Goal: Task Accomplishment & Management: Use online tool/utility

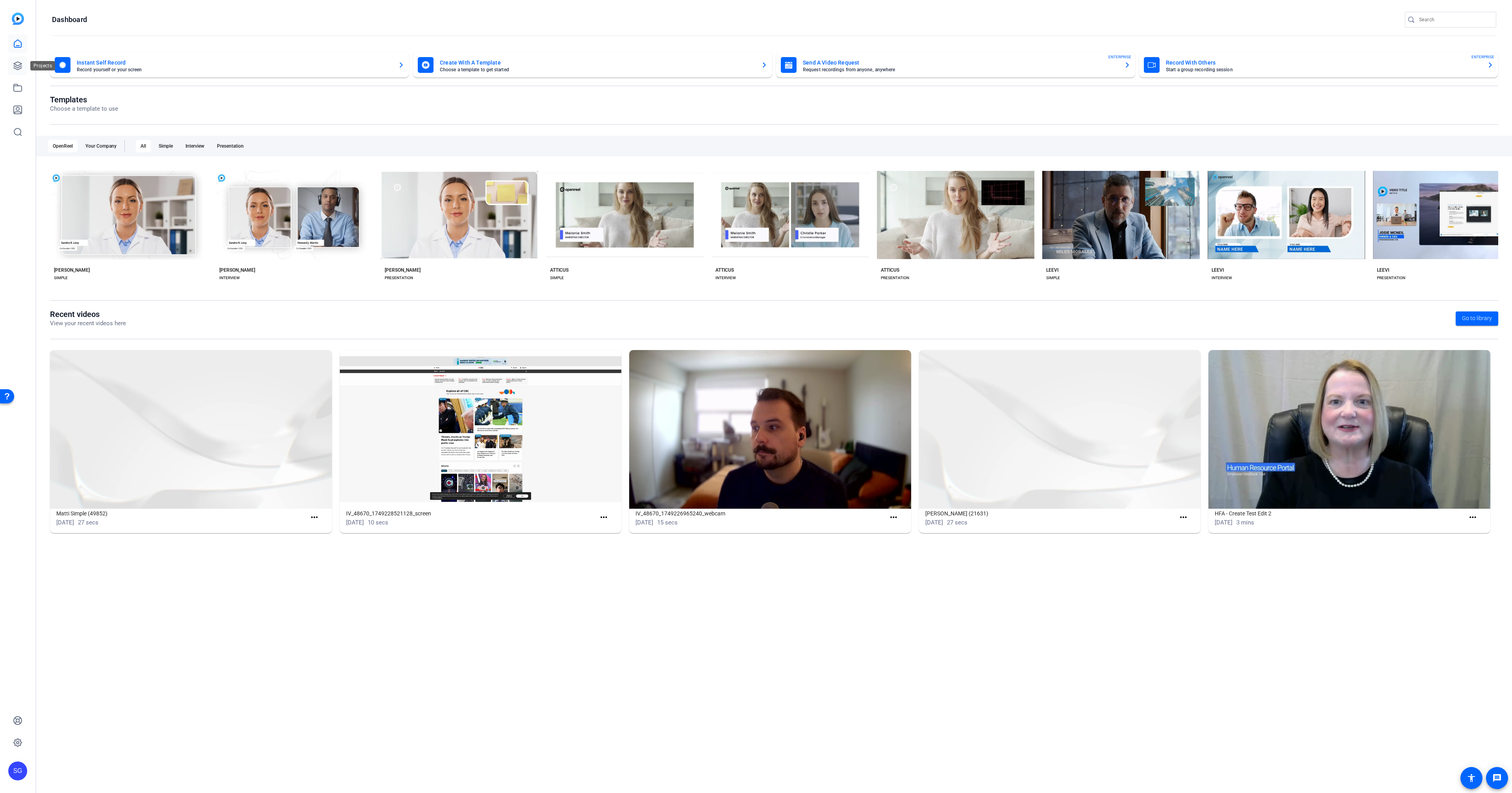
click at [15, 66] on icon at bounding box center [17, 66] width 8 height 8
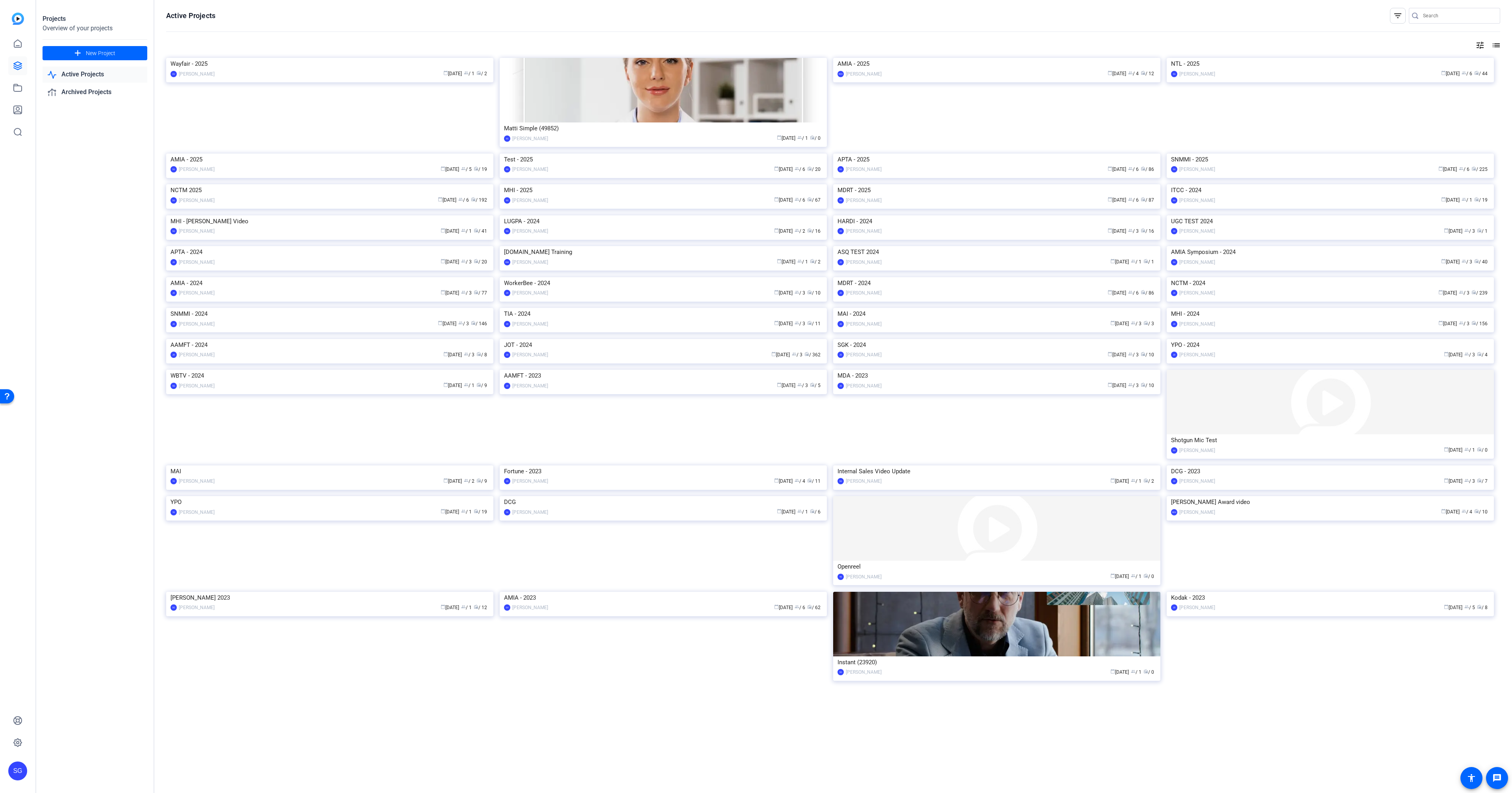
click at [665, 184] on img at bounding box center [663, 184] width 327 height 0
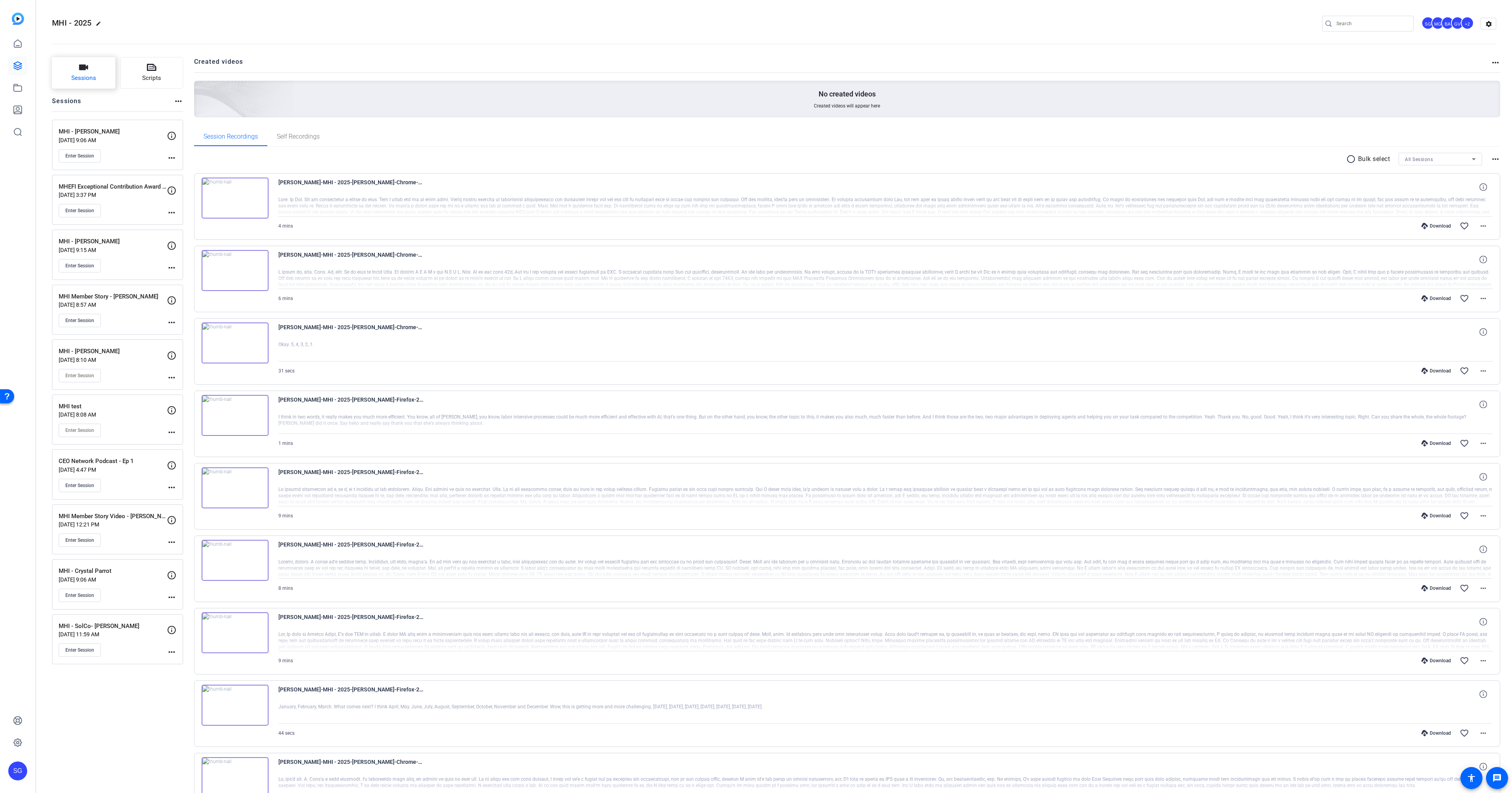
click at [91, 79] on span "Sessions" at bounding box center [84, 78] width 25 height 9
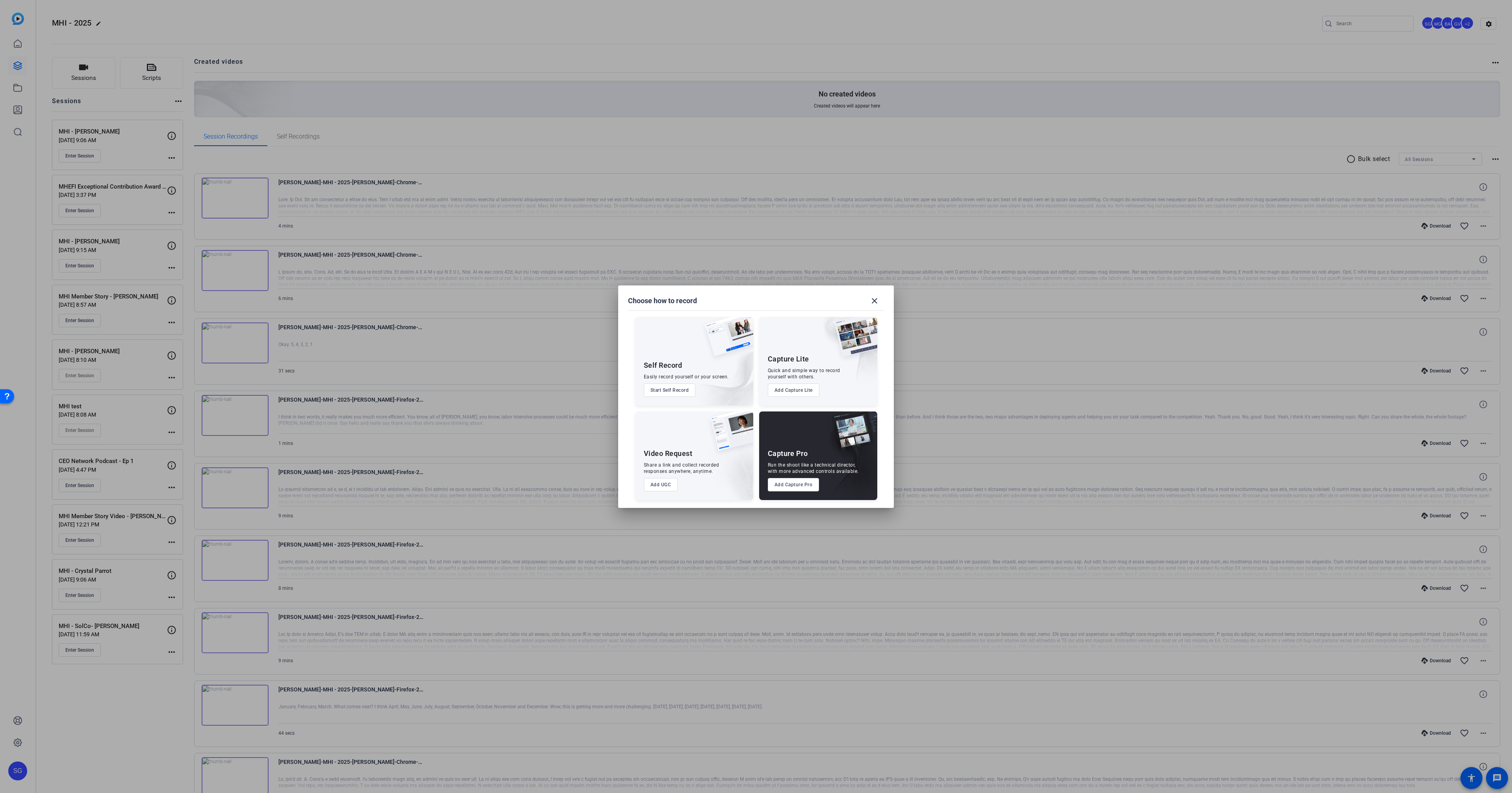
click at [797, 481] on button "Add Capture Pro" at bounding box center [793, 484] width 51 height 14
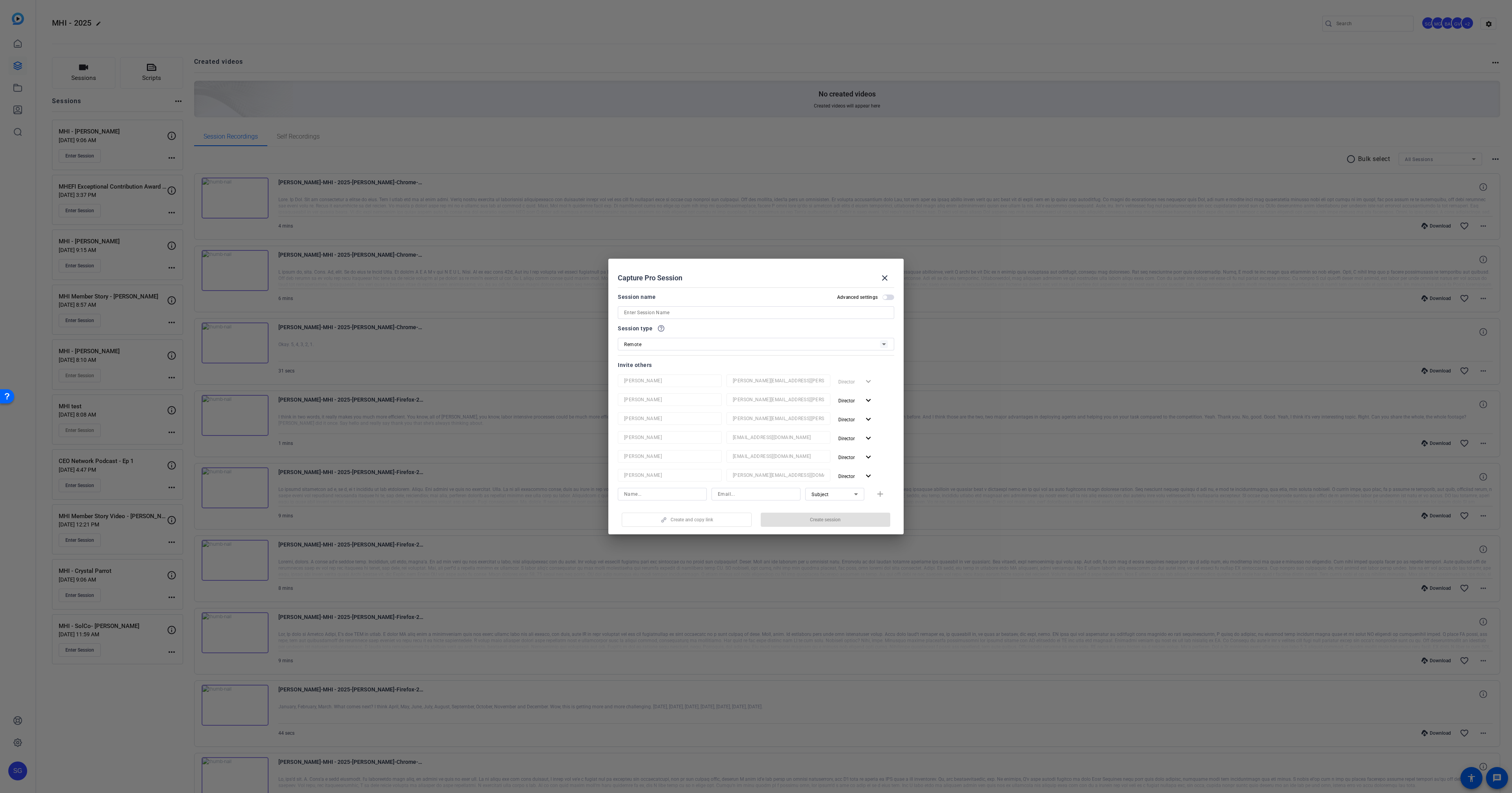
click at [665, 315] on input at bounding box center [756, 312] width 264 height 9
paste input "David Peacock"
type input "MHEFI - [PERSON_NAME]"
click at [852, 394] on span "button" at bounding box center [856, 400] width 42 height 19
click at [855, 424] on button "Remove User" at bounding box center [857, 431] width 44 height 14
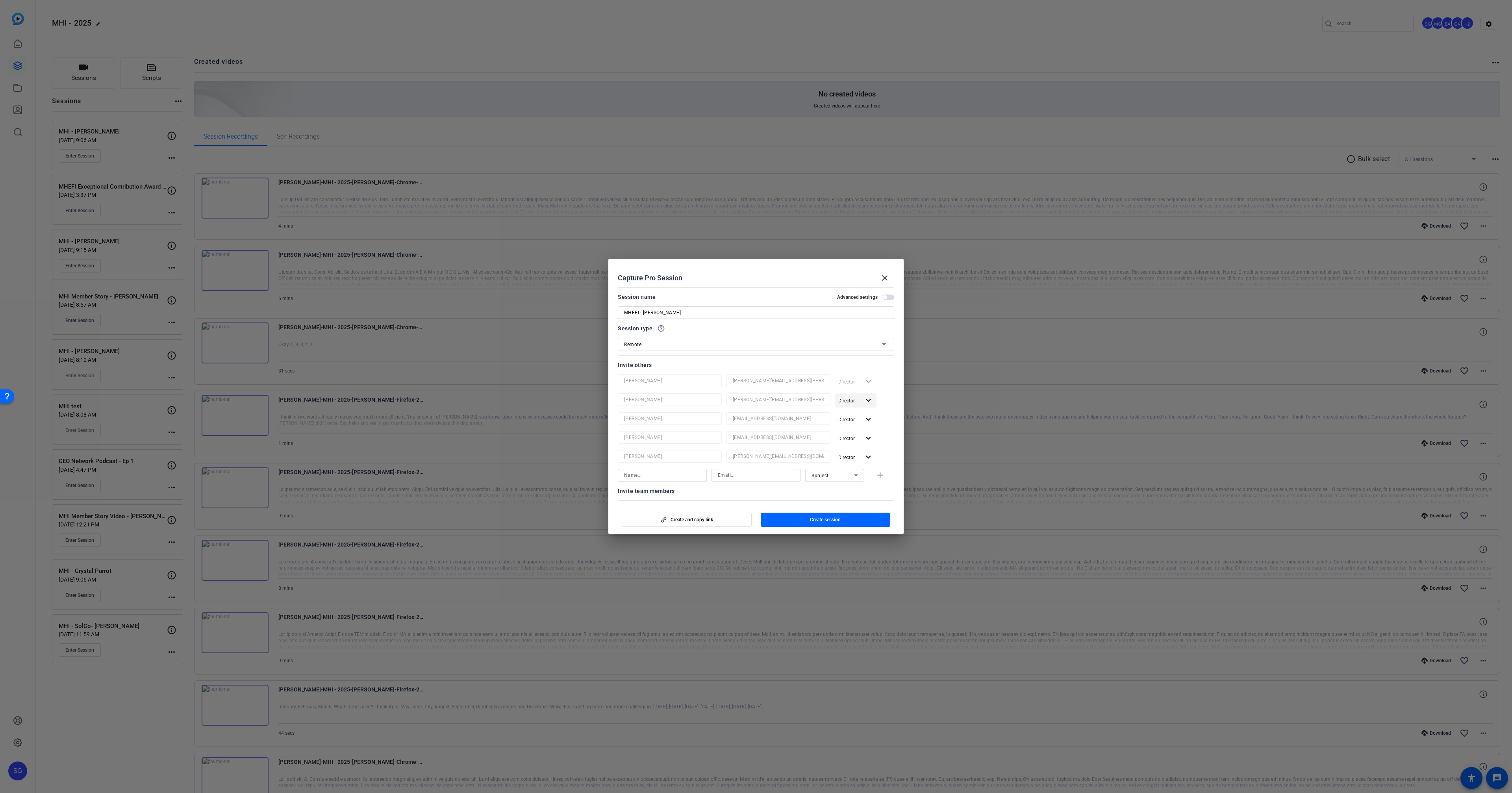
click at [850, 405] on span "button" at bounding box center [856, 400] width 42 height 19
drag, startPoint x: 850, startPoint y: 429, endPoint x: 844, endPoint y: 405, distance: 24.7
click at [850, 428] on span "Remove User" at bounding box center [856, 431] width 29 height 6
click at [844, 403] on span "Director" at bounding box center [850, 400] width 22 height 9
drag, startPoint x: 844, startPoint y: 427, endPoint x: 846, endPoint y: 411, distance: 16.1
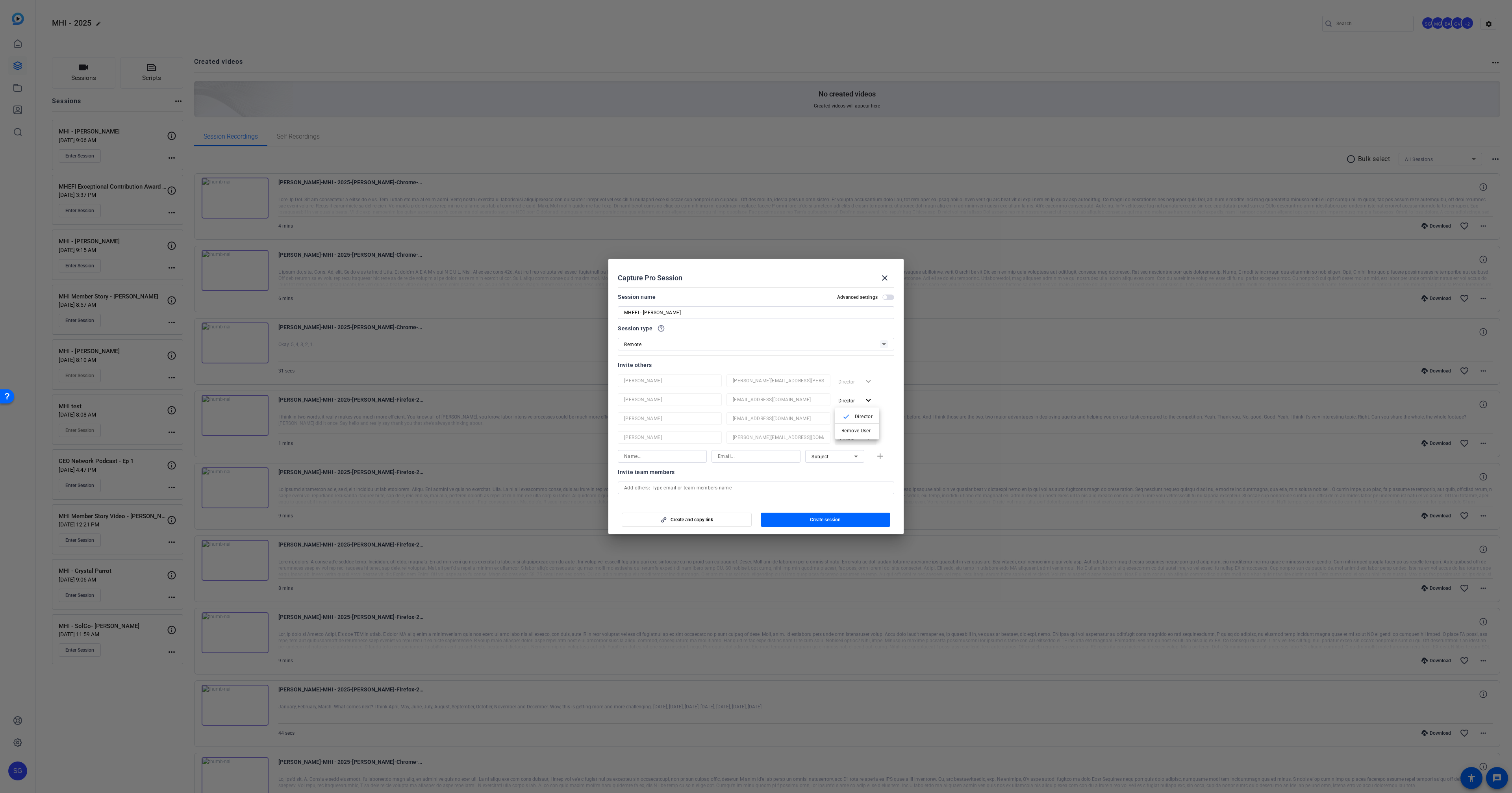
click at [844, 426] on span "Remove User" at bounding box center [857, 430] width 32 height 9
click at [845, 401] on span "Director" at bounding box center [846, 400] width 17 height 6
drag, startPoint x: 845, startPoint y: 427, endPoint x: 846, endPoint y: 414, distance: 13.0
click at [845, 426] on span "Remove User" at bounding box center [857, 430] width 32 height 9
click at [846, 400] on span "Director" at bounding box center [846, 400] width 17 height 6
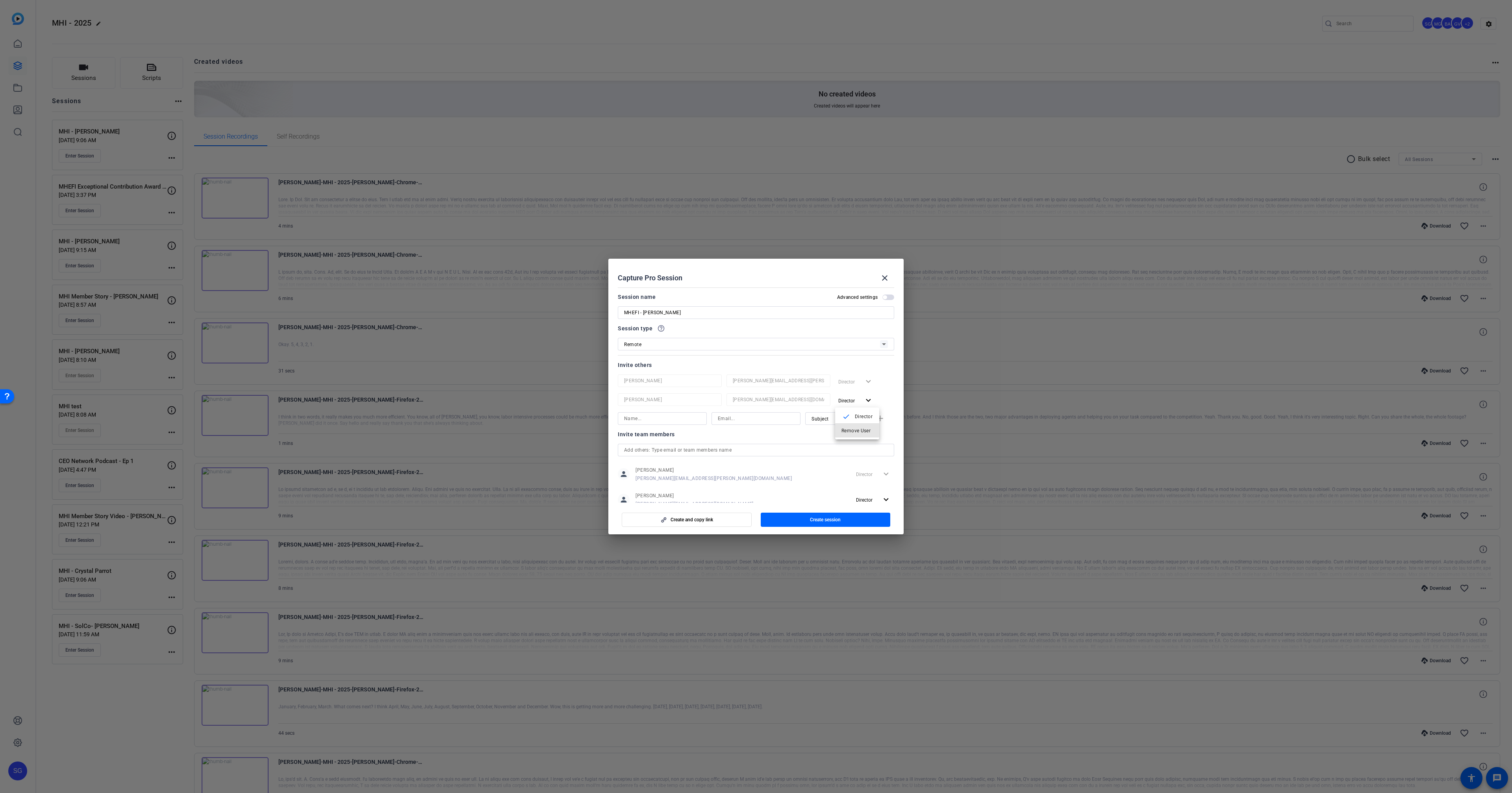
click at [849, 428] on span "Remove User" at bounding box center [856, 431] width 29 height 6
click at [828, 522] on span "Create session" at bounding box center [825, 520] width 31 height 6
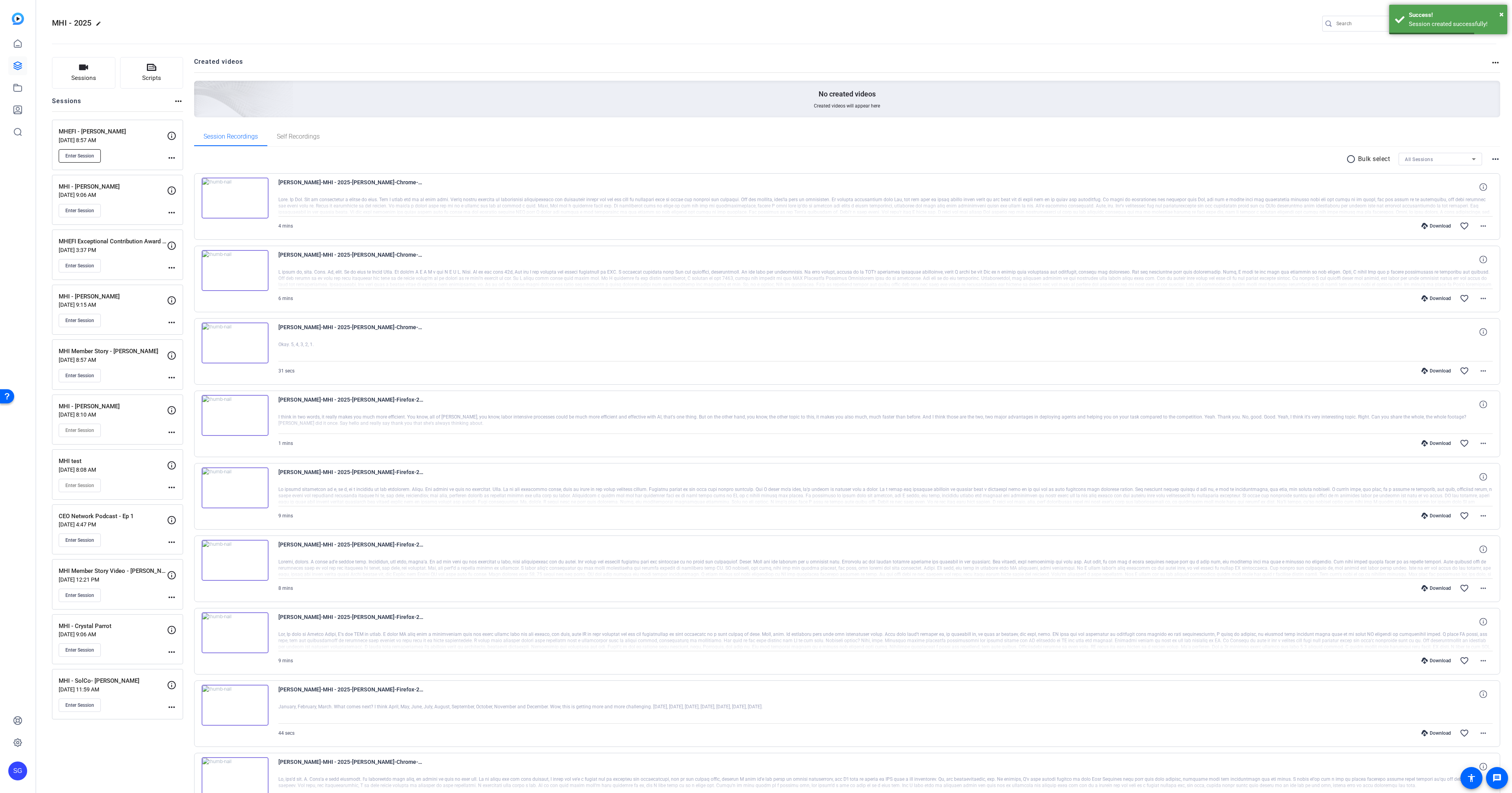
click at [91, 153] on span "Enter Session" at bounding box center [79, 156] width 29 height 6
click at [103, 74] on button "Sessions" at bounding box center [84, 72] width 63 height 32
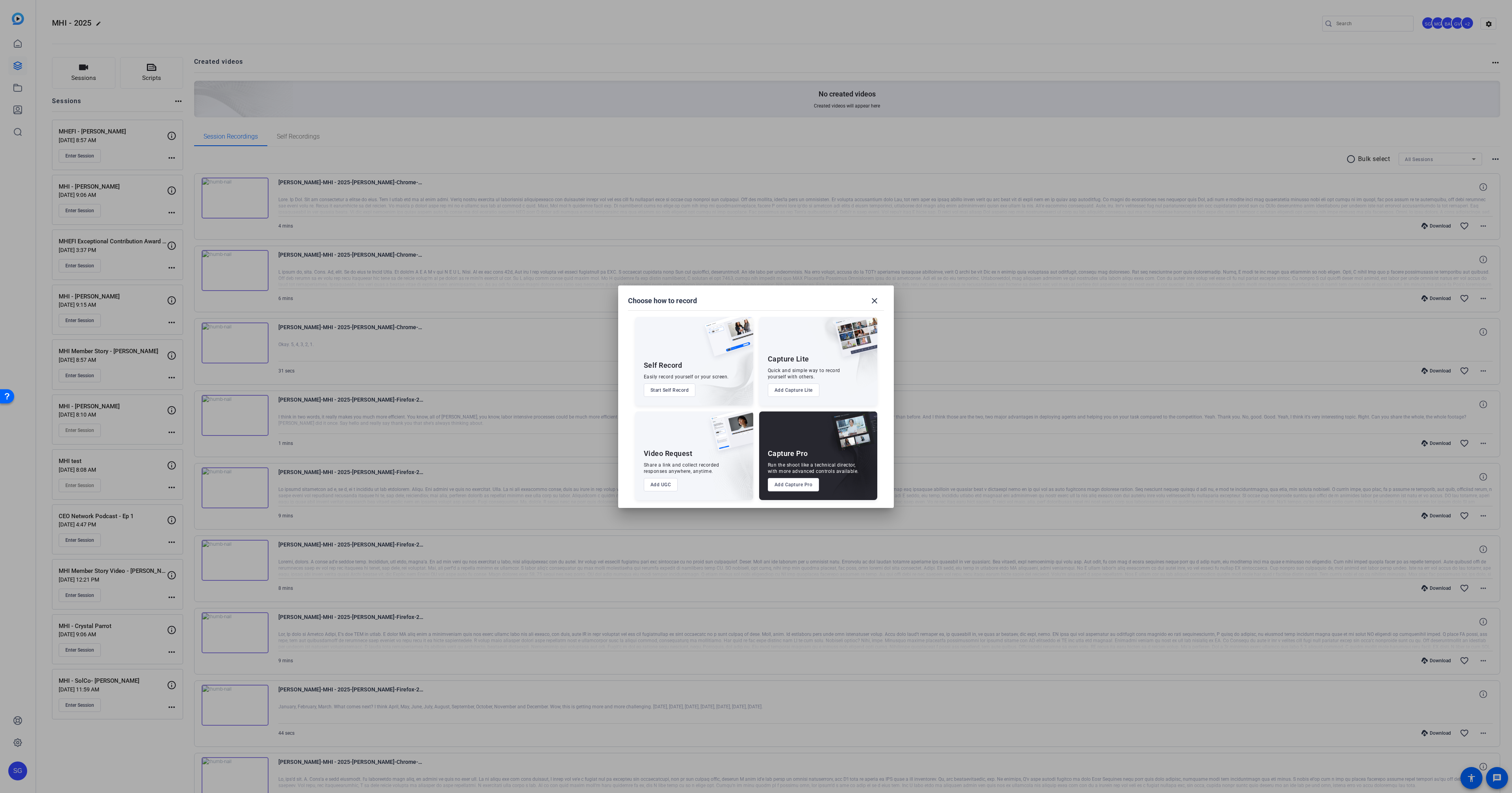
drag, startPoint x: 794, startPoint y: 483, endPoint x: 787, endPoint y: 478, distance: 8.6
click at [794, 483] on button "Add Capture Pro" at bounding box center [793, 484] width 51 height 14
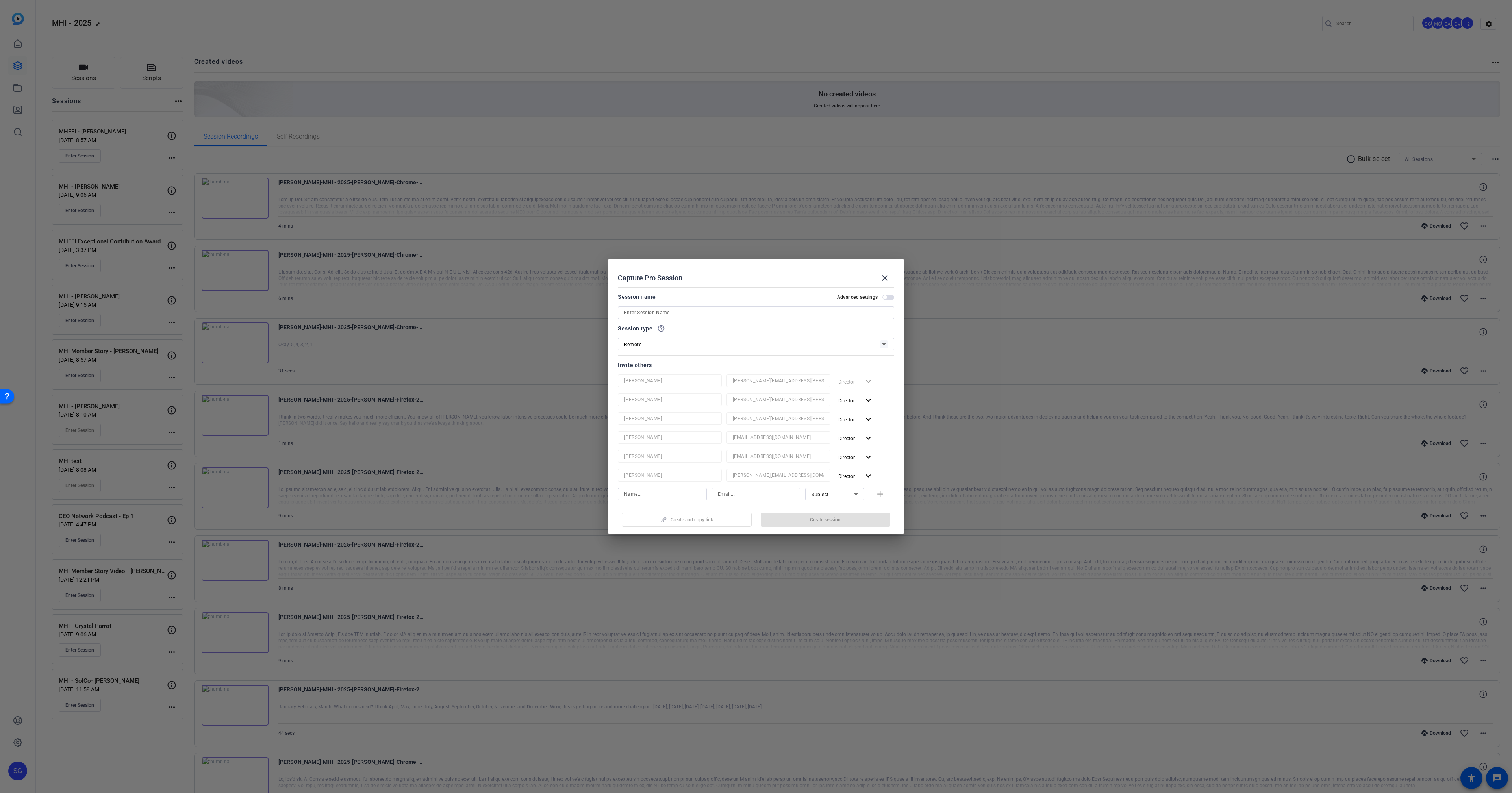
click at [651, 310] on input at bounding box center [756, 312] width 264 height 9
paste input "Mark Arthur"
type input "MHEFI - [PERSON_NAME]"
click at [840, 400] on span "Director" at bounding box center [846, 400] width 17 height 6
drag, startPoint x: 846, startPoint y: 428, endPoint x: 850, endPoint y: 408, distance: 20.4
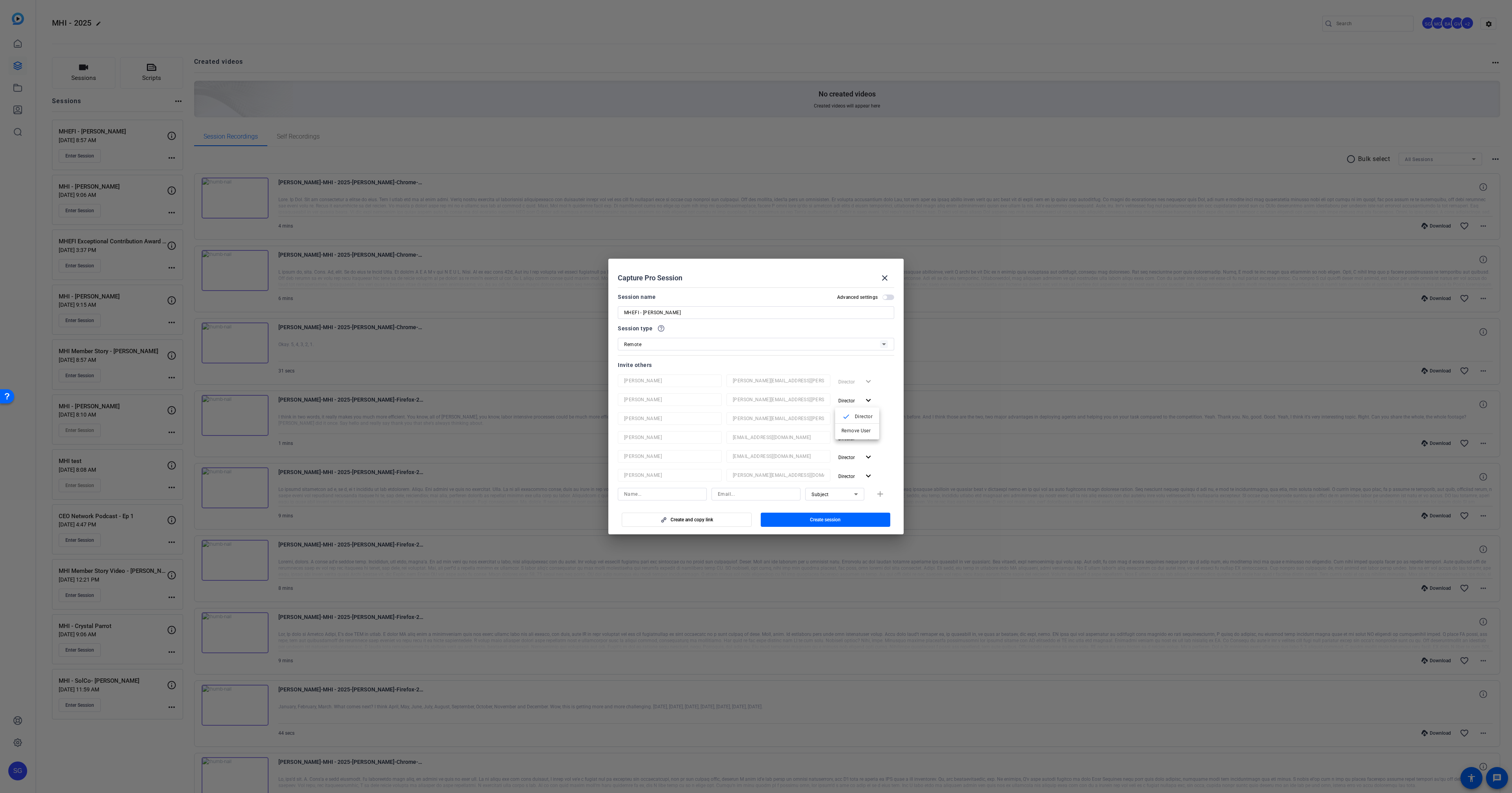
click at [846, 426] on span "Remove User" at bounding box center [857, 430] width 32 height 9
click at [851, 401] on span "Director" at bounding box center [846, 400] width 17 height 6
drag, startPoint x: 850, startPoint y: 431, endPoint x: 848, endPoint y: 402, distance: 29.1
click at [850, 431] on span "Remove User" at bounding box center [856, 431] width 29 height 6
click at [848, 400] on span "Director" at bounding box center [846, 400] width 17 height 6
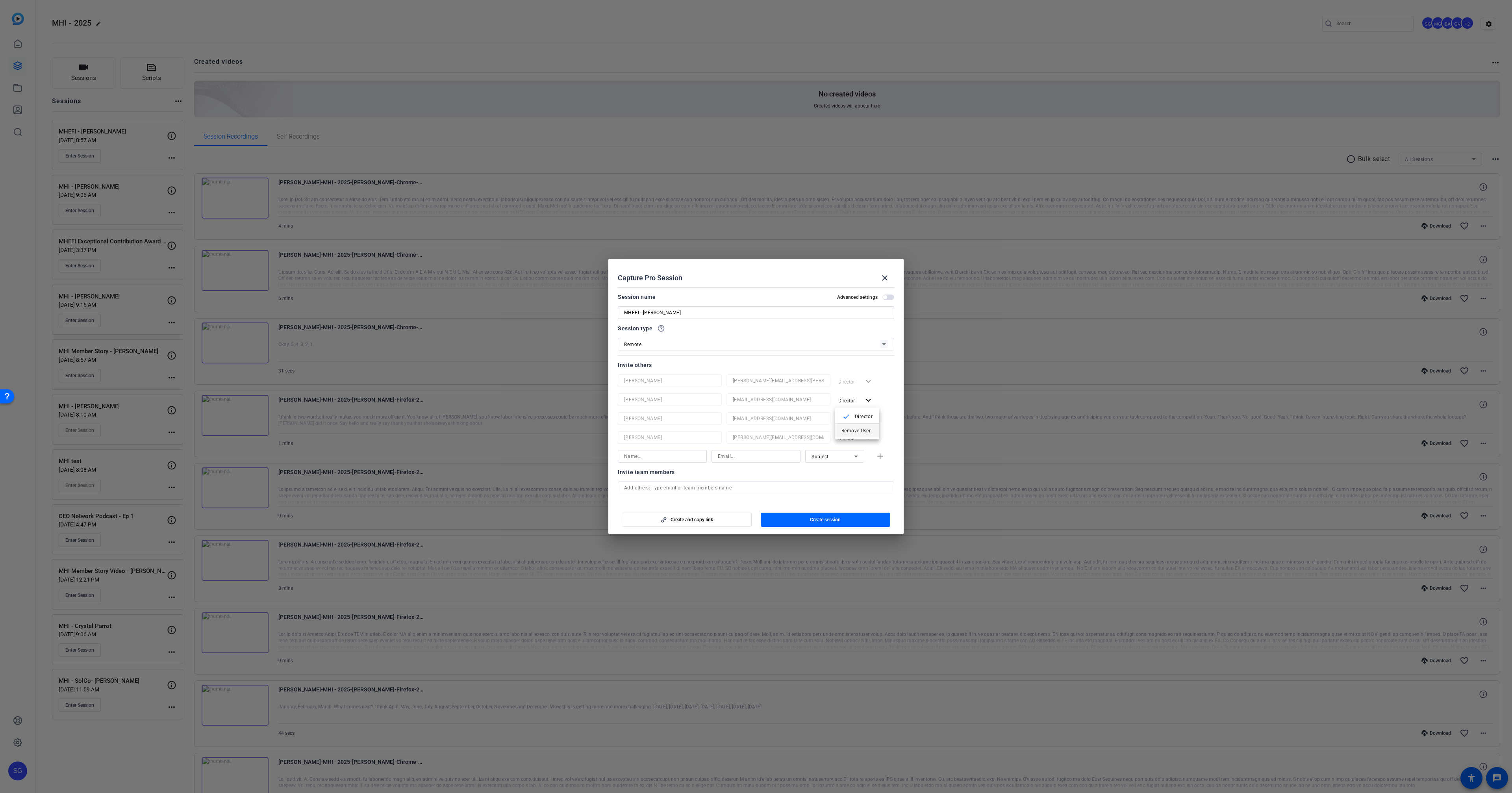
click at [851, 425] on button "Remove User" at bounding box center [857, 431] width 44 height 14
click at [851, 405] on button "Director expand_more" at bounding box center [856, 400] width 42 height 14
click at [850, 428] on span "Remove User" at bounding box center [856, 431] width 29 height 6
click at [853, 408] on span "button" at bounding box center [856, 400] width 42 height 19
click at [850, 427] on span "Remove User" at bounding box center [857, 430] width 32 height 9
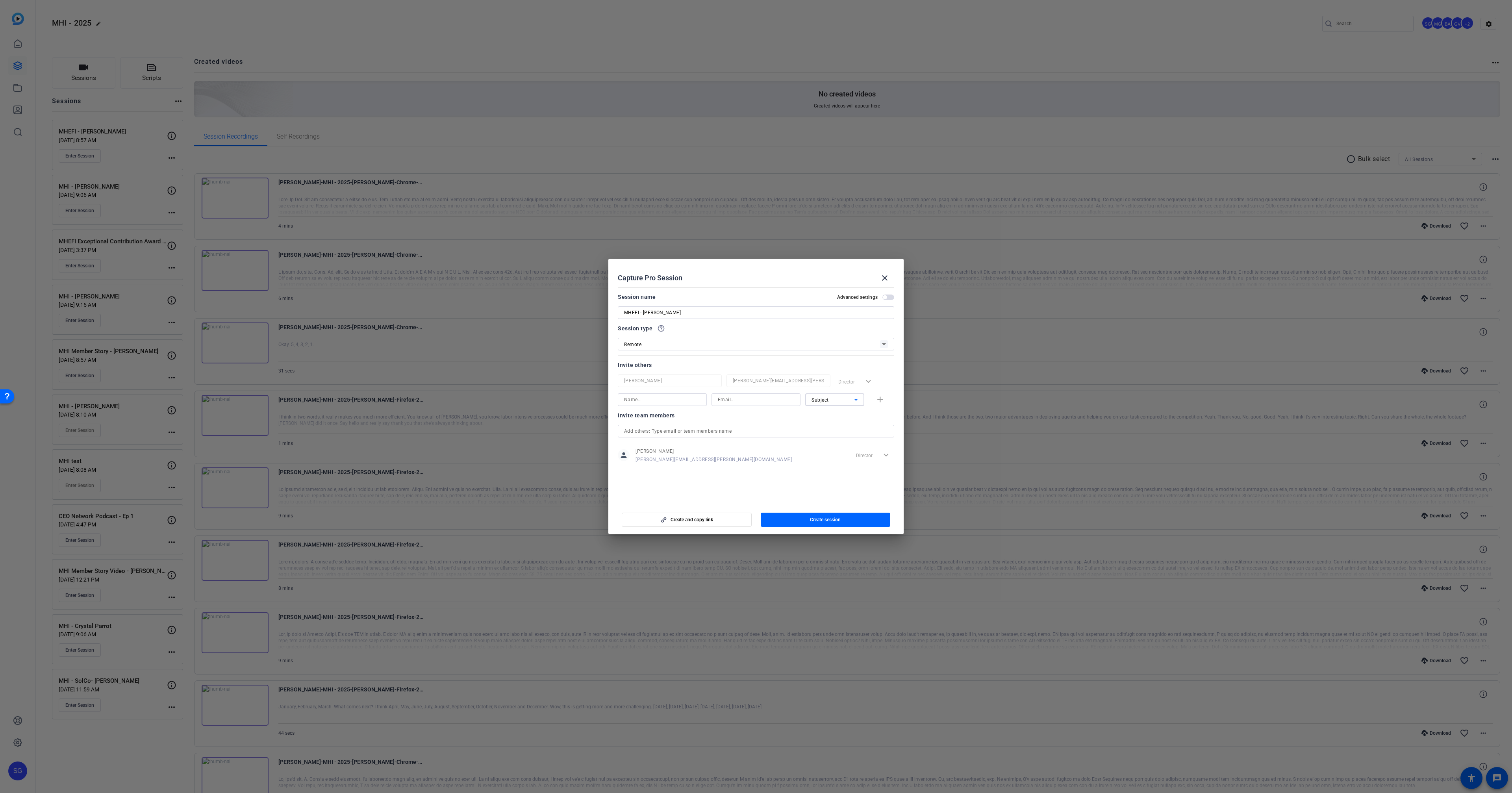
click at [818, 396] on div "Subject" at bounding box center [833, 400] width 43 height 10
drag, startPoint x: 824, startPoint y: 423, endPoint x: 814, endPoint y: 423, distance: 10.0
click at [824, 423] on span "Watcher" at bounding box center [821, 427] width 19 height 9
click at [662, 401] on input at bounding box center [662, 399] width 76 height 9
paste input "Nick Ginter"
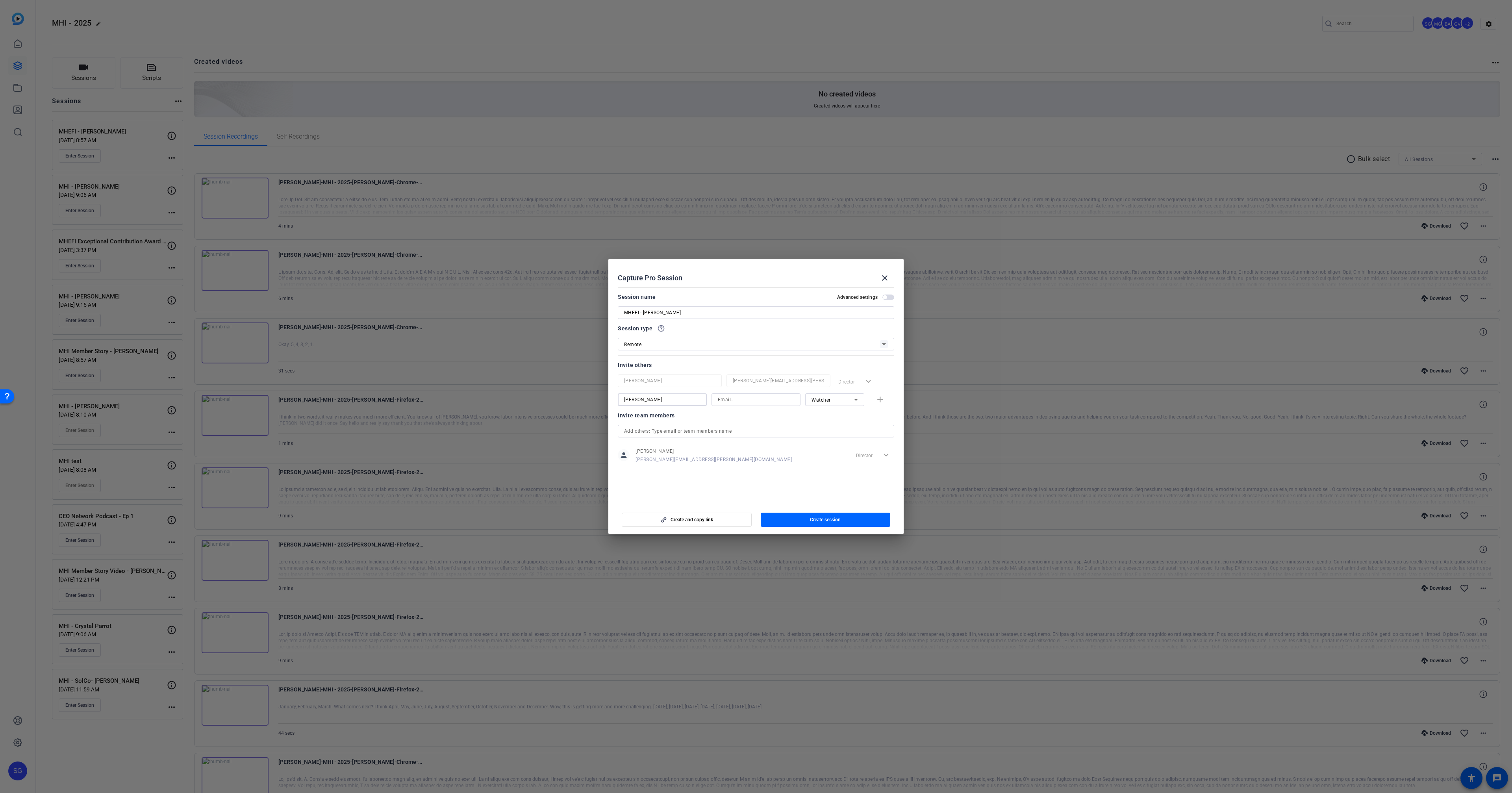
type input "Nick Ginter"
click at [776, 403] on input at bounding box center [755, 399] width 76 height 9
paste input "nick.ginter@workerbeetv.com"
click at [756, 400] on input "nick.ginter@workerbeetv.com" at bounding box center [755, 399] width 76 height 9
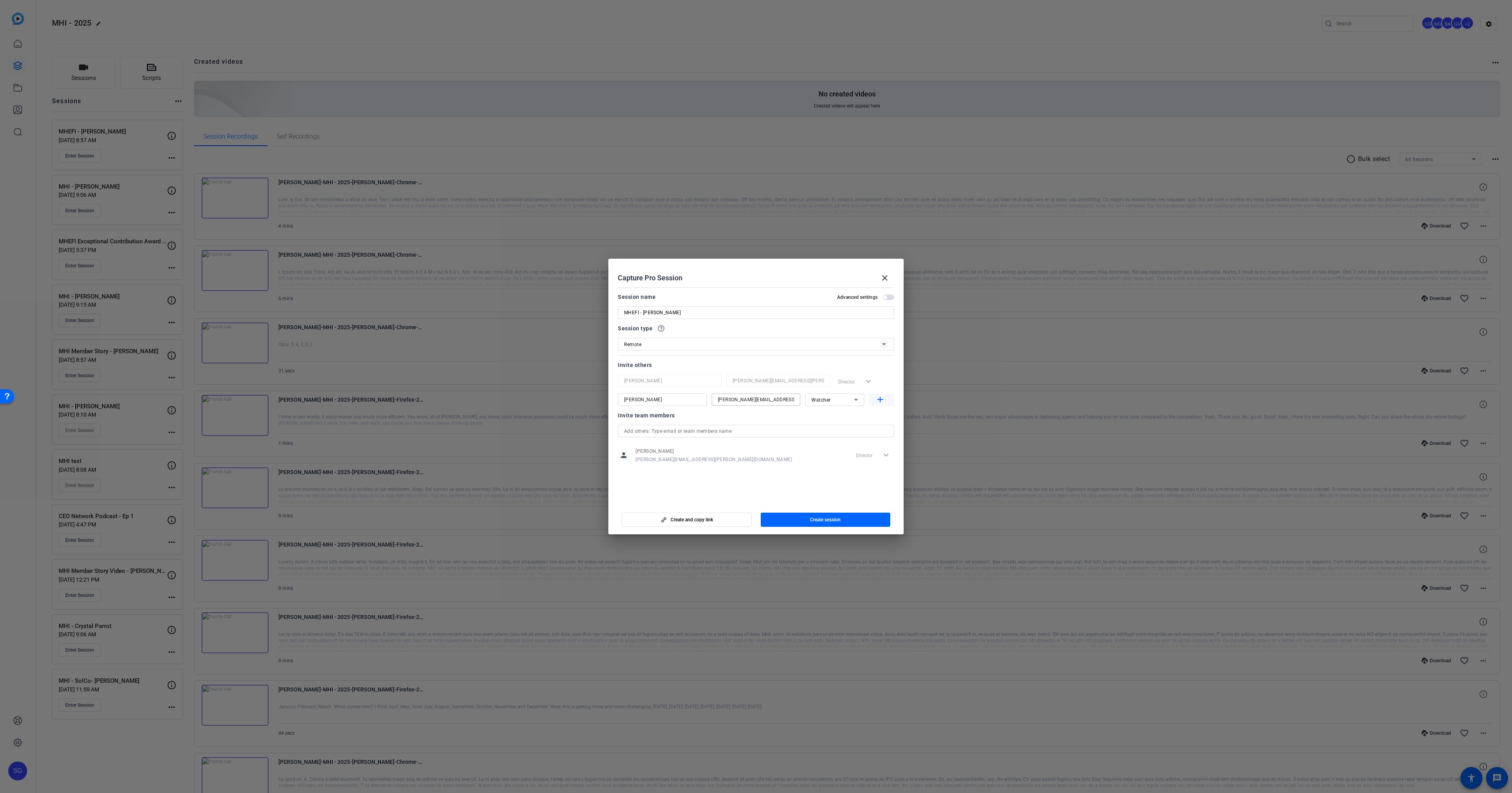
type input "nick.ginter@talewinddigital.com"
click at [877, 397] on mat-icon "add" at bounding box center [880, 400] width 10 height 10
click at [848, 514] on span "button" at bounding box center [826, 519] width 130 height 19
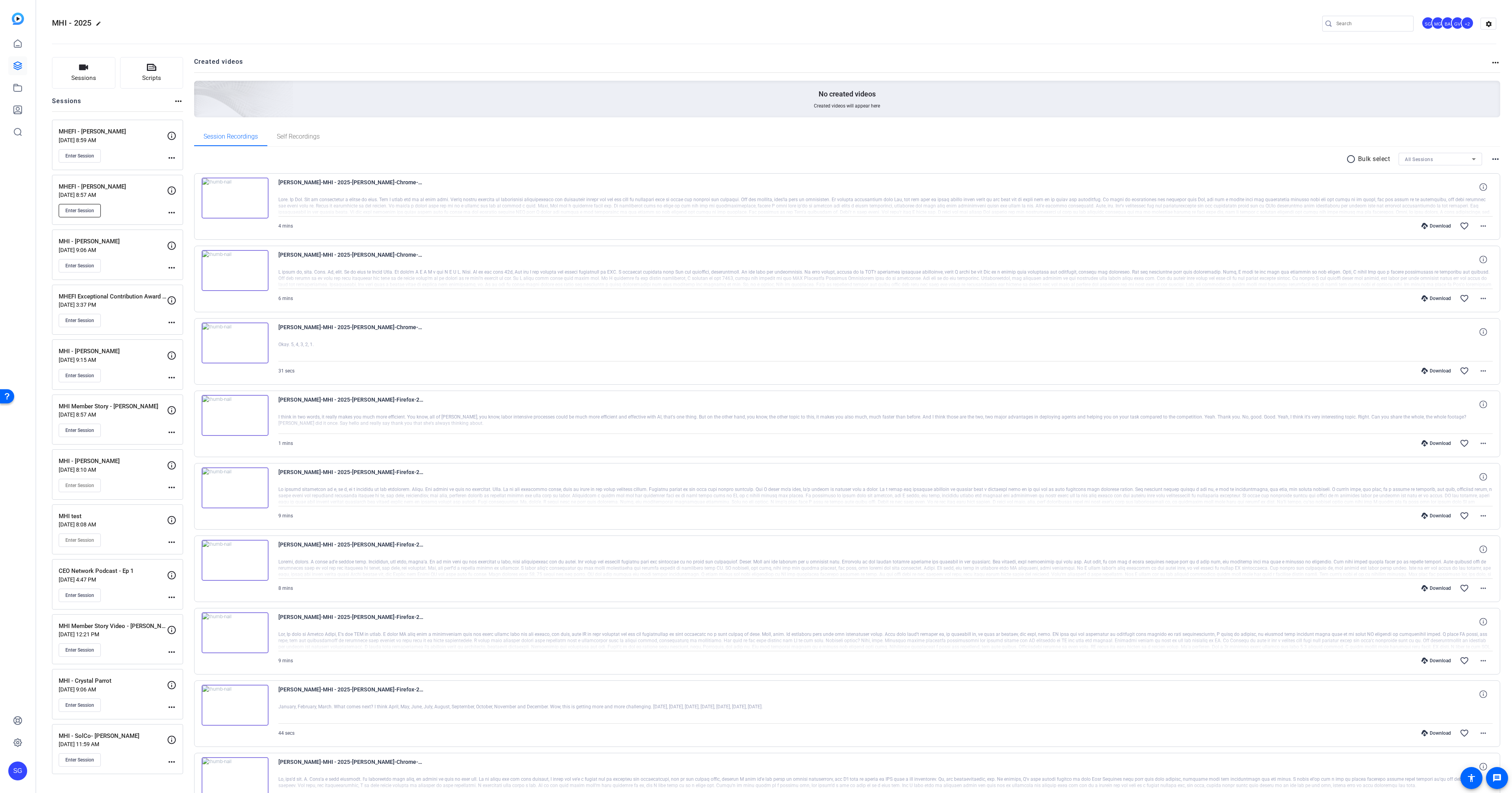
click at [85, 204] on button "Enter Session" at bounding box center [80, 211] width 42 height 14
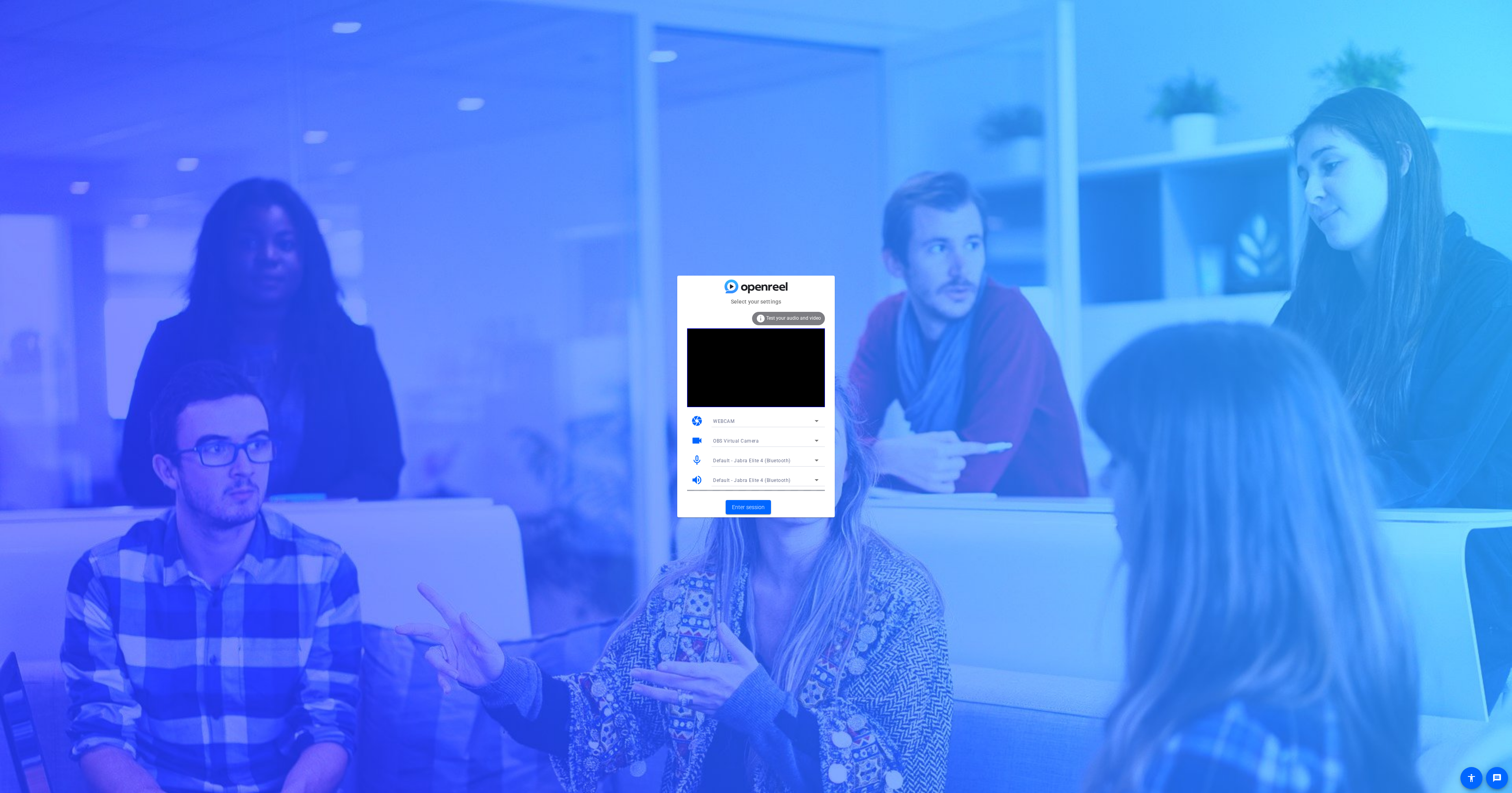
click at [761, 460] on span "Default - Jabra Elite 4 (Bluetooth)" at bounding box center [752, 460] width 77 height 6
click at [752, 505] on span "Steinberg UR12 (0499:170a)" at bounding box center [754, 501] width 81 height 9
click at [737, 481] on span "Default - Jabra Elite 4 (Bluetooth)" at bounding box center [752, 480] width 77 height 6
click at [739, 545] on span "Steinberg UR12 (0499:170a)" at bounding box center [754, 546] width 81 height 9
click at [796, 507] on mat-card-actions "Enter session" at bounding box center [756, 507] width 157 height 20
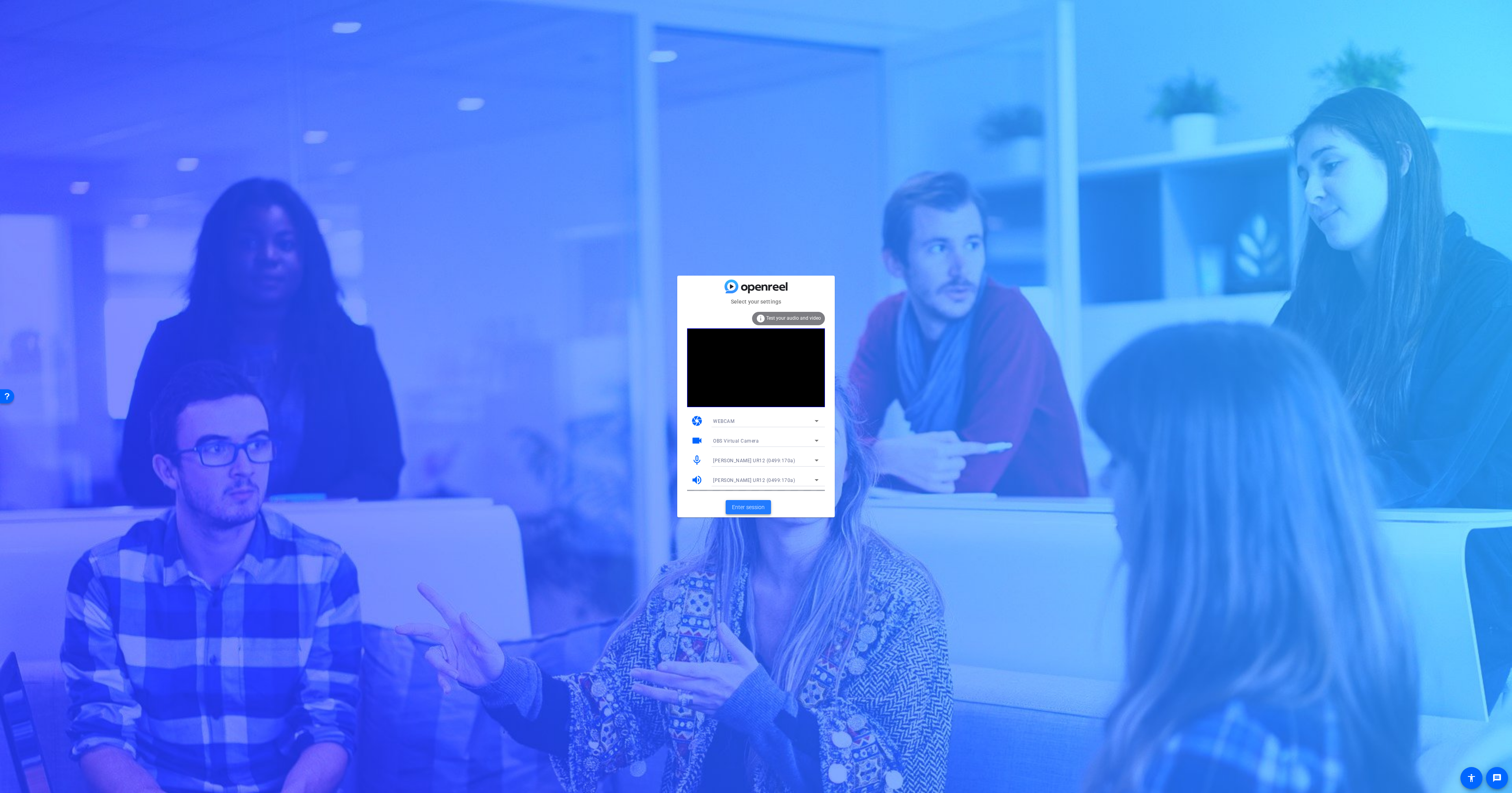
click at [763, 507] on span "Enter session" at bounding box center [748, 507] width 33 height 8
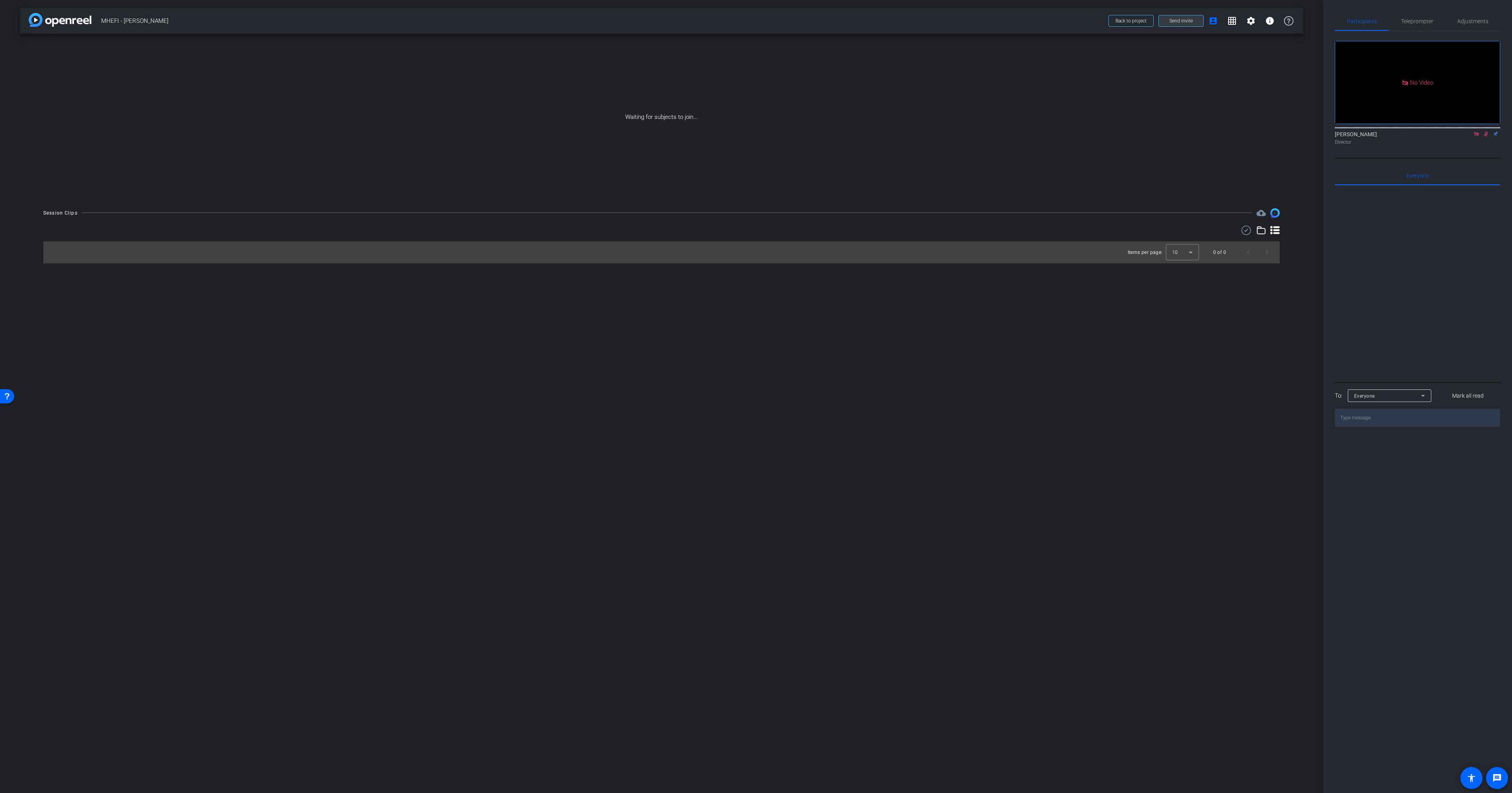
click at [1192, 25] on span at bounding box center [1181, 20] width 45 height 19
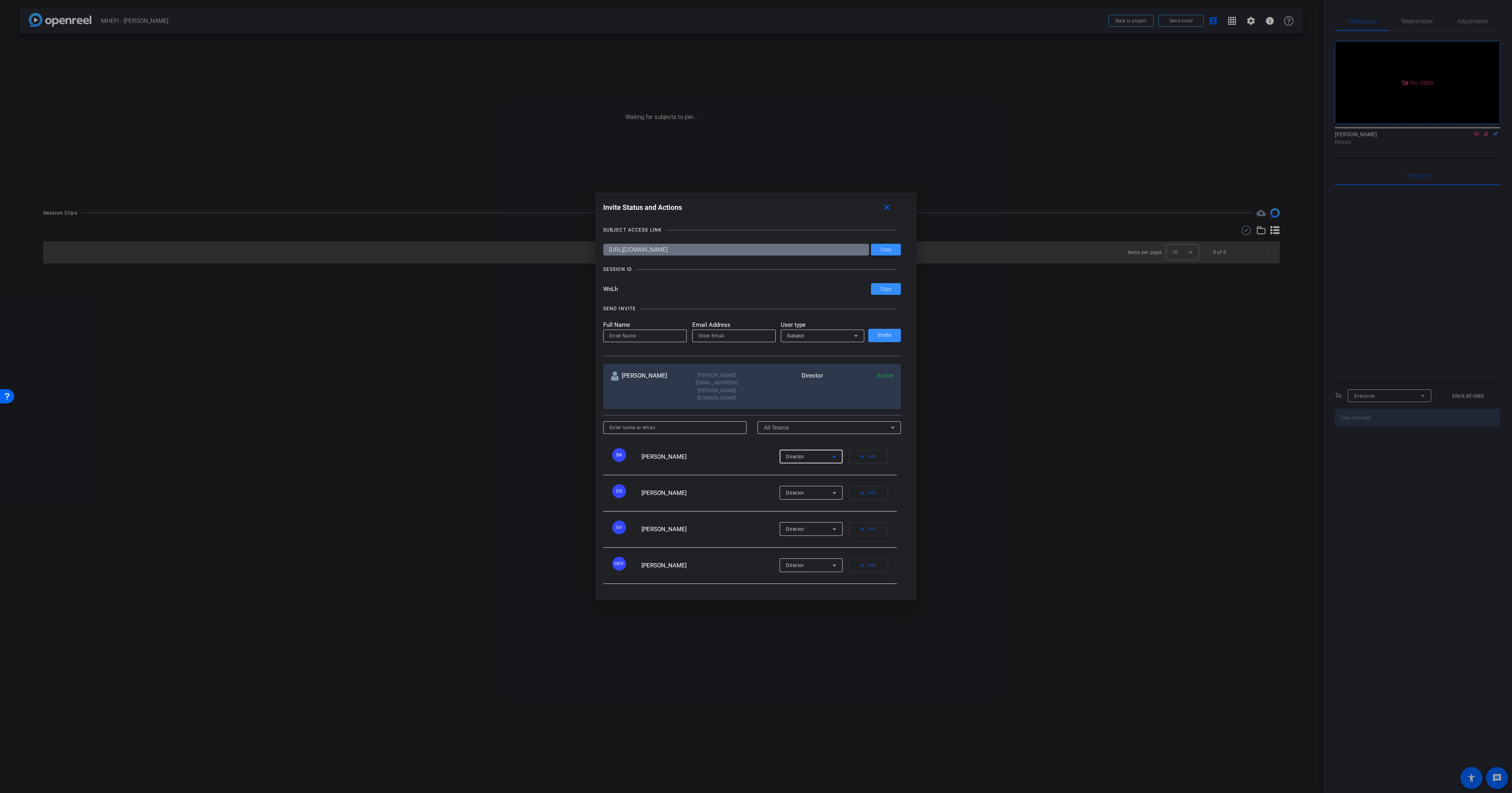
click at [808, 452] on div "Director" at bounding box center [809, 457] width 46 height 10
click at [717, 444] on div at bounding box center [756, 396] width 1512 height 793
click at [633, 341] on input at bounding box center [645, 335] width 71 height 9
paste input "Nick Ginter"
type input "Nick Ginter"
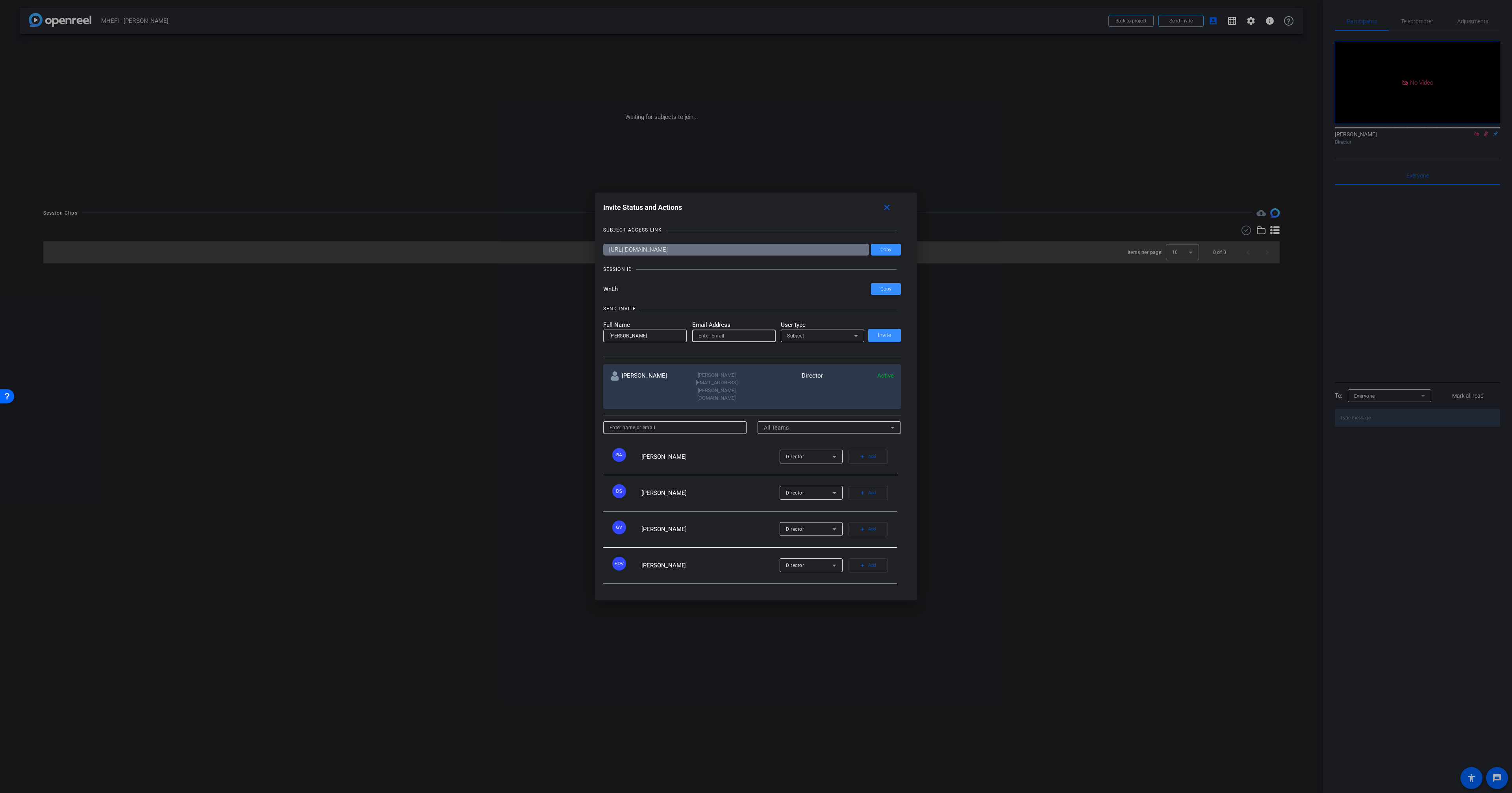
click at [711, 341] on input "email" at bounding box center [734, 335] width 71 height 9
click at [714, 341] on input "nick.ginter@talewinddigital.com" at bounding box center [734, 335] width 71 height 9
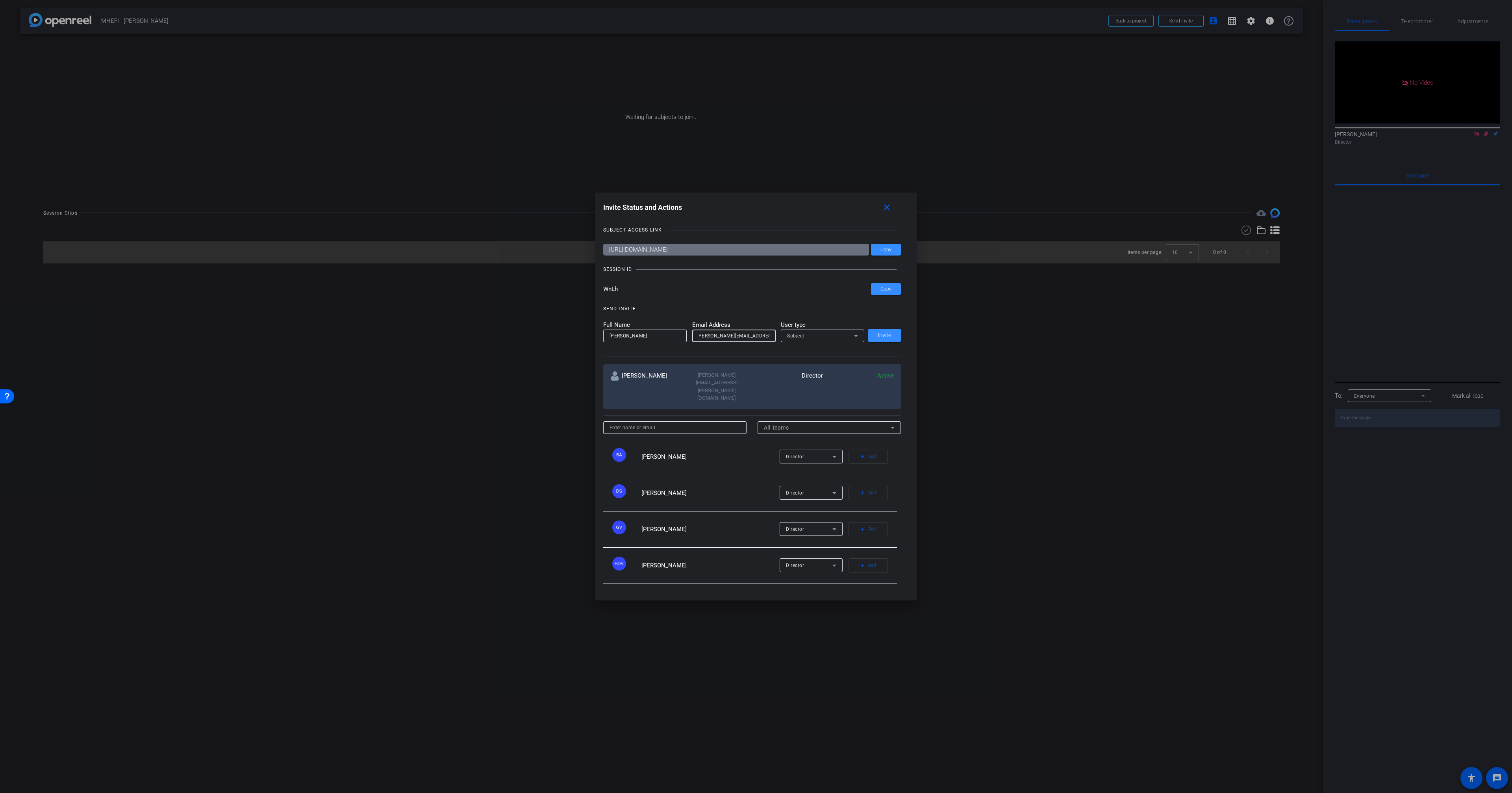
type input "nick.ginter@talewinddigital.com"
click at [817, 341] on div "Subject" at bounding box center [820, 336] width 67 height 10
click at [812, 372] on mat-option "Watcher" at bounding box center [822, 375] width 84 height 12
click at [740, 341] on input "nick.ginter@talewinddigital.com" at bounding box center [734, 335] width 71 height 9
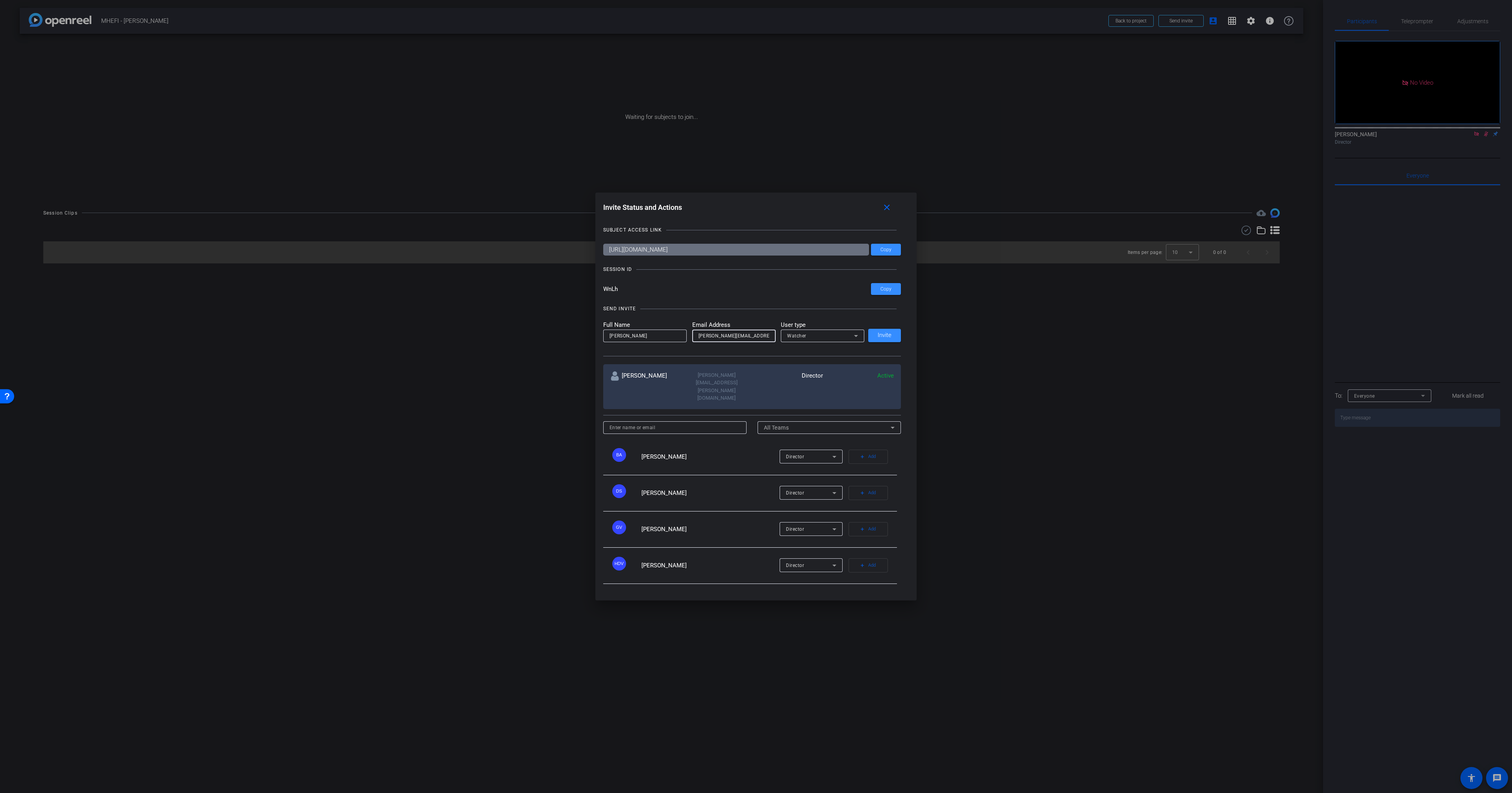
scroll to position [0, 1]
drag, startPoint x: 740, startPoint y: 347, endPoint x: 774, endPoint y: 345, distance: 34.1
click at [775, 342] on div "nick.ginter@talewinddigital.com" at bounding box center [734, 336] width 84 height 12
click at [887, 338] on span "Invite" at bounding box center [884, 335] width 14 height 6
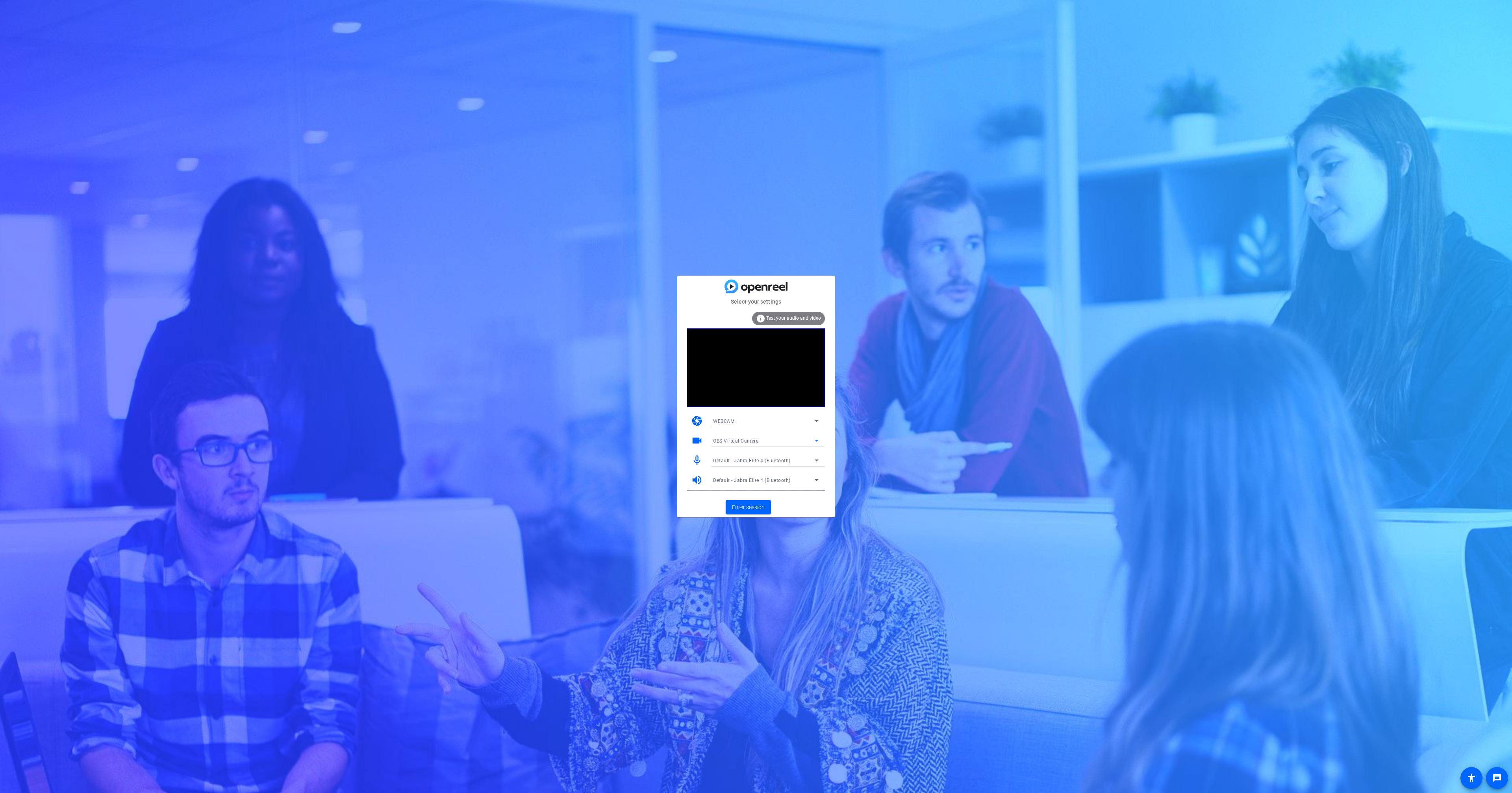
click at [745, 439] on span "OBS Virtual Camera" at bounding box center [736, 440] width 46 height 6
click at [686, 458] on div at bounding box center [756, 396] width 1512 height 793
click at [726, 440] on mat-form-field "OBS Virtual Camera" at bounding box center [765, 440] width 118 height 12
click at [734, 439] on span "OBS Virtual Camera" at bounding box center [736, 440] width 46 height 6
click at [739, 467] on span "NexiGo N660 FHD Webcam (3443:660b)" at bounding box center [759, 468] width 92 height 9
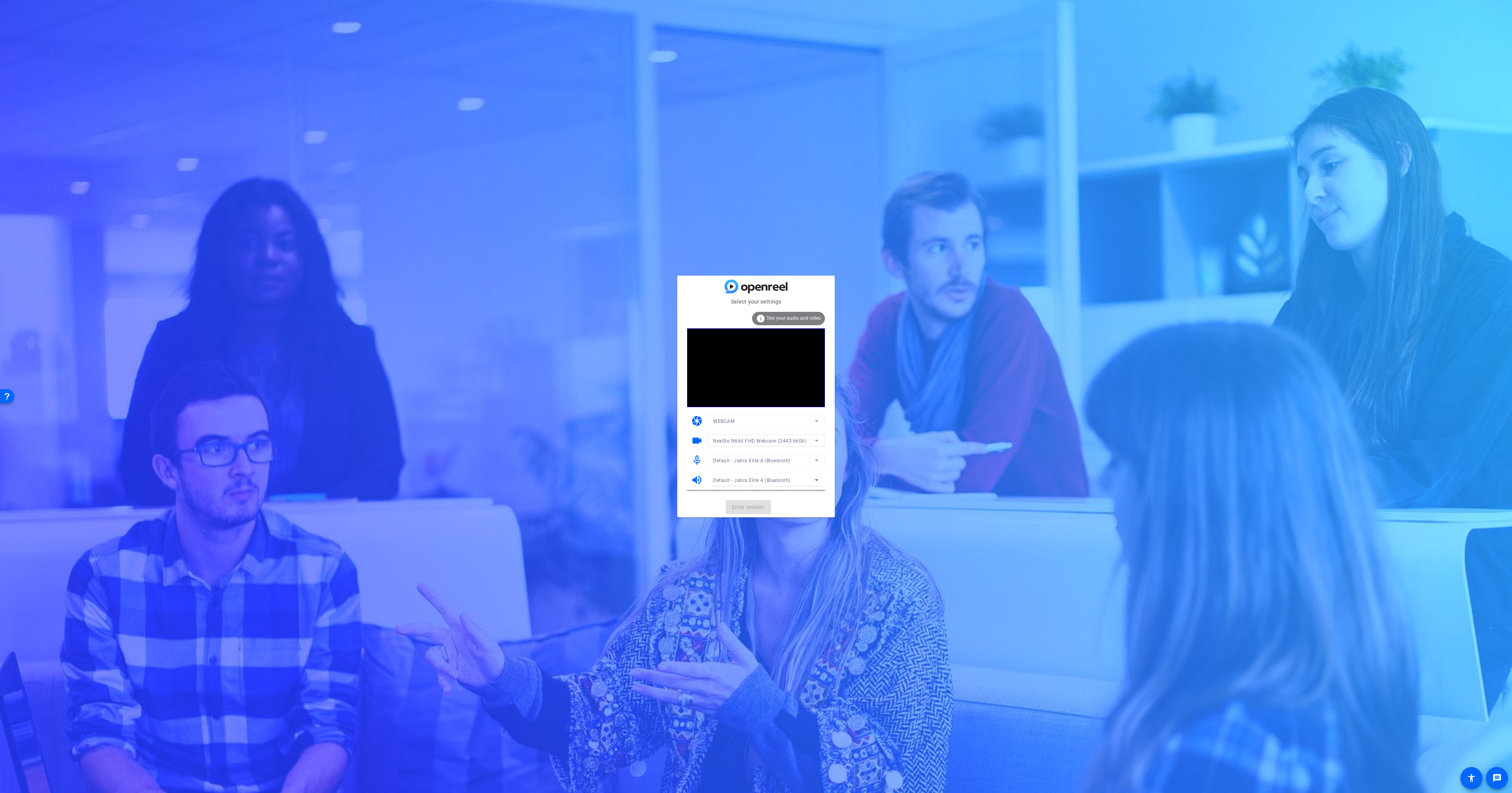
click at [728, 458] on mat-form-field "Default - Jabra Elite 4 (Bluetooth)" at bounding box center [765, 460] width 118 height 12
click at [734, 458] on span "Default - Jabra Elite 4 (Bluetooth)" at bounding box center [752, 460] width 77 height 6
click at [0, 0] on span "Steinberg UR12 (0499:170a)" at bounding box center [0, 0] width 0 height 0
click at [744, 503] on span "Enter session" at bounding box center [748, 507] width 33 height 8
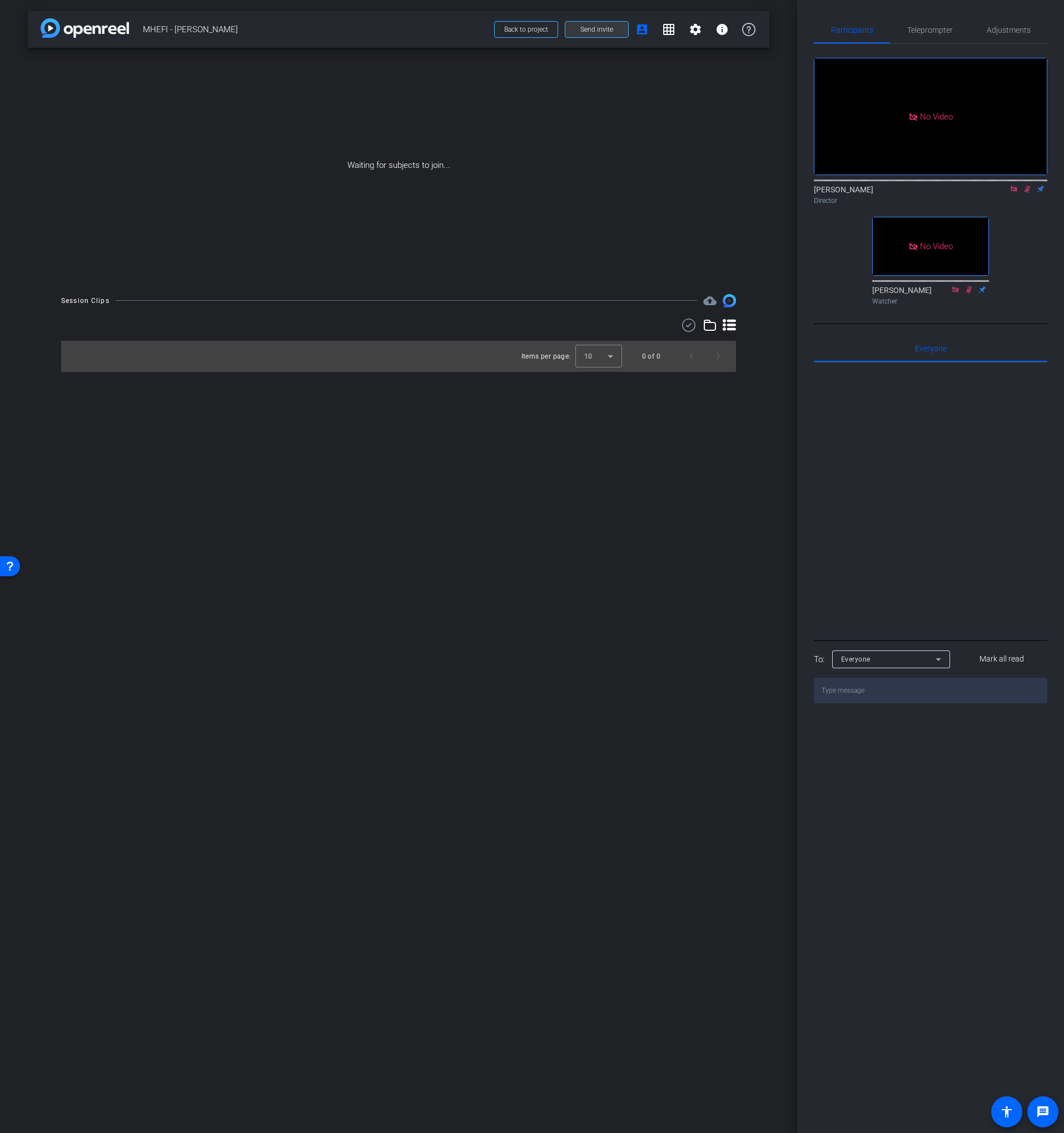
click at [594, 33] on span "Send invite" at bounding box center [596, 30] width 32 height 9
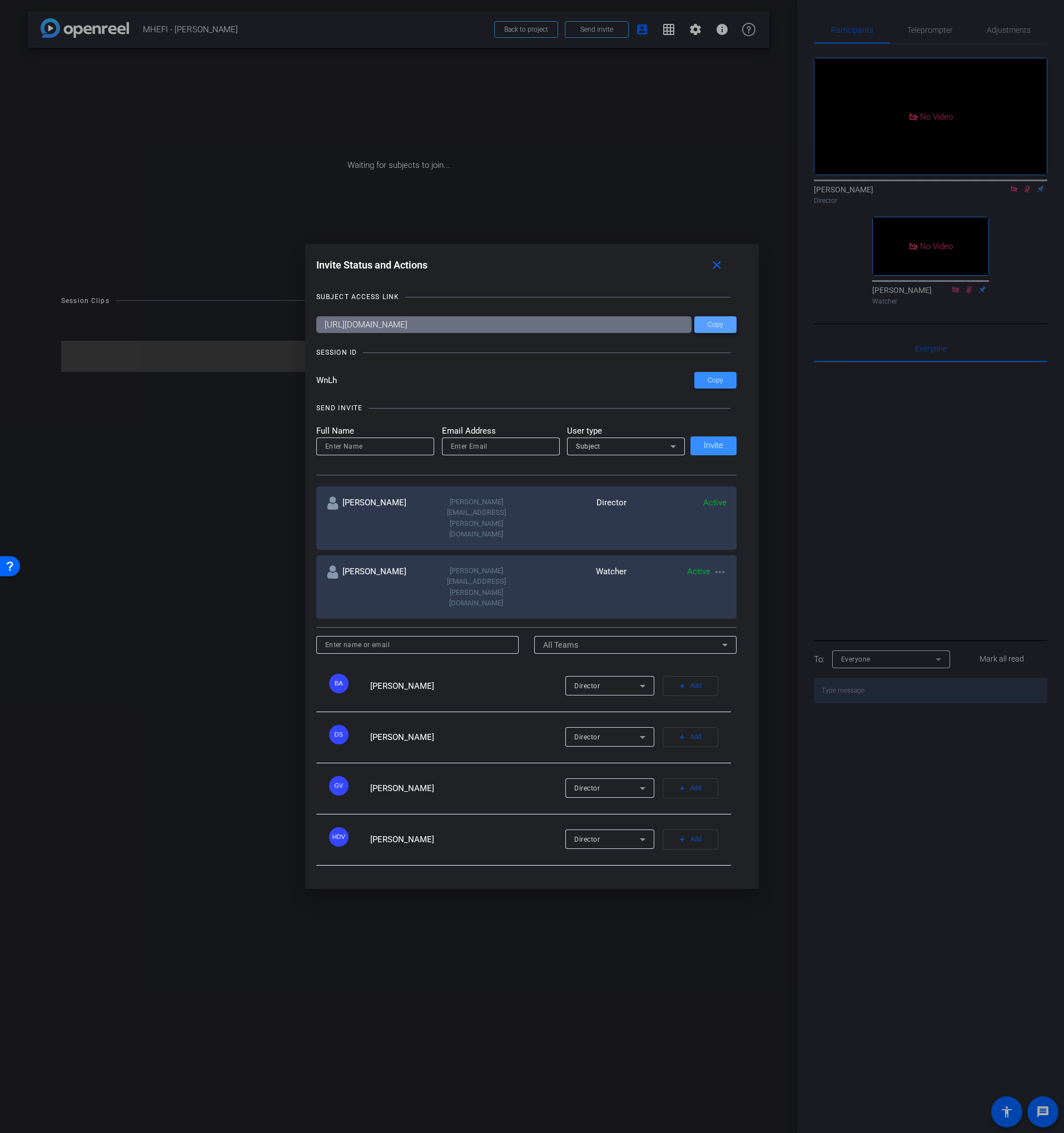
click at [703, 338] on span at bounding box center [716, 325] width 42 height 26
click at [711, 329] on span "Copy" at bounding box center [716, 325] width 16 height 9
click at [708, 338] on span at bounding box center [716, 325] width 42 height 26
click at [719, 272] on mat-icon "close" at bounding box center [717, 265] width 14 height 14
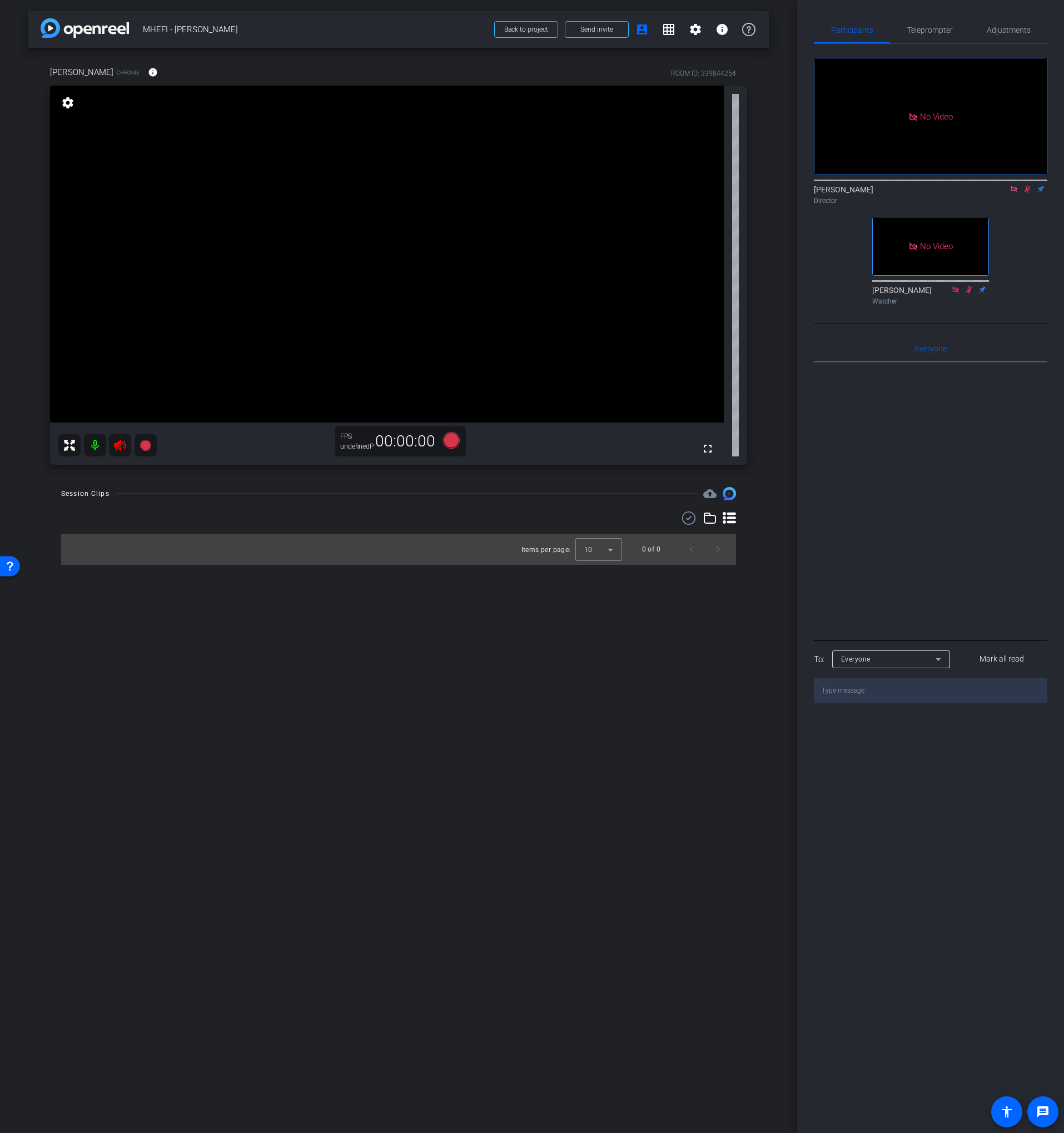
click at [1016, 192] on icon at bounding box center [1014, 189] width 9 height 8
click at [1018, 192] on icon at bounding box center [1014, 189] width 9 height 8
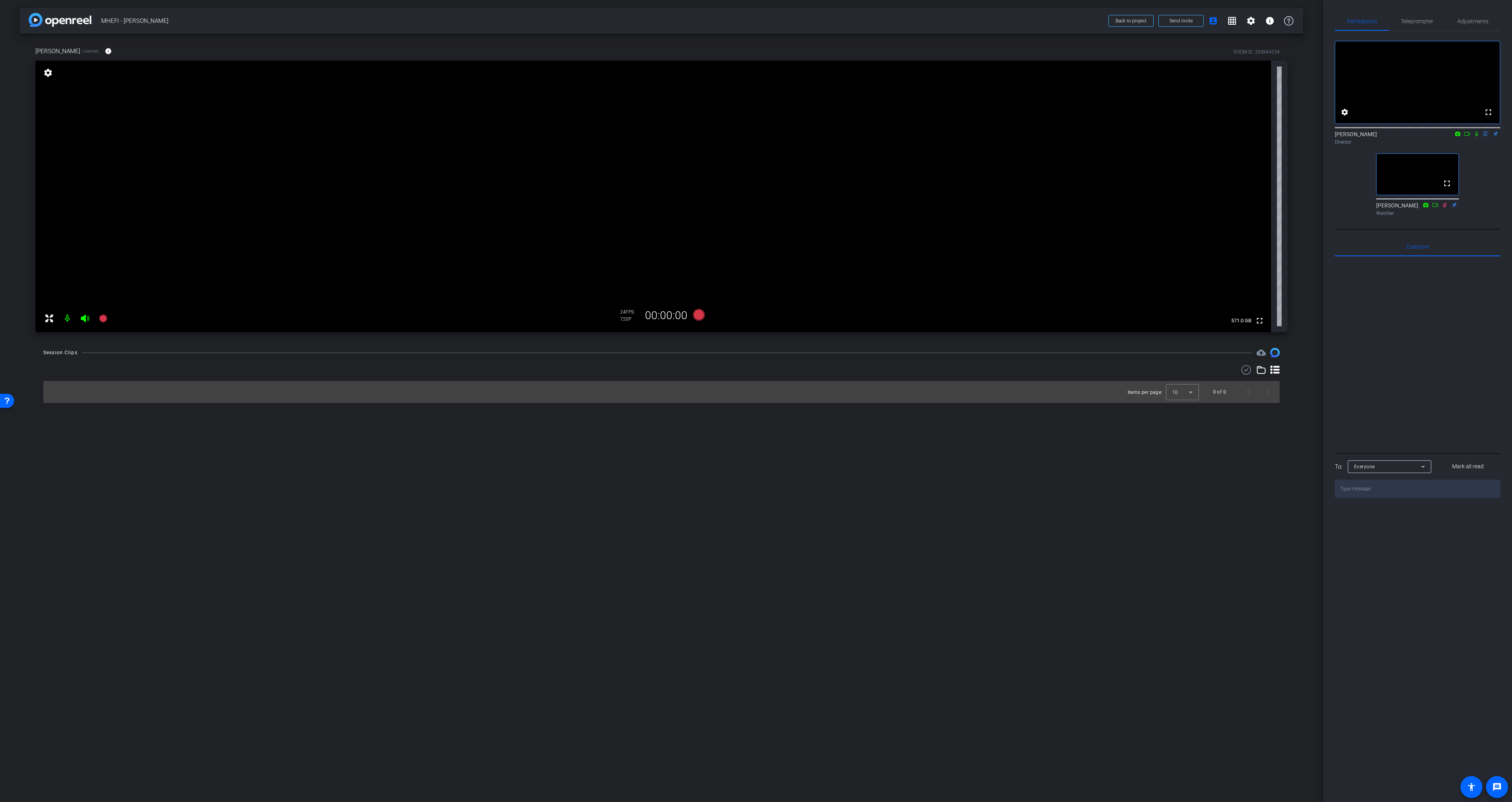
click at [628, 453] on div "arrow_back MHEFI - David Peacock Back to project Send invite account_box grid_o…" at bounding box center [661, 401] width 1323 height 802
click at [1461, 24] on span "Adjustments" at bounding box center [1473, 21] width 31 height 6
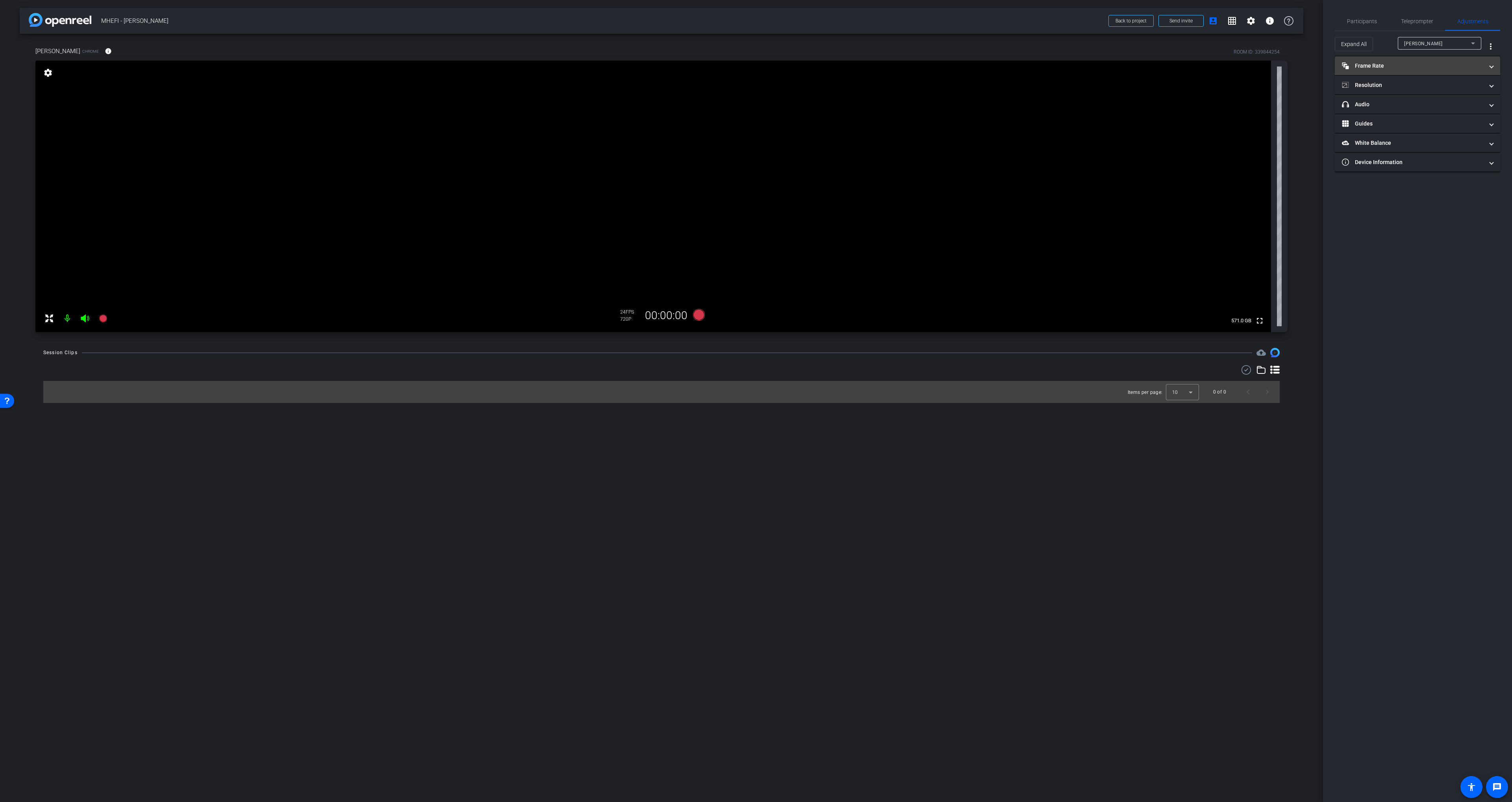
click at [1408, 64] on mat-panel-title "Frame Rate Frame Rate" at bounding box center [1412, 66] width 142 height 8
drag, startPoint x: 1396, startPoint y: 117, endPoint x: 1407, endPoint y: 123, distance: 12.5
click at [1396, 117] on mat-panel-title "Resolution" at bounding box center [1412, 119] width 142 height 8
click at [1417, 141] on div "1080" at bounding box center [1425, 142] width 30 height 14
click at [1363, 22] on span "Participants" at bounding box center [1362, 21] width 30 height 6
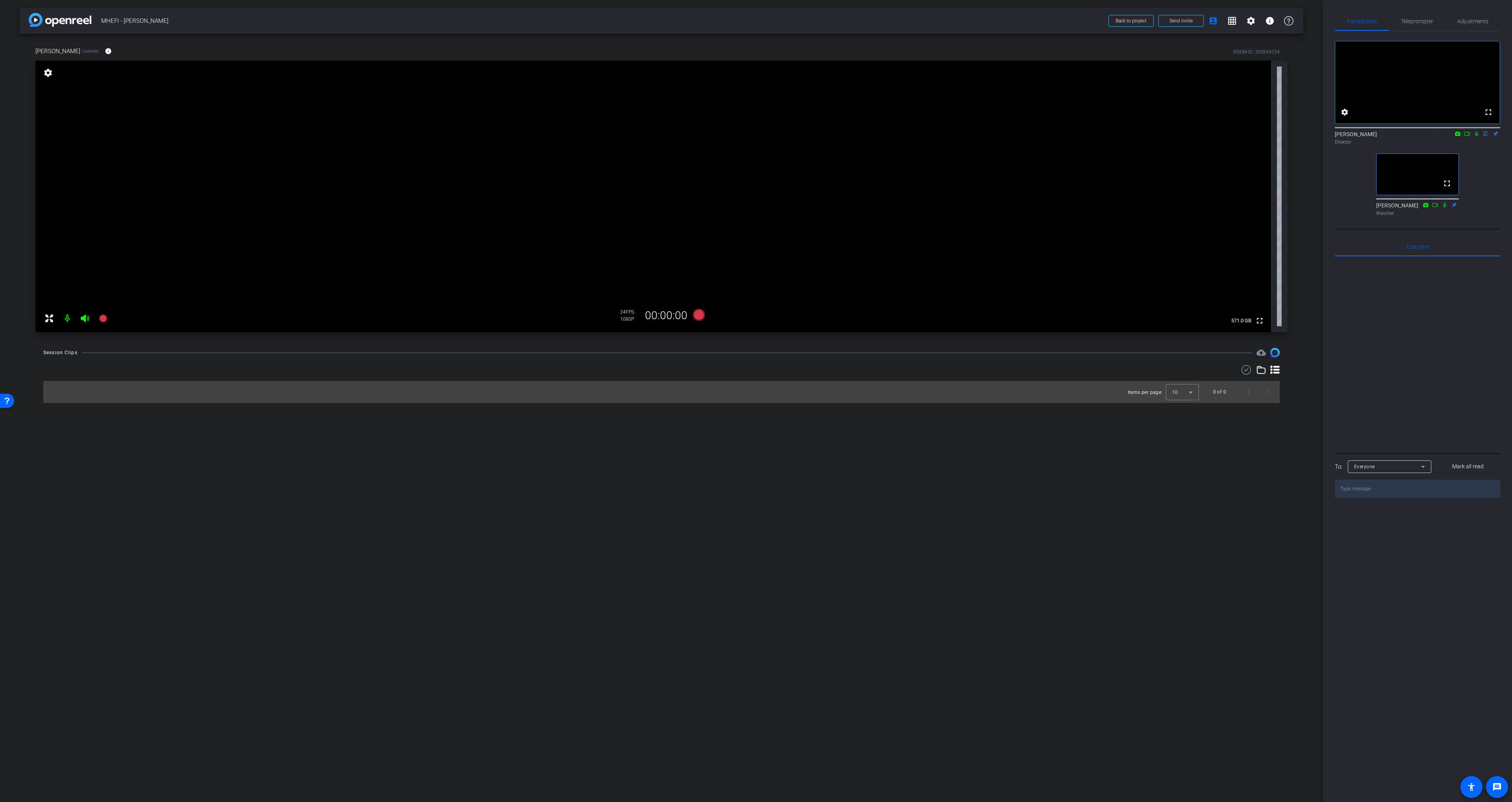
click at [924, 294] on video at bounding box center [653, 196] width 1236 height 271
click at [695, 315] on icon at bounding box center [698, 315] width 12 height 12
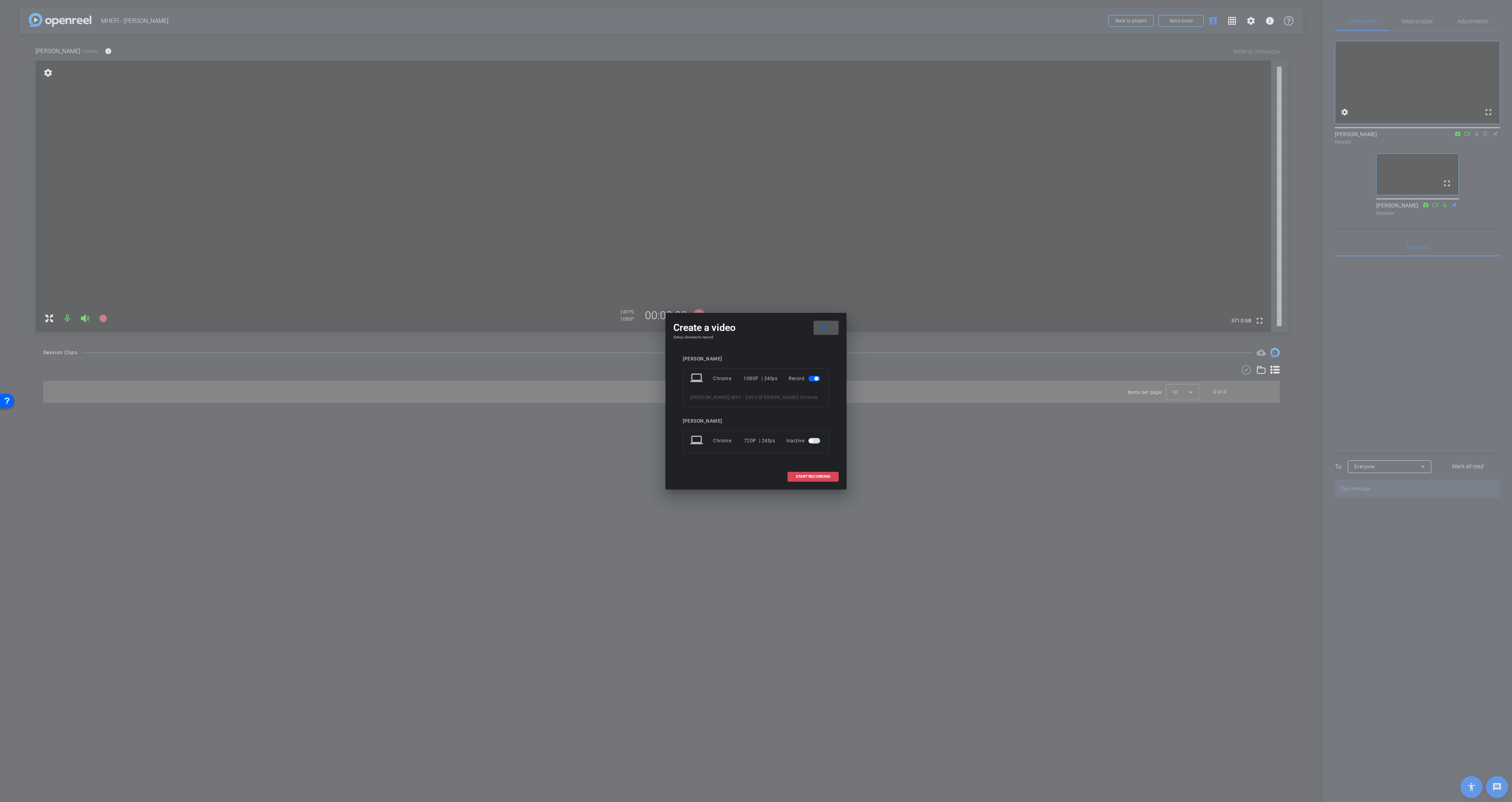
click at [804, 476] on span "START RECORDING" at bounding box center [813, 476] width 35 height 4
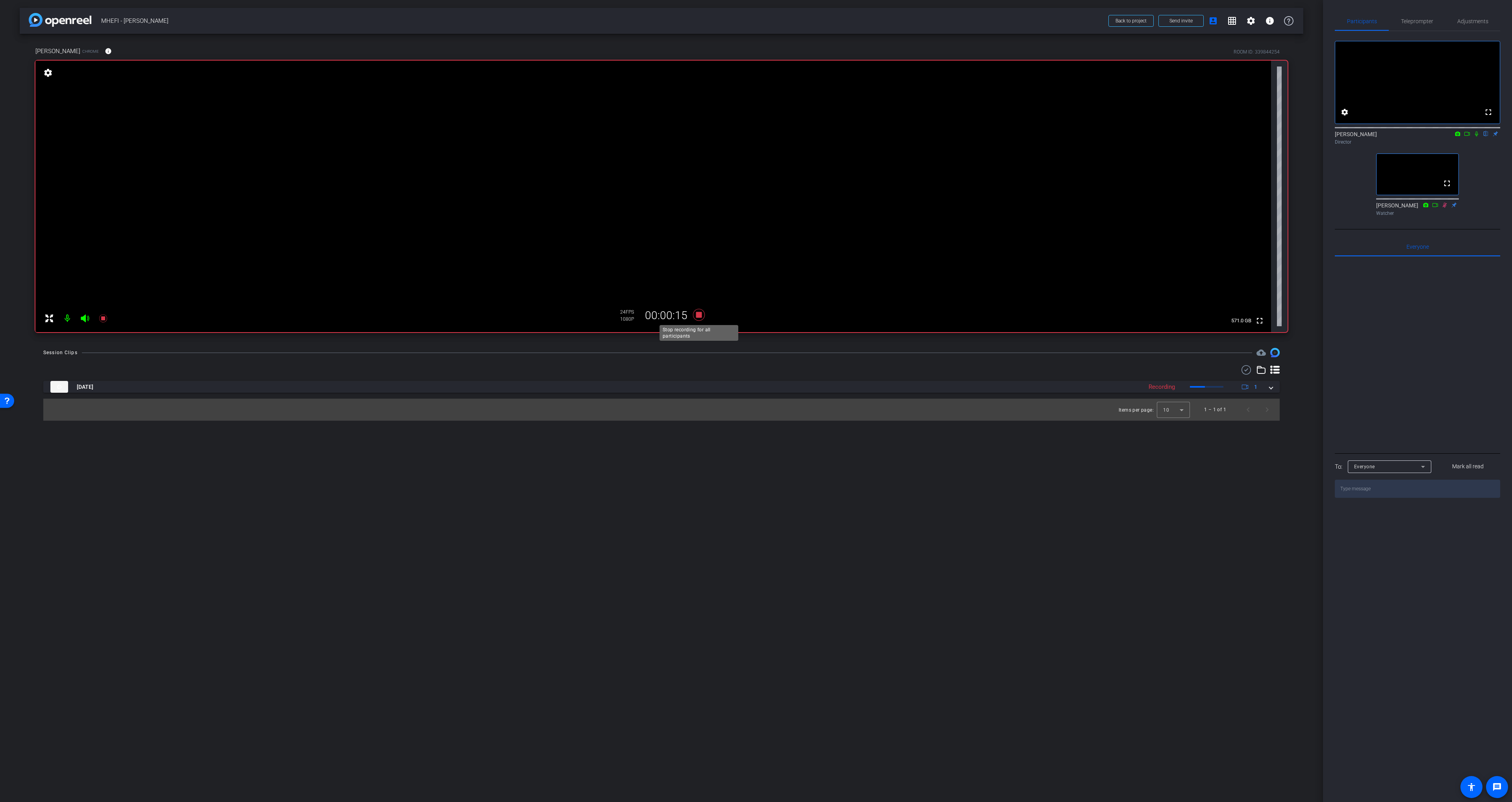
click at [701, 315] on icon at bounding box center [698, 315] width 12 height 12
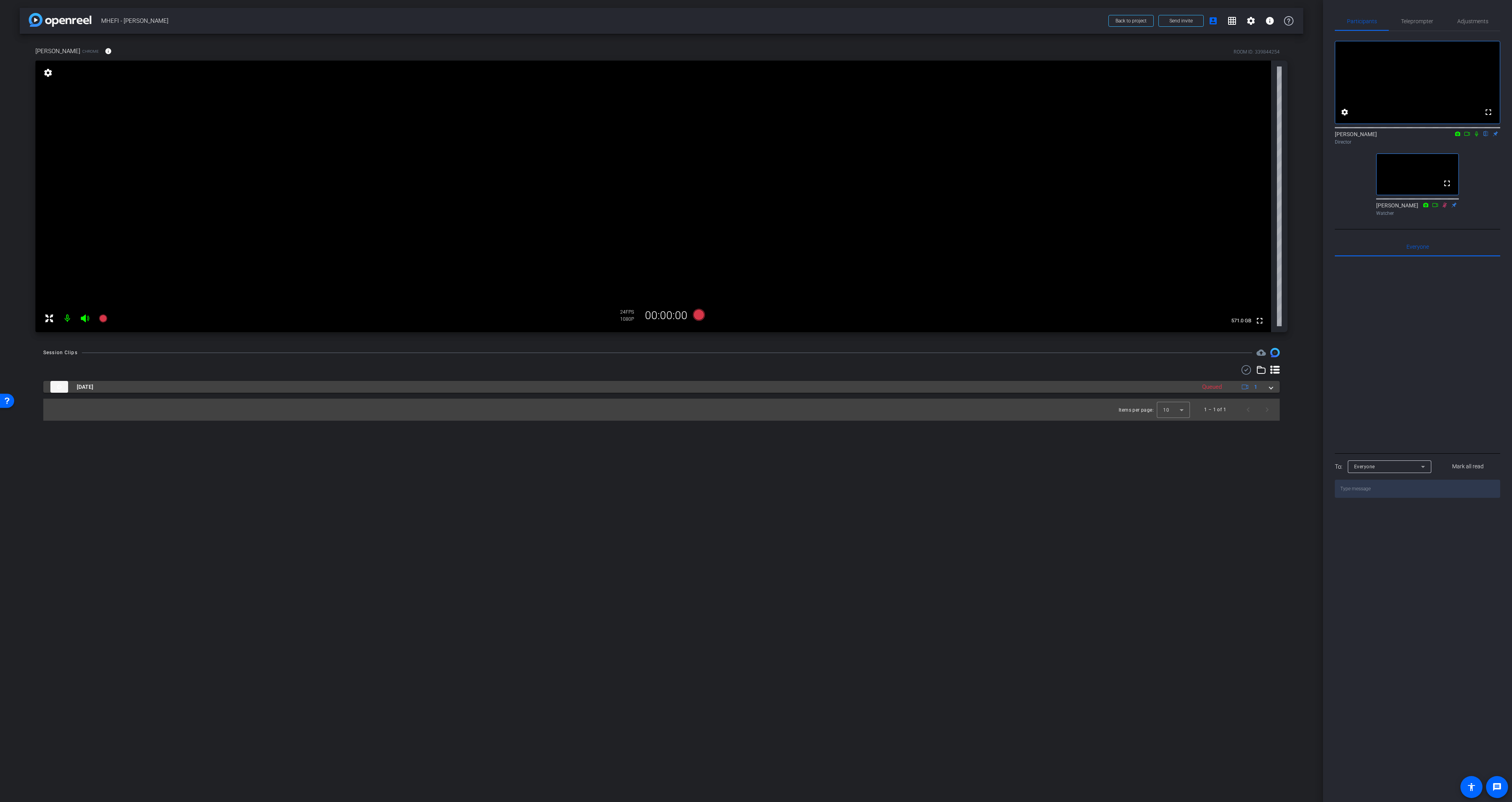
click at [697, 381] on mat-panel-title "Sep 8, 2025" at bounding box center [621, 386] width 1141 height 12
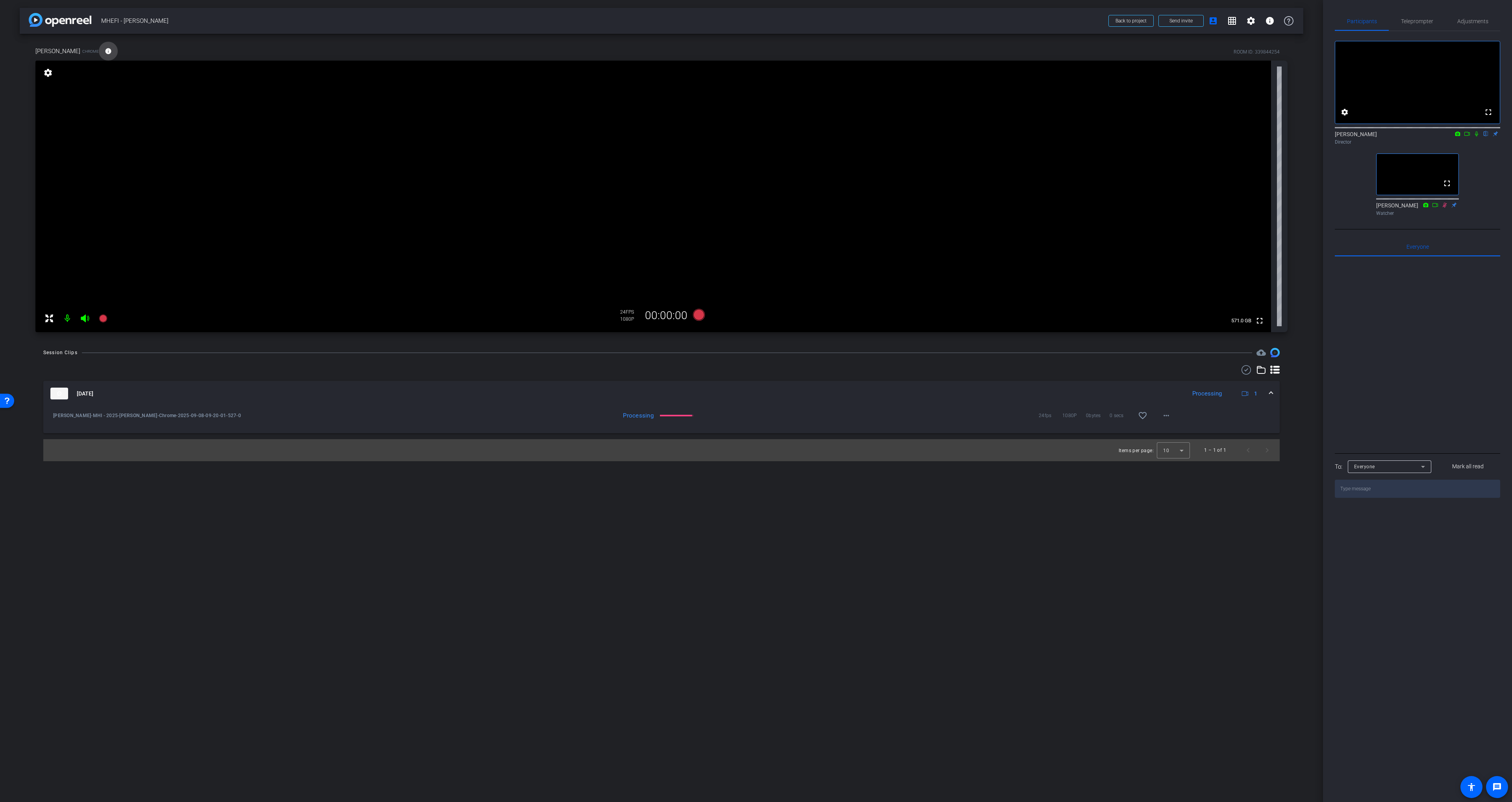
click at [99, 48] on span at bounding box center [108, 51] width 19 height 19
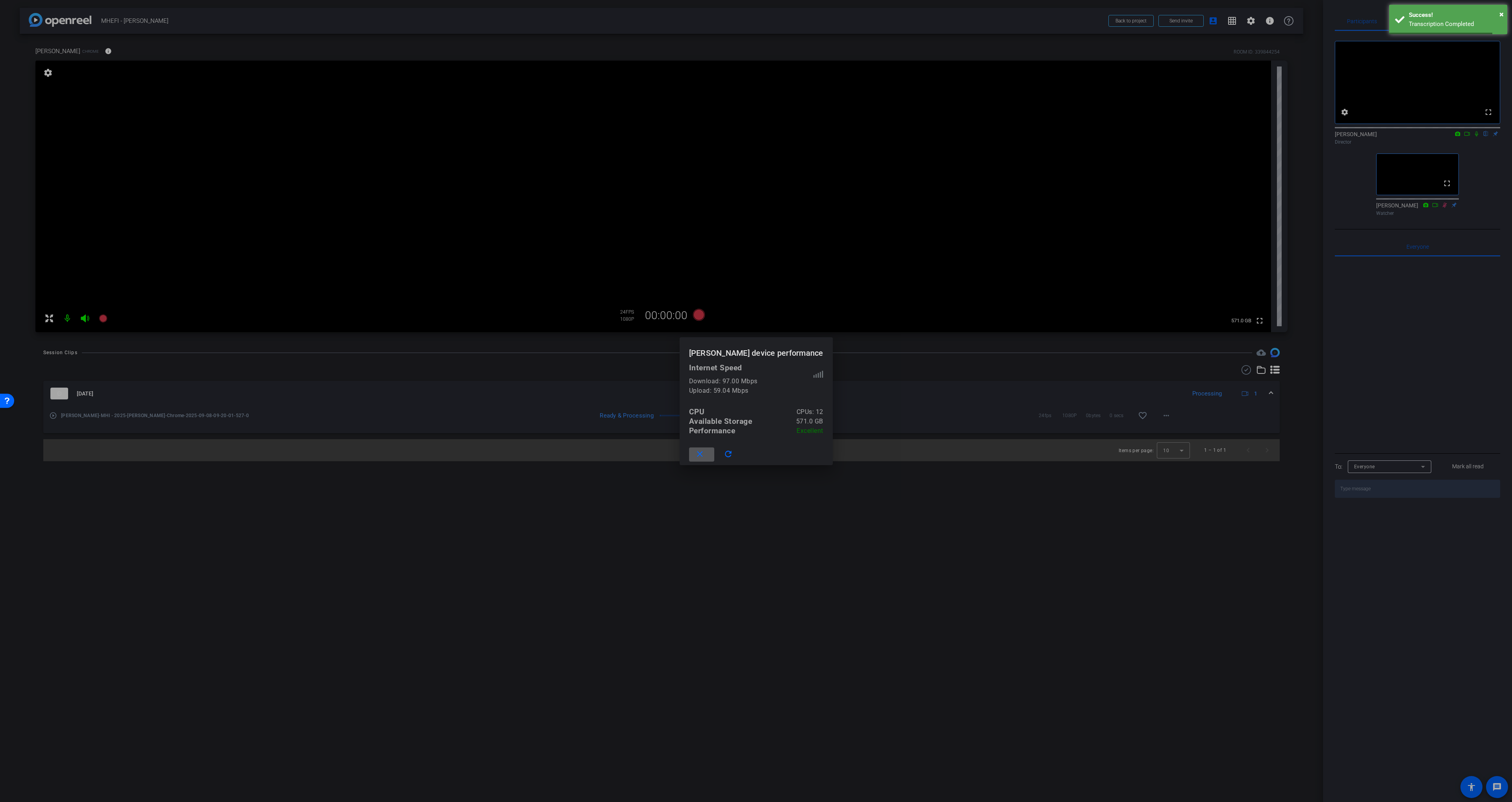
click at [705, 453] on mat-icon "close" at bounding box center [700, 455] width 10 height 10
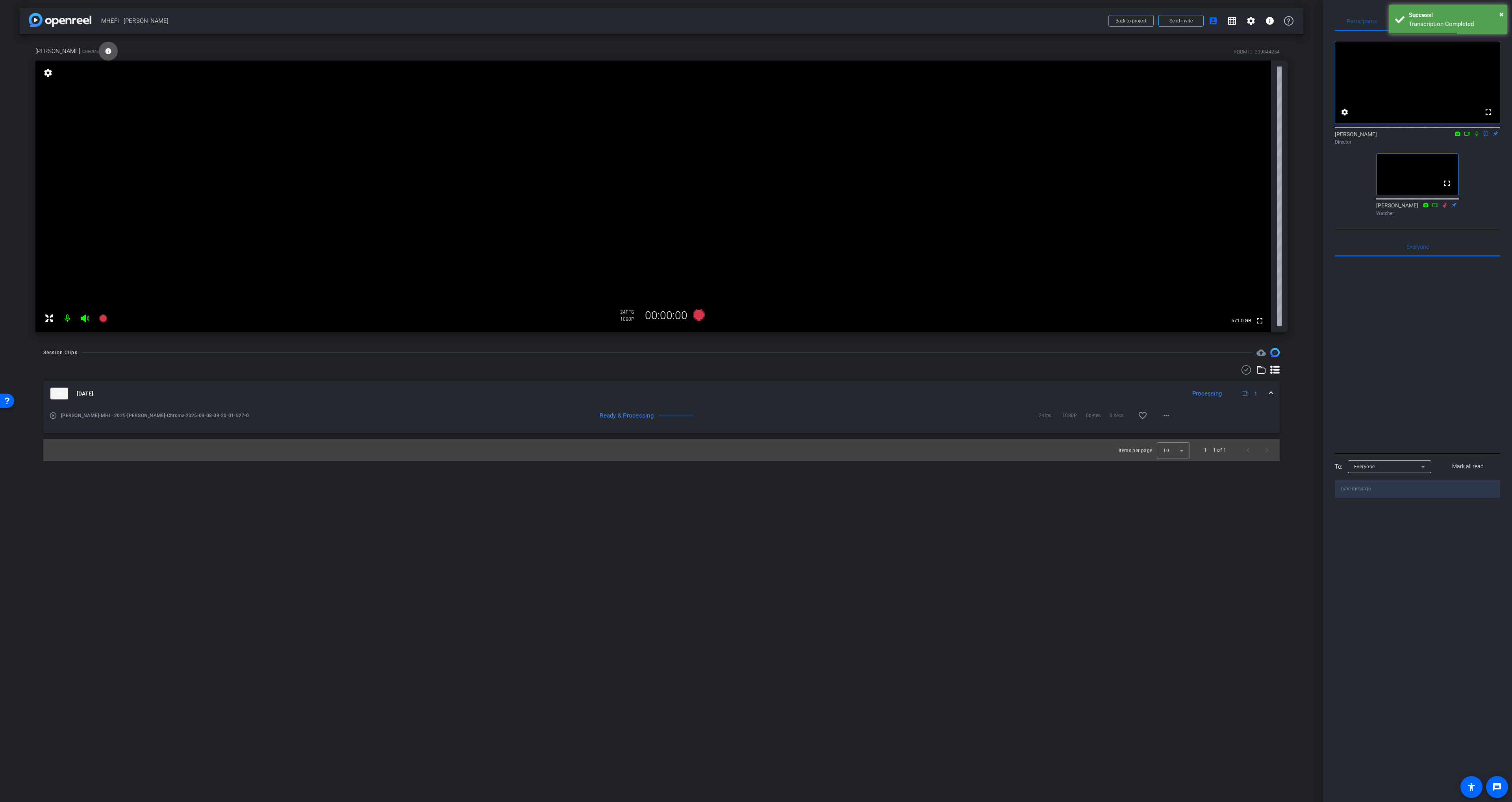
click at [53, 417] on mat-icon "play_circle_outline" at bounding box center [53, 416] width 8 height 8
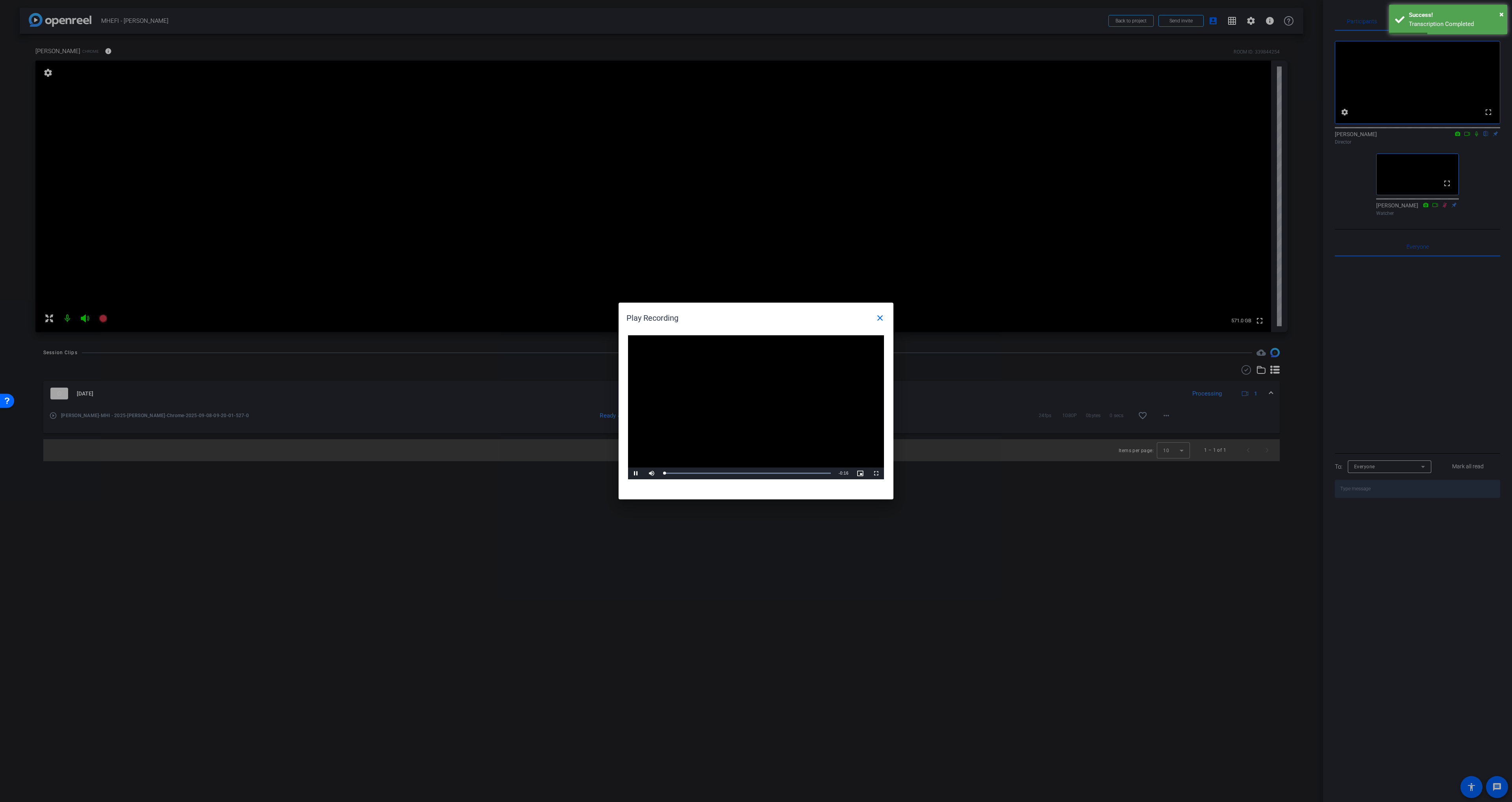
drag, startPoint x: 719, startPoint y: 451, endPoint x: 731, endPoint y: 458, distance: 13.9
click at [720, 451] on video "Video Player" at bounding box center [755, 407] width 256 height 144
click at [738, 468] on div "Loaded : 100.00% 0:07 0:00" at bounding box center [747, 473] width 175 height 12
click at [632, 473] on span "Video Player" at bounding box center [635, 473] width 15 height 0
click at [774, 472] on div "Loaded : 100.00% 0:10 0:09" at bounding box center [747, 473] width 167 height 2
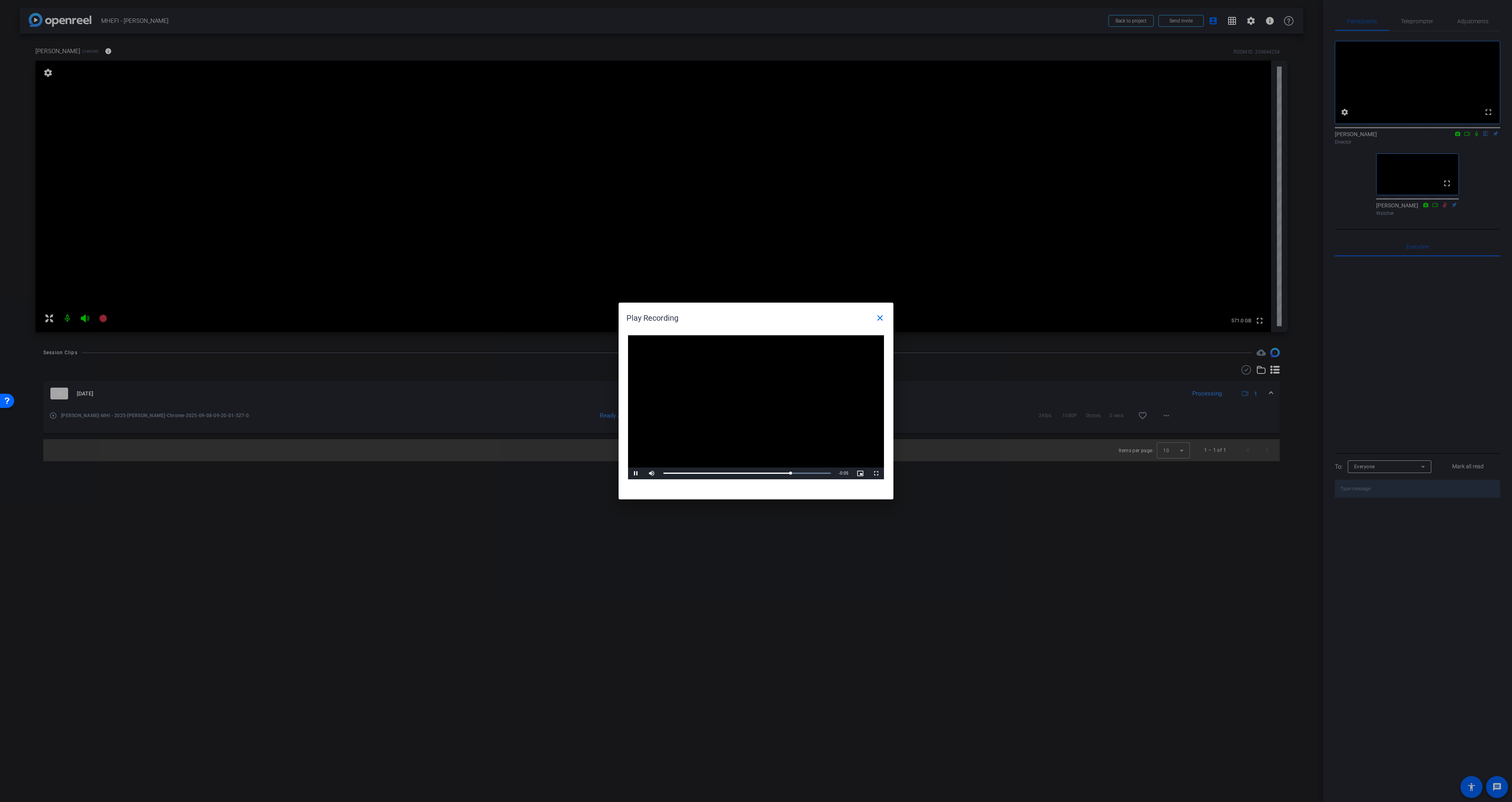
click at [879, 318] on mat-icon "close" at bounding box center [879, 318] width 9 height 9
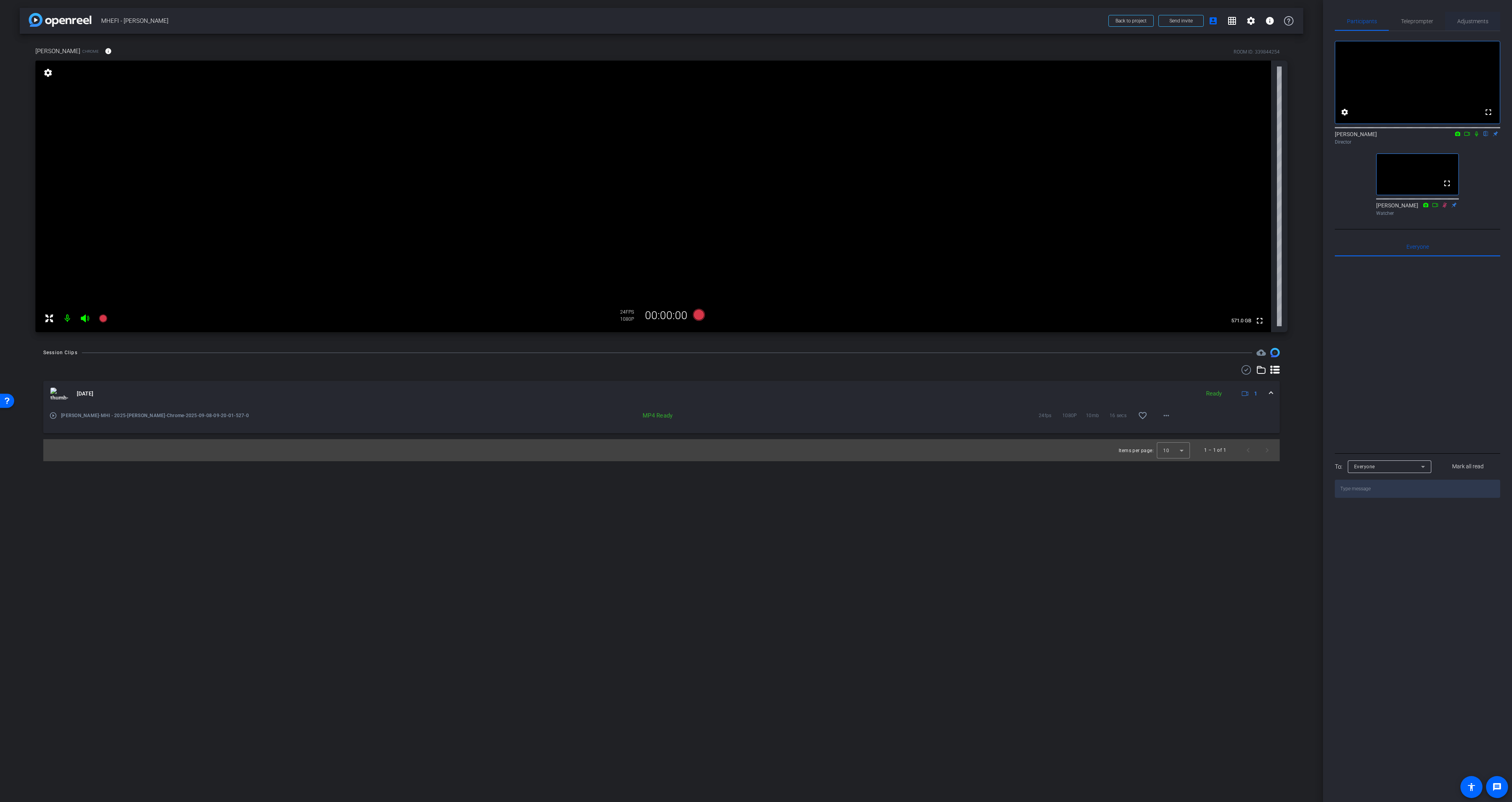
click at [1461, 19] on span "Adjustments" at bounding box center [1473, 21] width 31 height 6
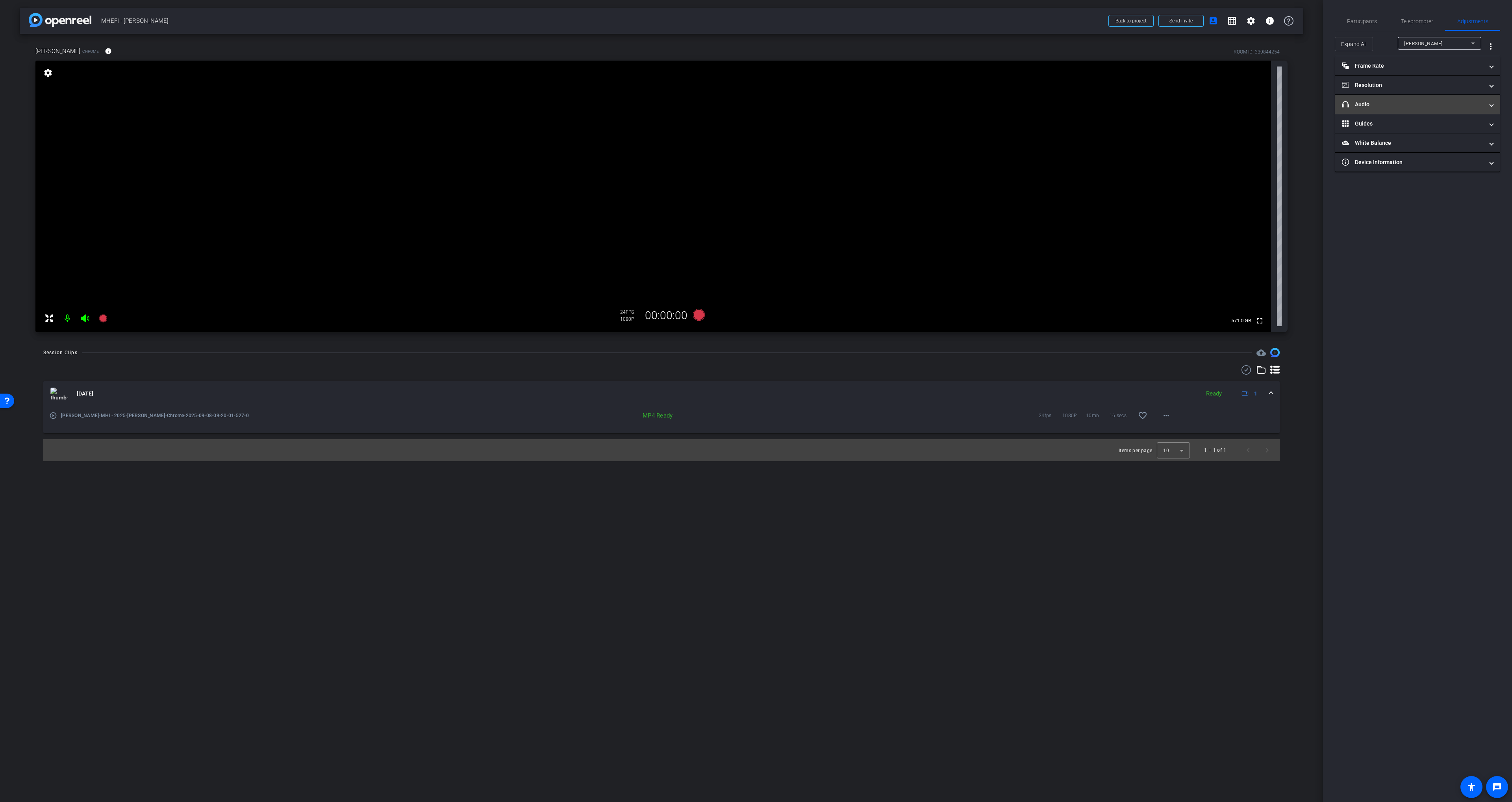
click at [1423, 106] on mat-panel-title "headphone icon Audio" at bounding box center [1412, 104] width 142 height 8
click at [1428, 104] on mat-expansion-panel-header "headphone icon Audio" at bounding box center [1417, 113] width 165 height 25
click at [1422, 85] on mat-panel-title "Resolution" at bounding box center [1412, 85] width 142 height 8
drag, startPoint x: 1425, startPoint y: 84, endPoint x: 1402, endPoint y: 43, distance: 47.0
click at [1425, 82] on mat-expansion-panel-header "Resolution" at bounding box center [1417, 94] width 165 height 25
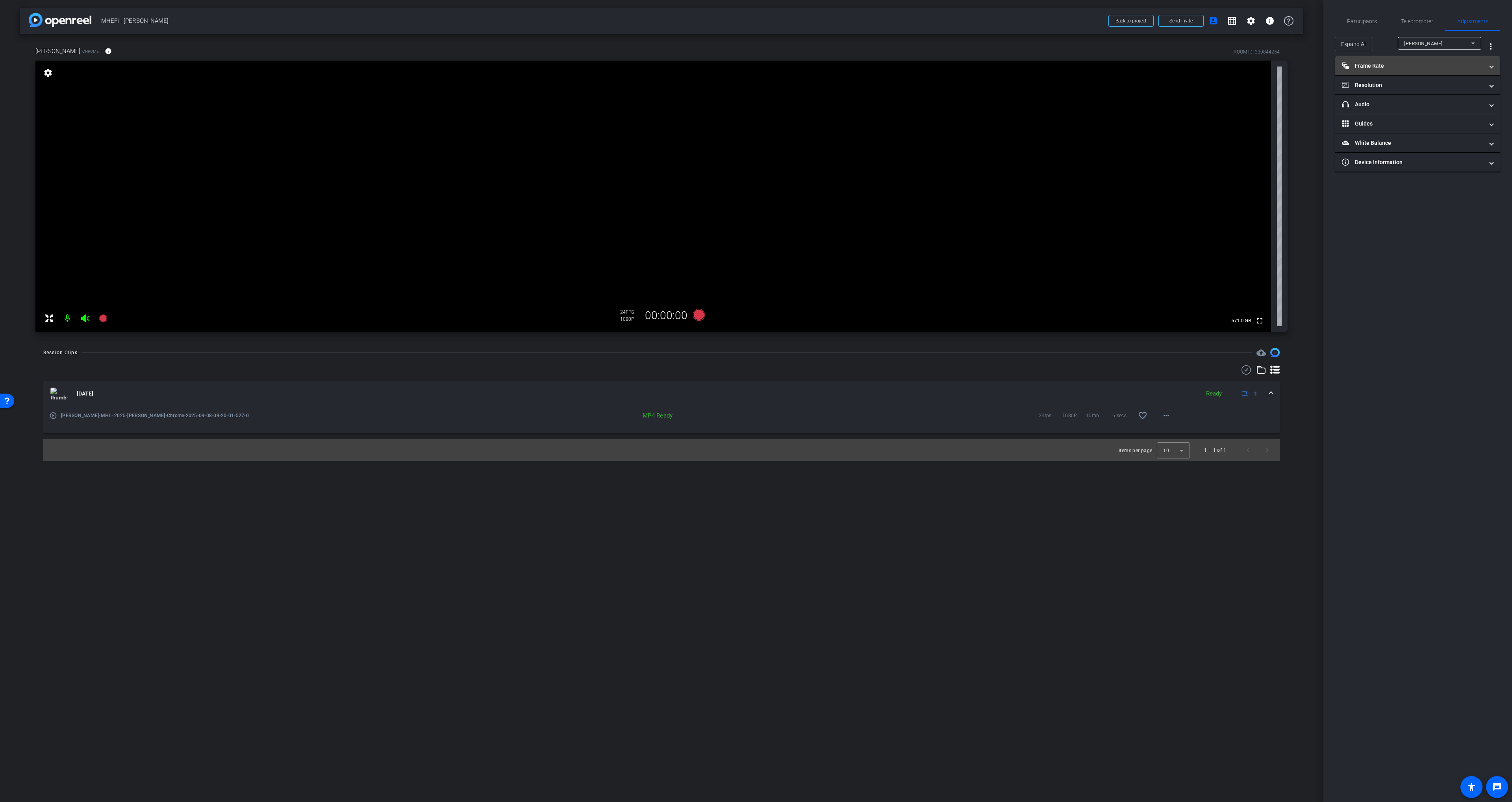
click at [1389, 61] on mat-expansion-panel-header "Frame Rate Frame Rate" at bounding box center [1417, 66] width 165 height 19
drag, startPoint x: 1394, startPoint y: 62, endPoint x: 1364, endPoint y: 15, distance: 55.8
click at [1394, 62] on mat-expansion-panel-header "Frame Rate Frame Rate" at bounding box center [1417, 69] width 165 height 25
click at [1359, 15] on span "Participants" at bounding box center [1362, 21] width 30 height 19
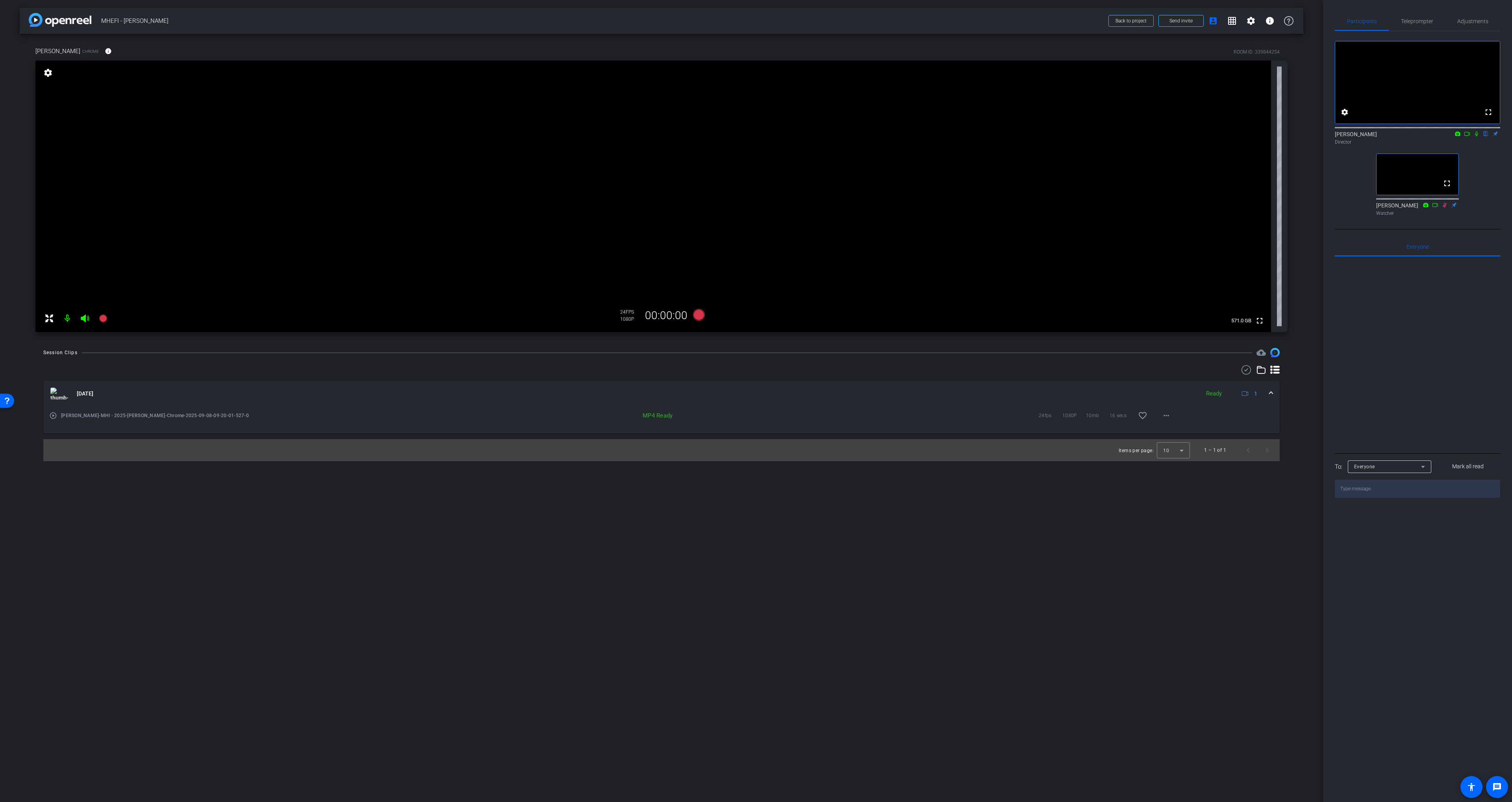
click at [830, 372] on div at bounding box center [661, 370] width 1236 height 9
click at [977, 351] on div "Session Clips cloud_upload" at bounding box center [661, 352] width 1236 height 9
drag, startPoint x: 756, startPoint y: 351, endPoint x: 708, endPoint y: 328, distance: 53.2
click at [753, 351] on div "Session Clips cloud_upload" at bounding box center [661, 352] width 1236 height 9
click at [1466, 136] on icon at bounding box center [1467, 134] width 6 height 6
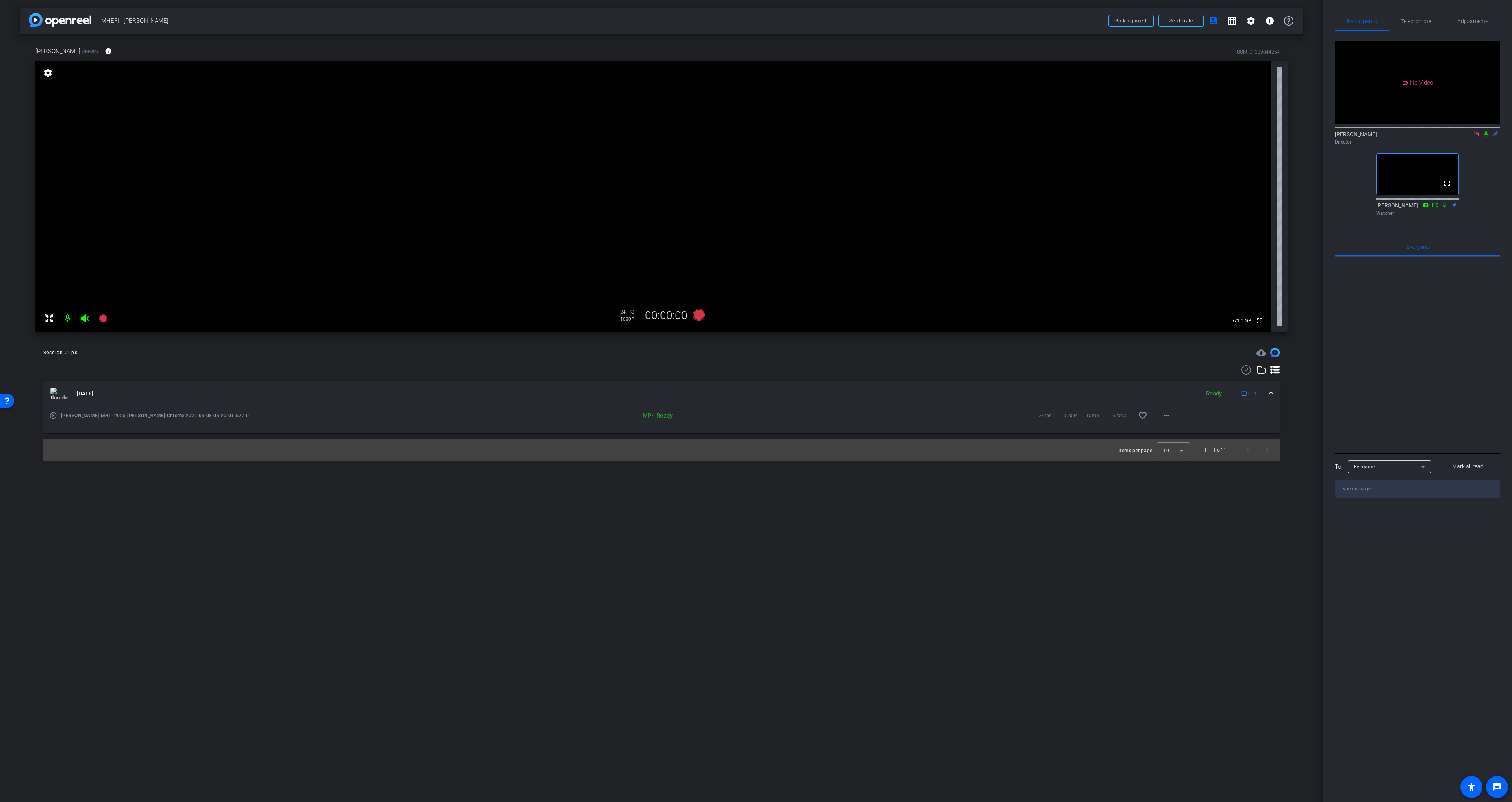
click at [1483, 136] on icon at bounding box center [1486, 134] width 6 height 6
click at [698, 318] on icon at bounding box center [698, 315] width 12 height 12
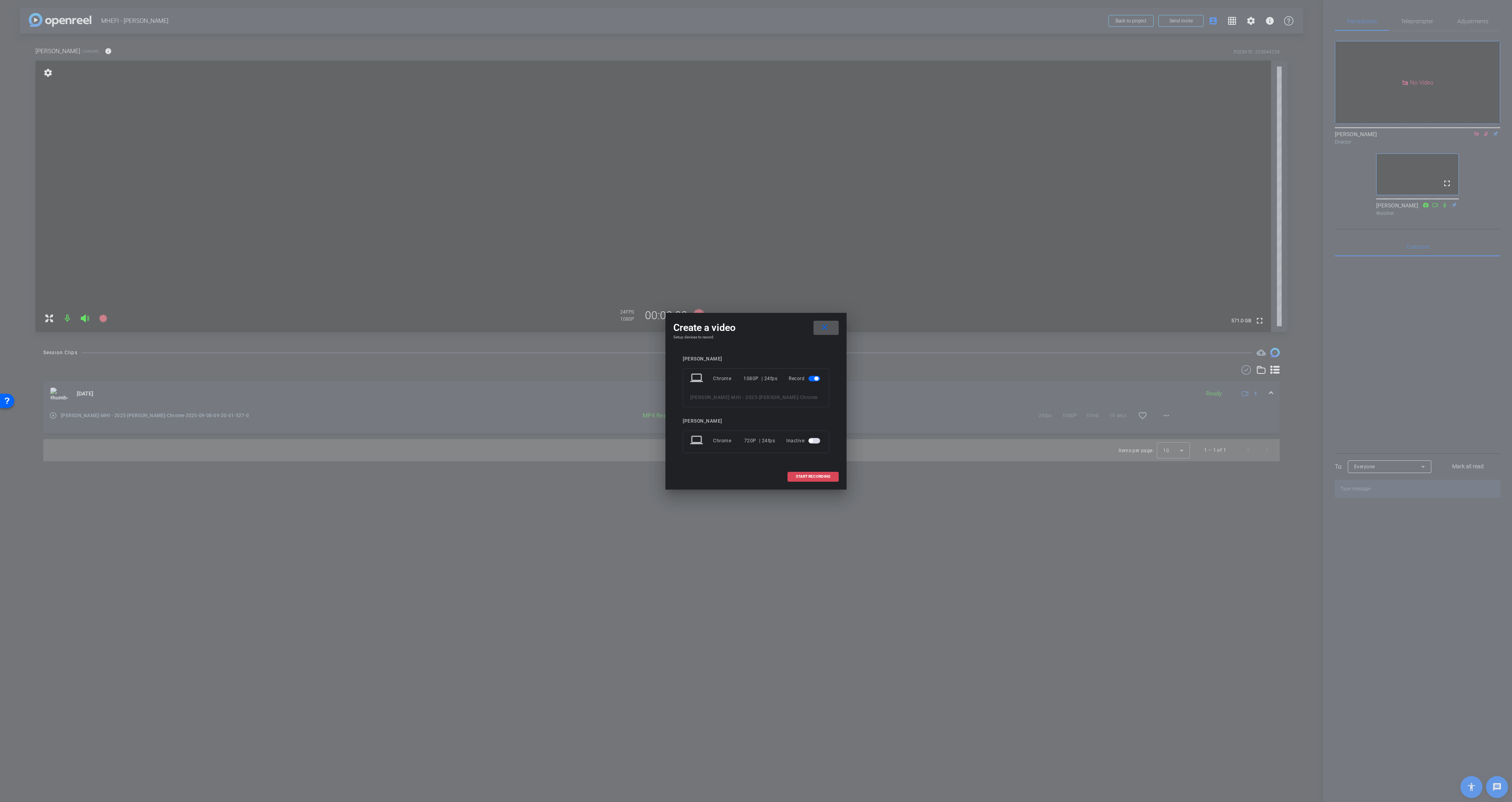
click at [829, 474] on span "START RECORDING" at bounding box center [813, 476] width 35 height 4
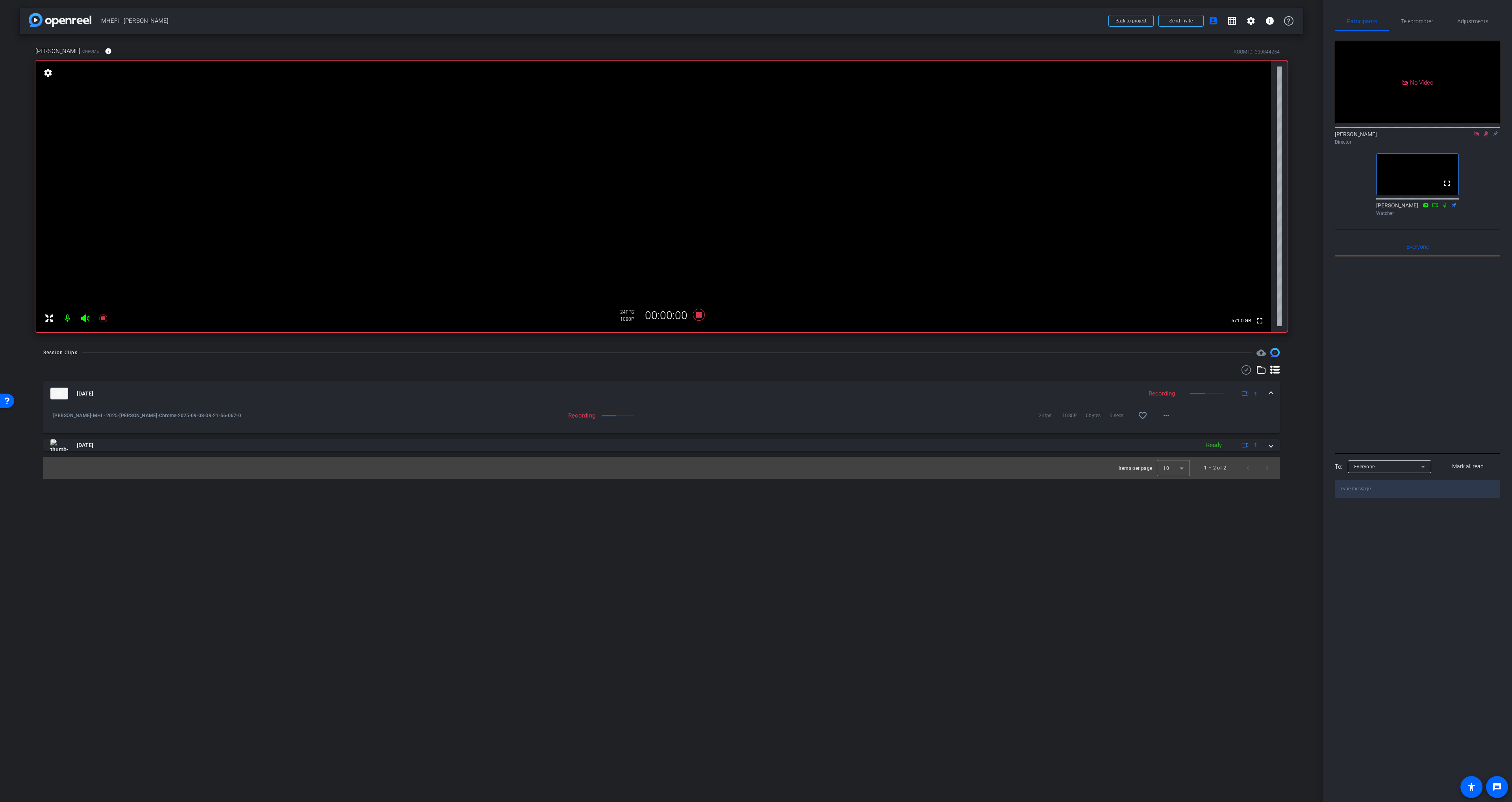
click at [799, 509] on div "arrow_back MHEFI - David Peacock Back to project Send invite account_box grid_o…" at bounding box center [661, 401] width 1323 height 802
click at [699, 320] on icon at bounding box center [699, 315] width 19 height 14
click at [698, 316] on icon at bounding box center [698, 315] width 12 height 12
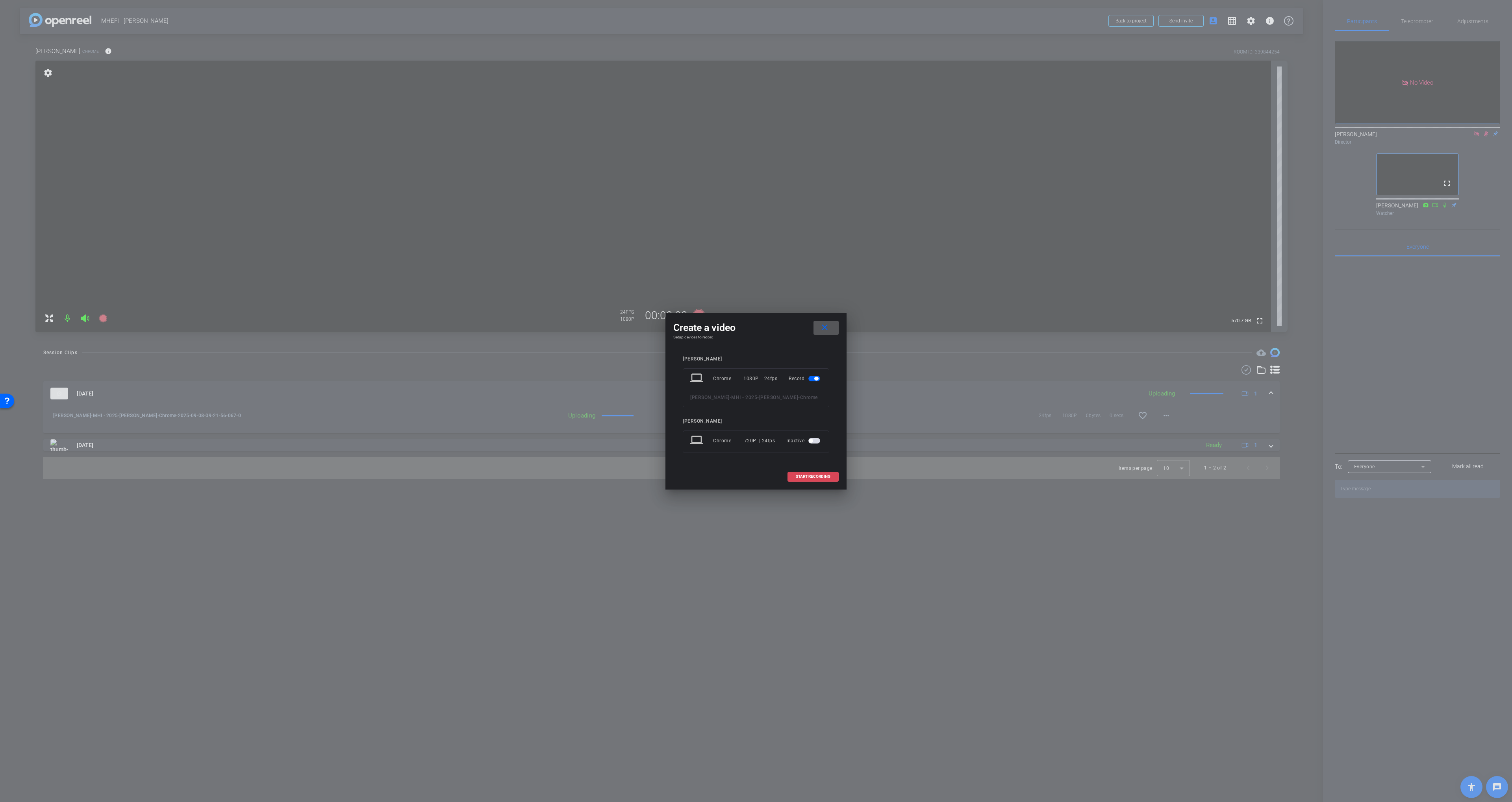
click at [805, 473] on button "START RECORDING" at bounding box center [813, 477] width 51 height 10
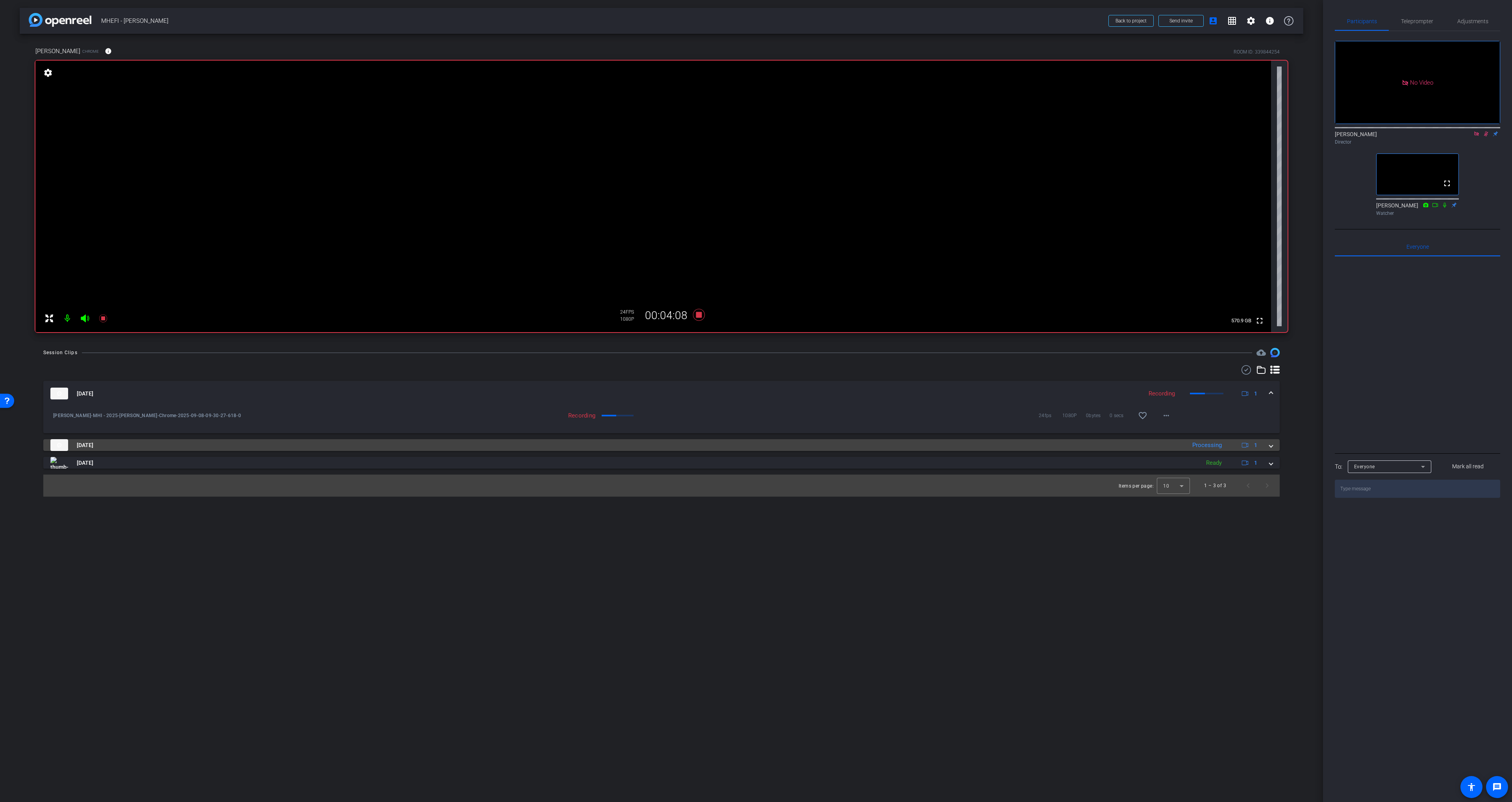
click at [167, 447] on mat-panel-title "Sep 8, 2025" at bounding box center [616, 445] width 1132 height 12
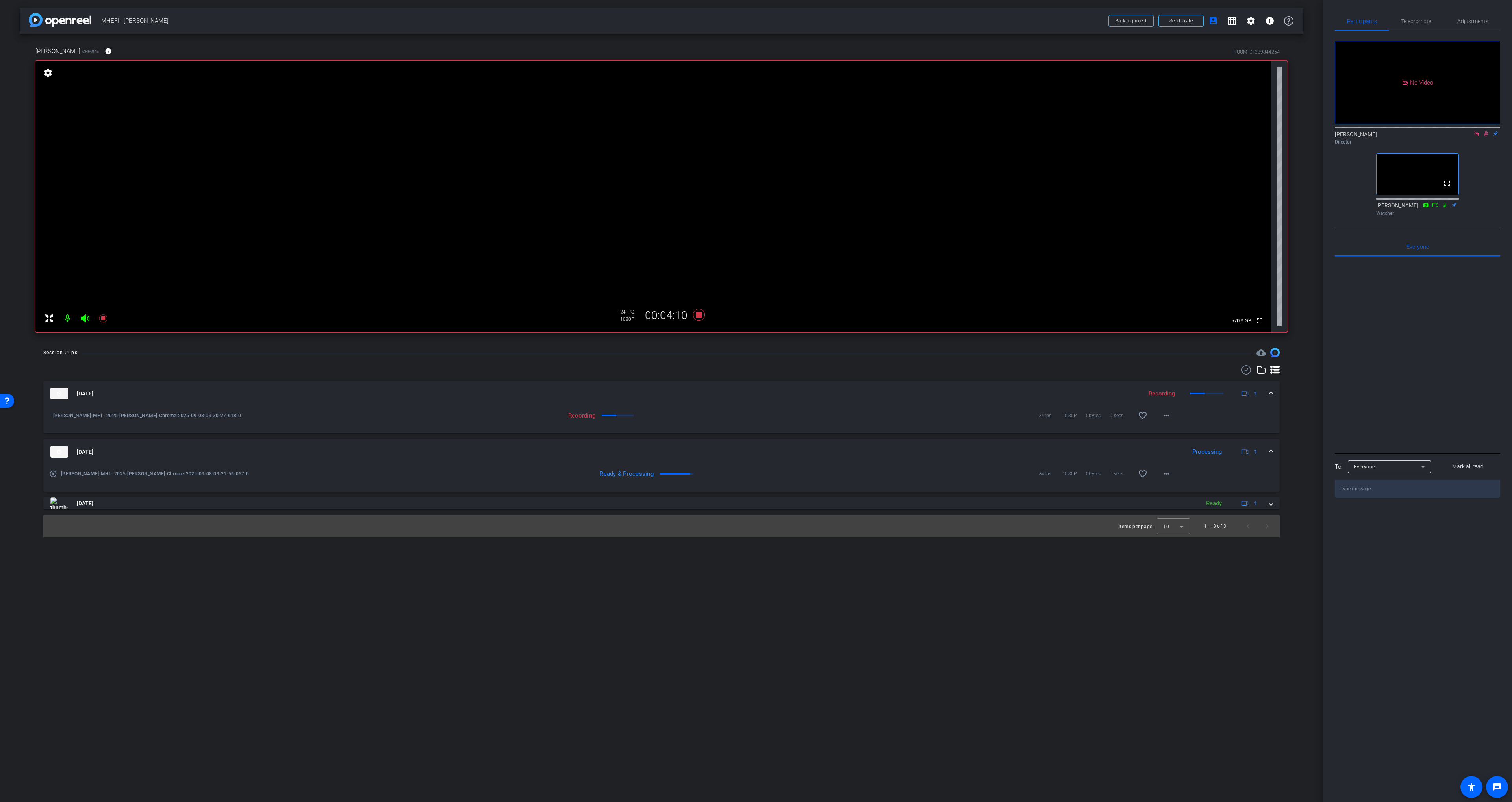
click at [162, 447] on mat-panel-title "Sep 8, 2025" at bounding box center [616, 451] width 1132 height 12
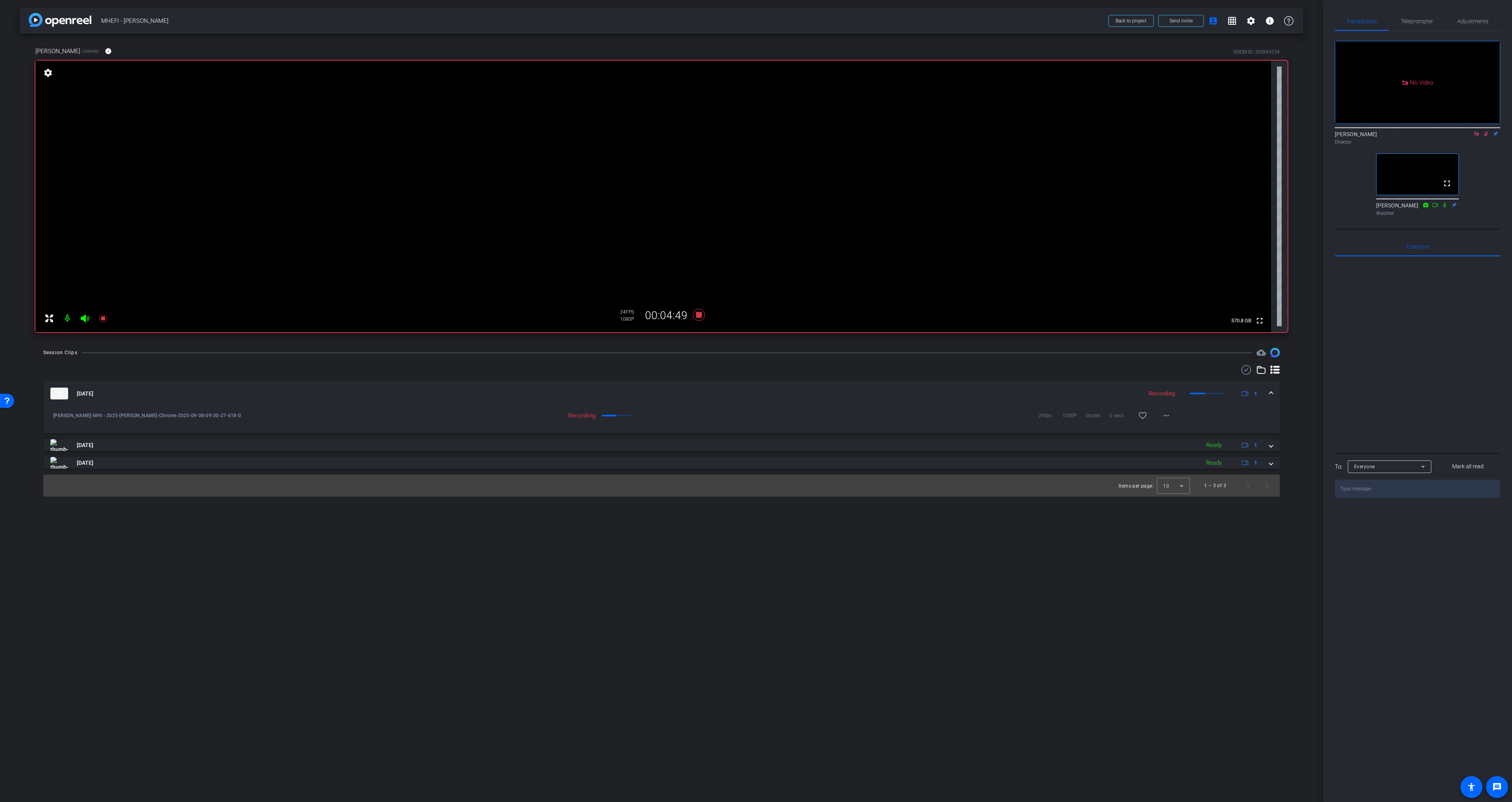
click at [698, 346] on div "arrow_back MHEFI - David Peacock Back to project Send invite account_box grid_o…" at bounding box center [661, 401] width 1323 height 802
drag, startPoint x: 710, startPoint y: 362, endPoint x: 705, endPoint y: 335, distance: 27.5
click at [710, 362] on div "Session Clips cloud_upload Sep 8, 2025 Recording 1 David-MHI - 2025-David-Chrom…" at bounding box center [661, 422] width 1283 height 149
click at [699, 318] on icon at bounding box center [699, 315] width 19 height 14
click at [1477, 136] on icon at bounding box center [1477, 134] width 6 height 6
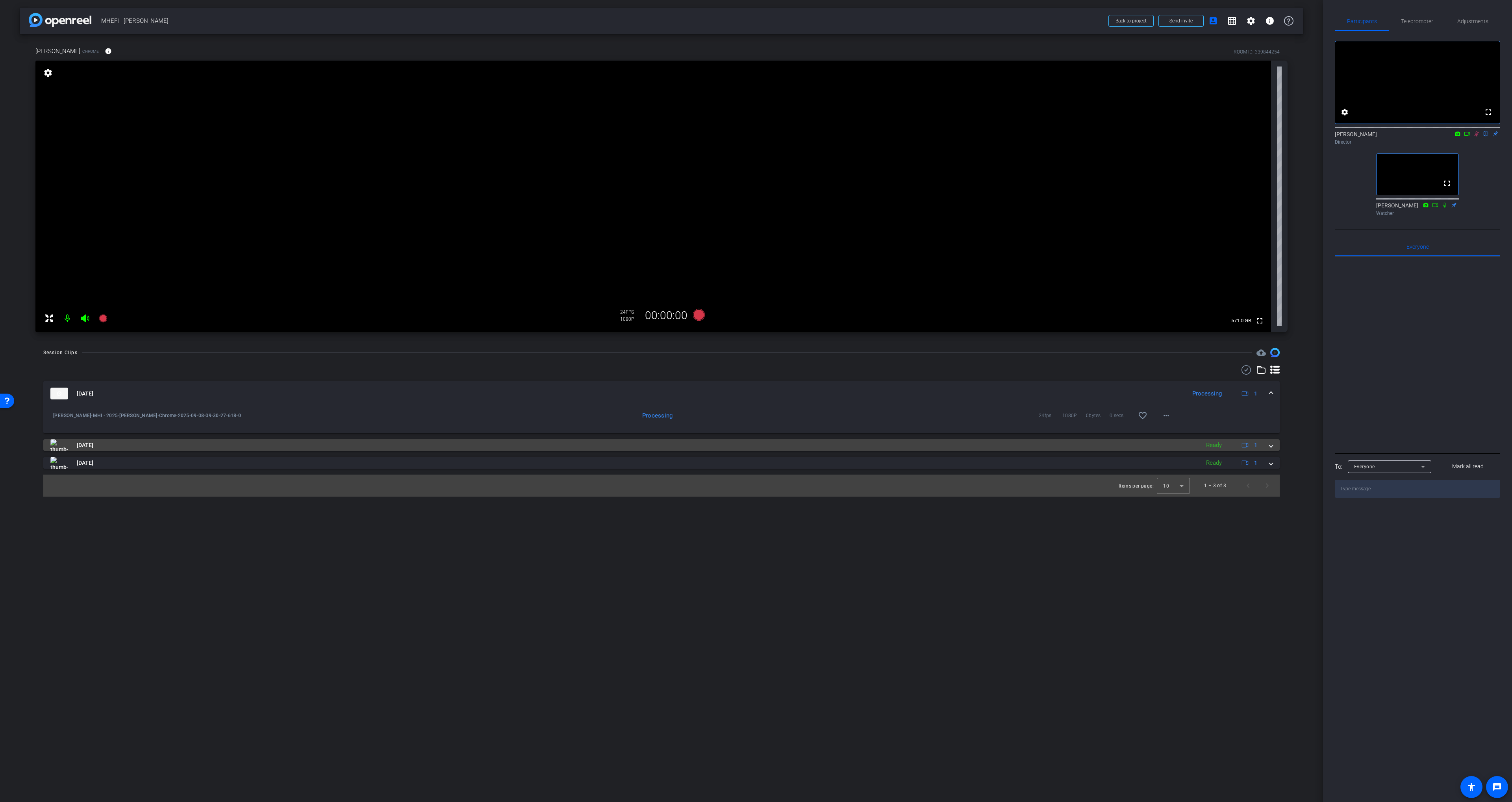
click at [853, 442] on mat-panel-title "Sep 8, 2025" at bounding box center [623, 445] width 1145 height 12
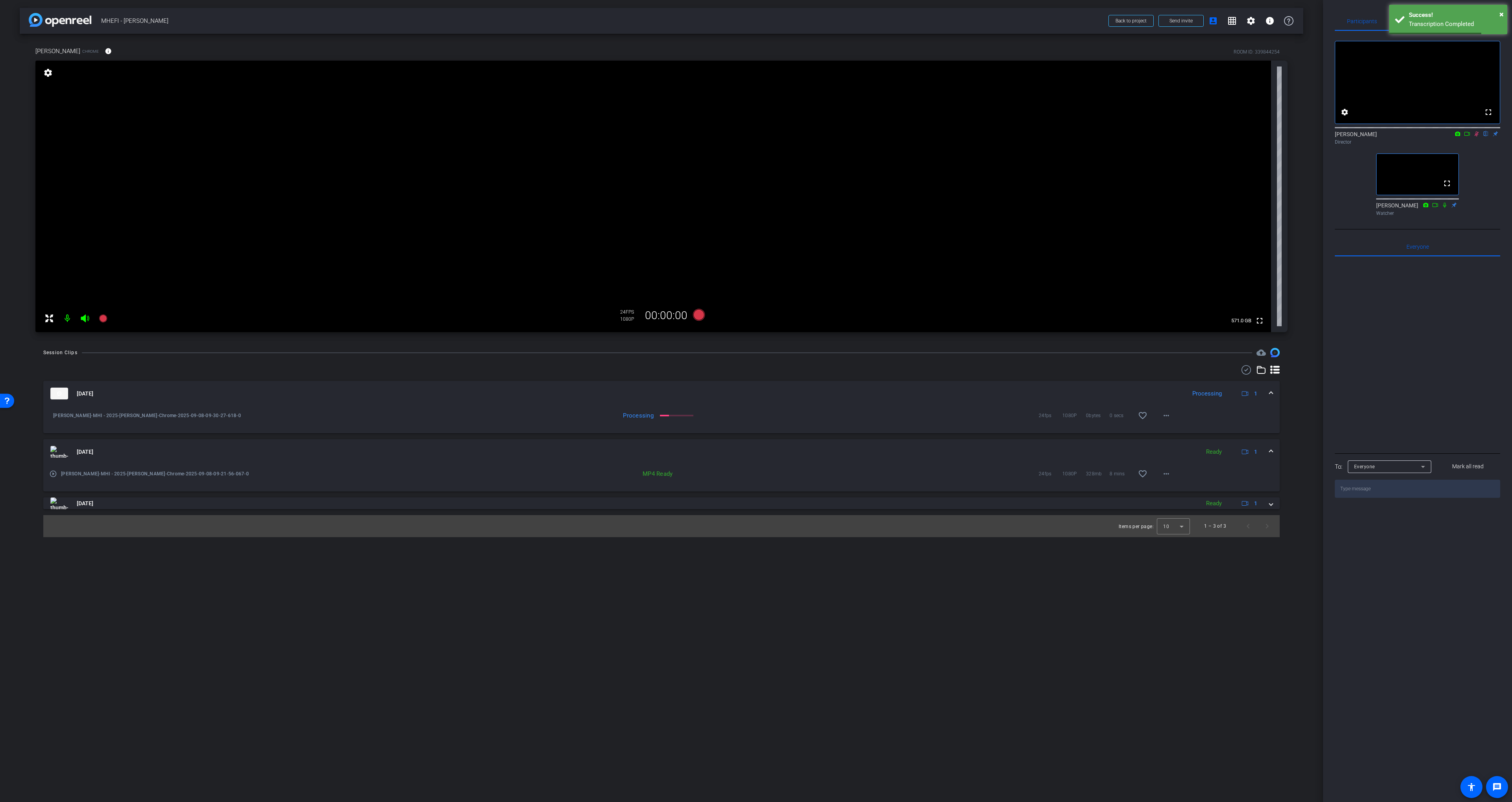
click at [1477, 136] on icon at bounding box center [1476, 134] width 4 height 5
click at [1485, 183] on div "fullscreen settings Scott Grant flip Director fullscreen Nick Ginter Watcher" at bounding box center [1417, 125] width 165 height 188
click at [1477, 194] on div "fullscreen settings Scott Grant flip Director fullscreen Nick Ginter Watcher" at bounding box center [1417, 125] width 165 height 188
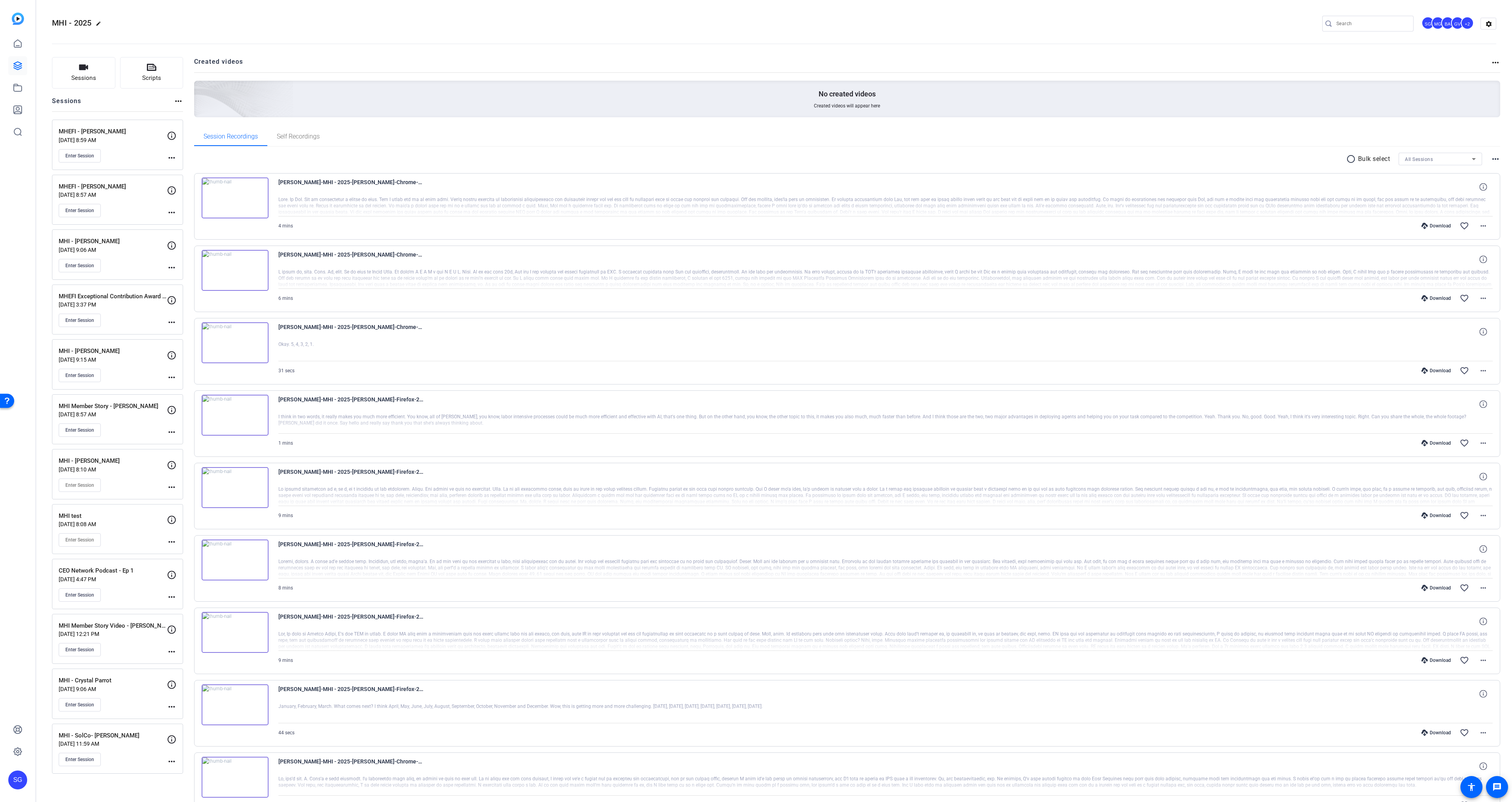
click at [139, 292] on p "MHEFI Exceptional Contribution Award - [PERSON_NAME]" at bounding box center [113, 296] width 108 height 9
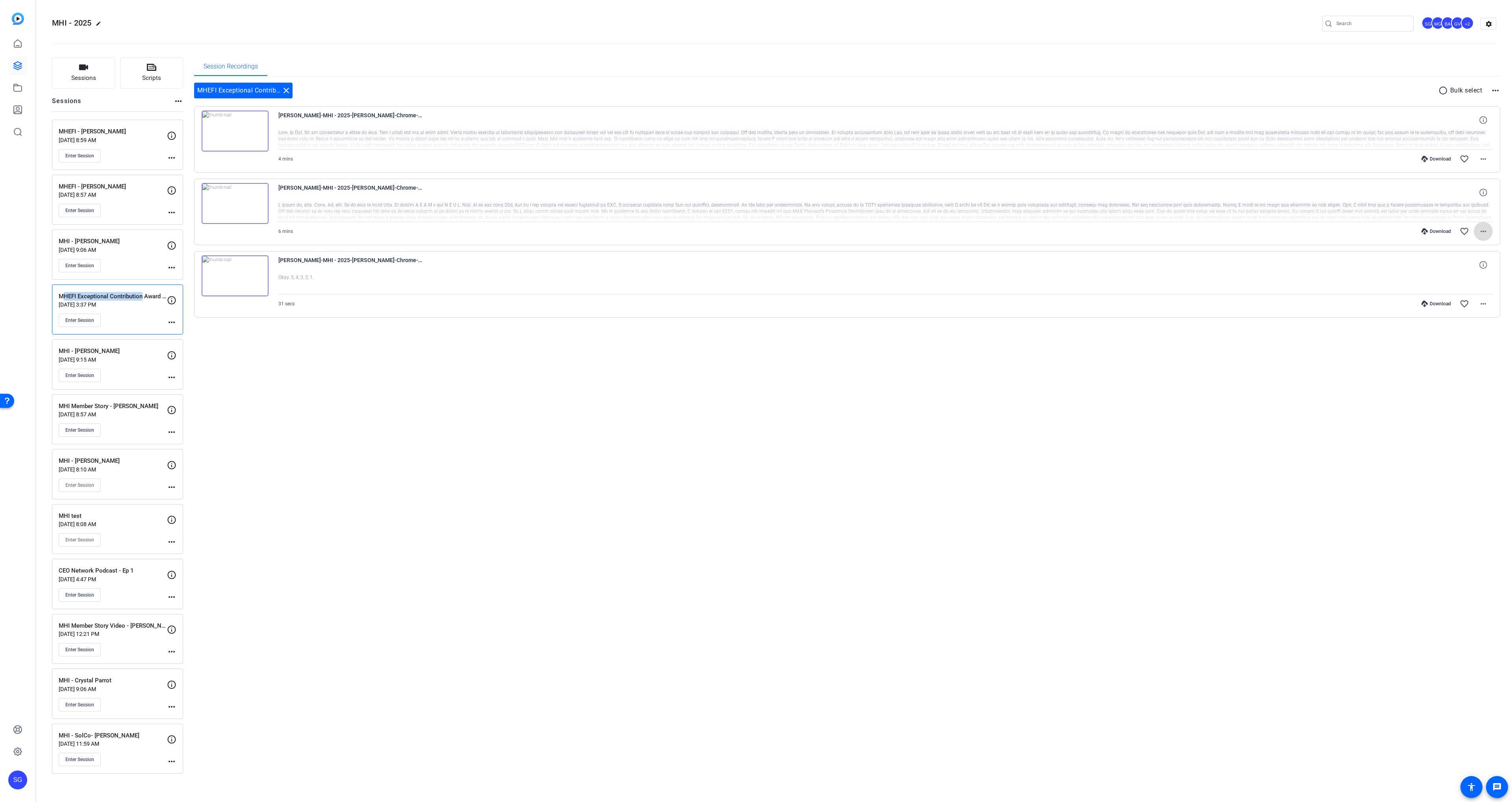
click at [1474, 226] on span at bounding box center [1483, 231] width 19 height 19
click at [1472, 267] on span "Download MP4" at bounding box center [1462, 267] width 47 height 9
click at [1484, 157] on mat-icon "more_horiz" at bounding box center [1483, 159] width 9 height 9
drag, startPoint x: 1467, startPoint y: 198, endPoint x: 1437, endPoint y: 195, distance: 30.1
click at [1467, 198] on span "Download MP4" at bounding box center [1462, 195] width 47 height 9
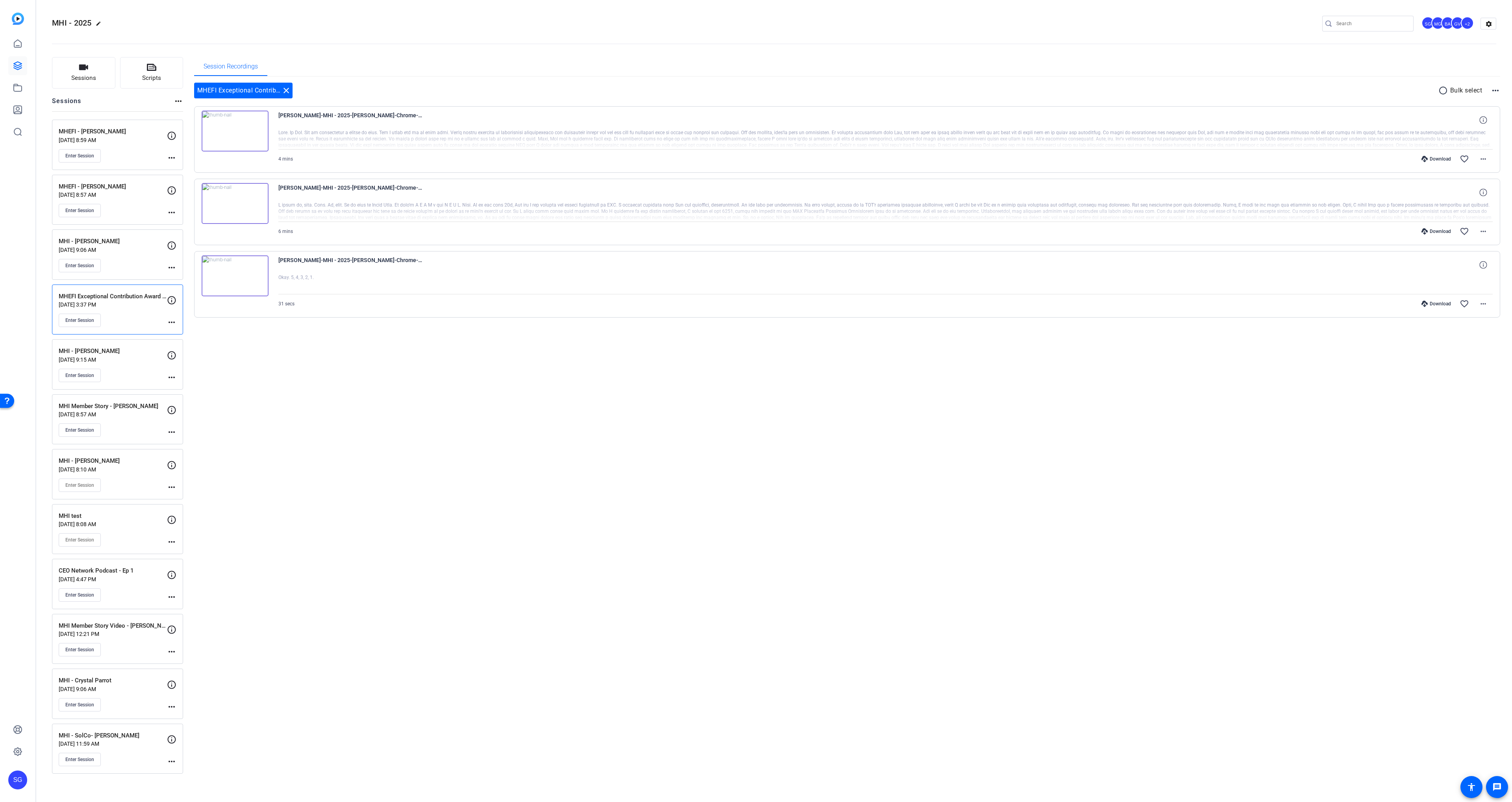
click at [124, 193] on p "[DATE] 8:57 AM" at bounding box center [113, 194] width 108 height 6
click at [1450, 89] on p "Bulk select" at bounding box center [1466, 90] width 32 height 9
click at [1446, 89] on mat-icon "radio_button_unchecked" at bounding box center [1444, 90] width 12 height 9
click at [208, 185] on icon at bounding box center [205, 188] width 7 height 7
click at [204, 117] on icon at bounding box center [205, 115] width 7 height 7
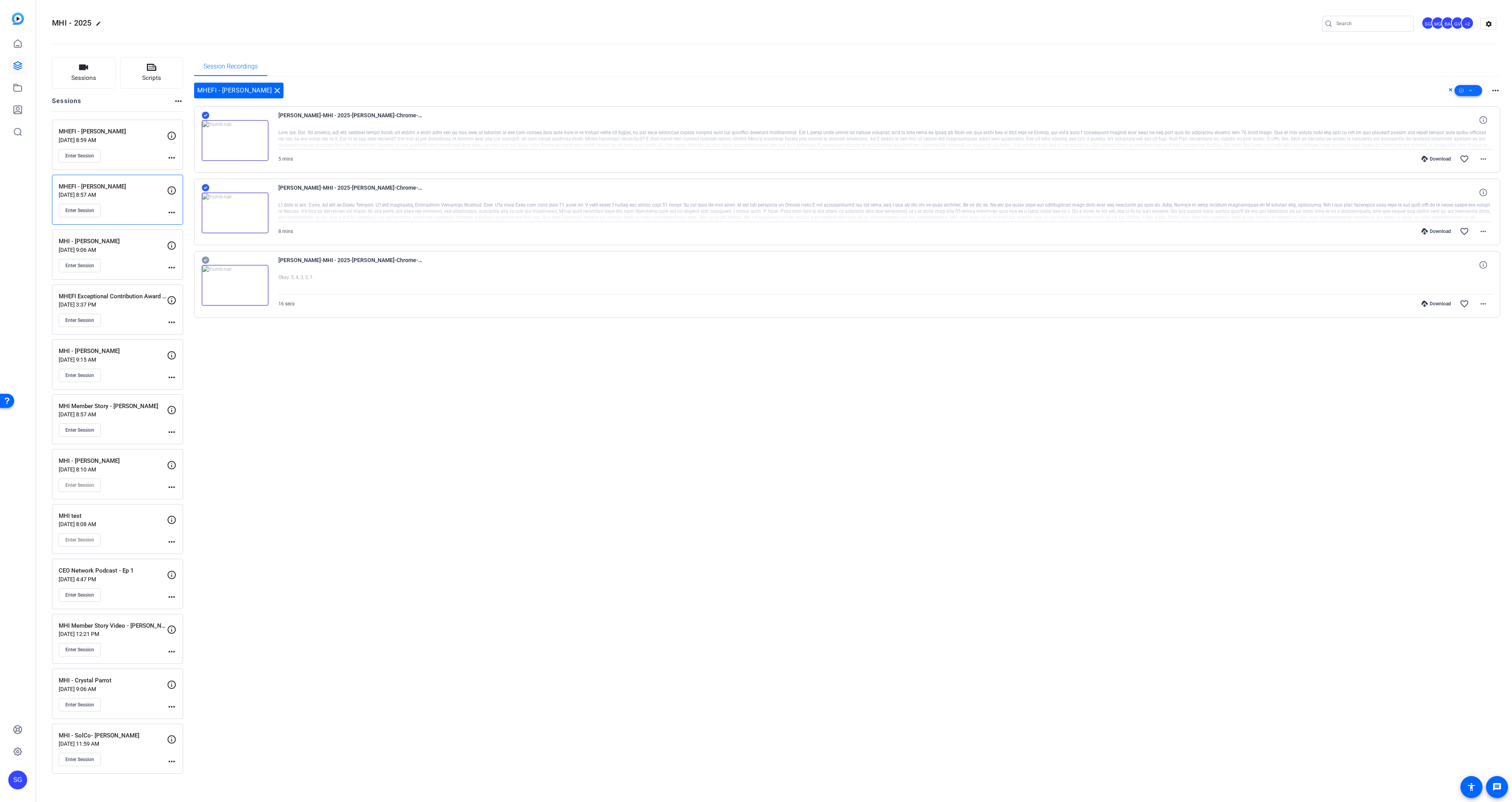
click at [1474, 86] on span at bounding box center [1468, 90] width 27 height 19
click at [1469, 131] on span "Download MP4" at bounding box center [1481, 132] width 42 height 9
click at [14, 66] on icon at bounding box center [17, 65] width 9 height 9
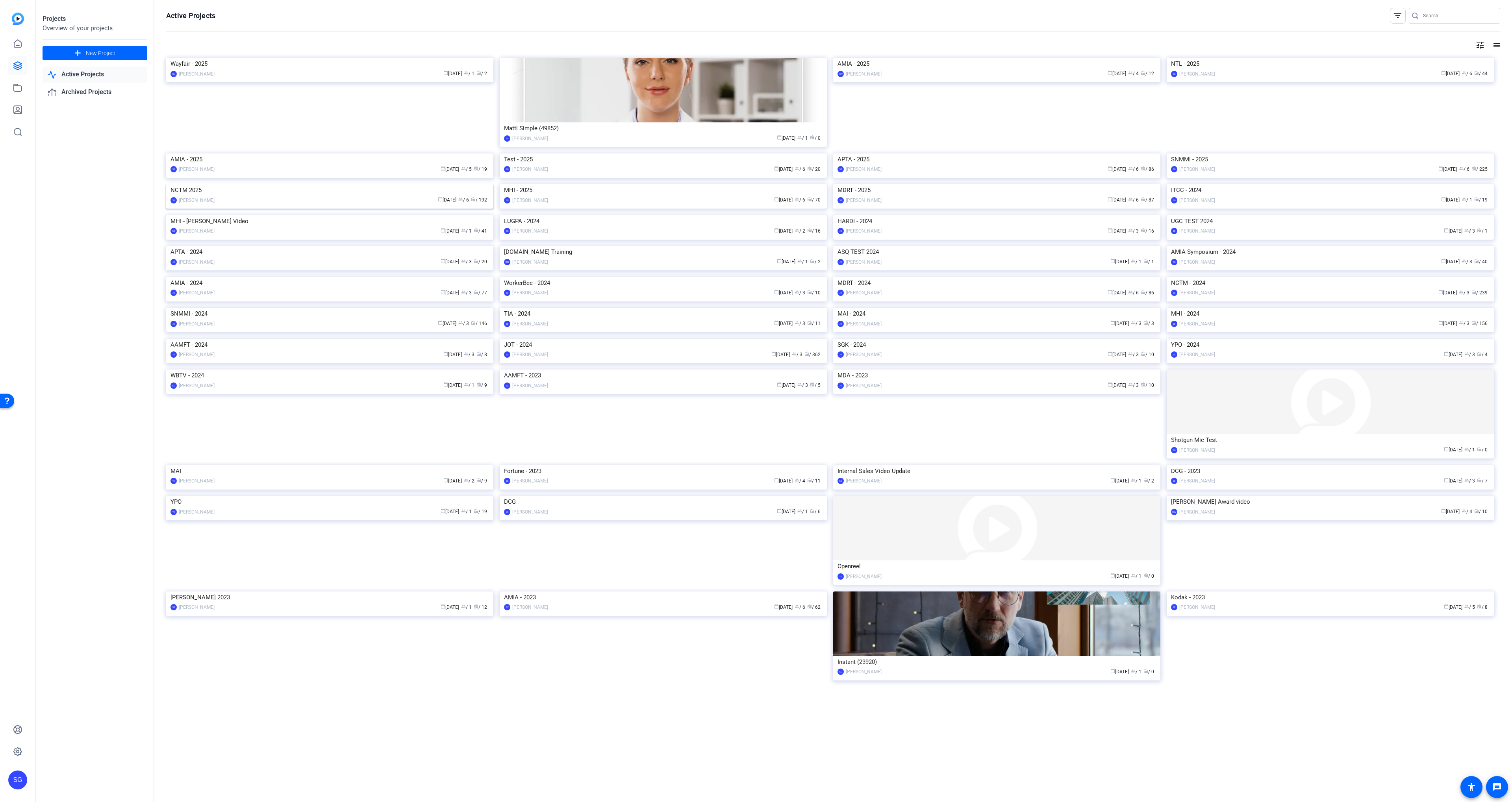
click at [462, 184] on img at bounding box center [330, 184] width 327 height 0
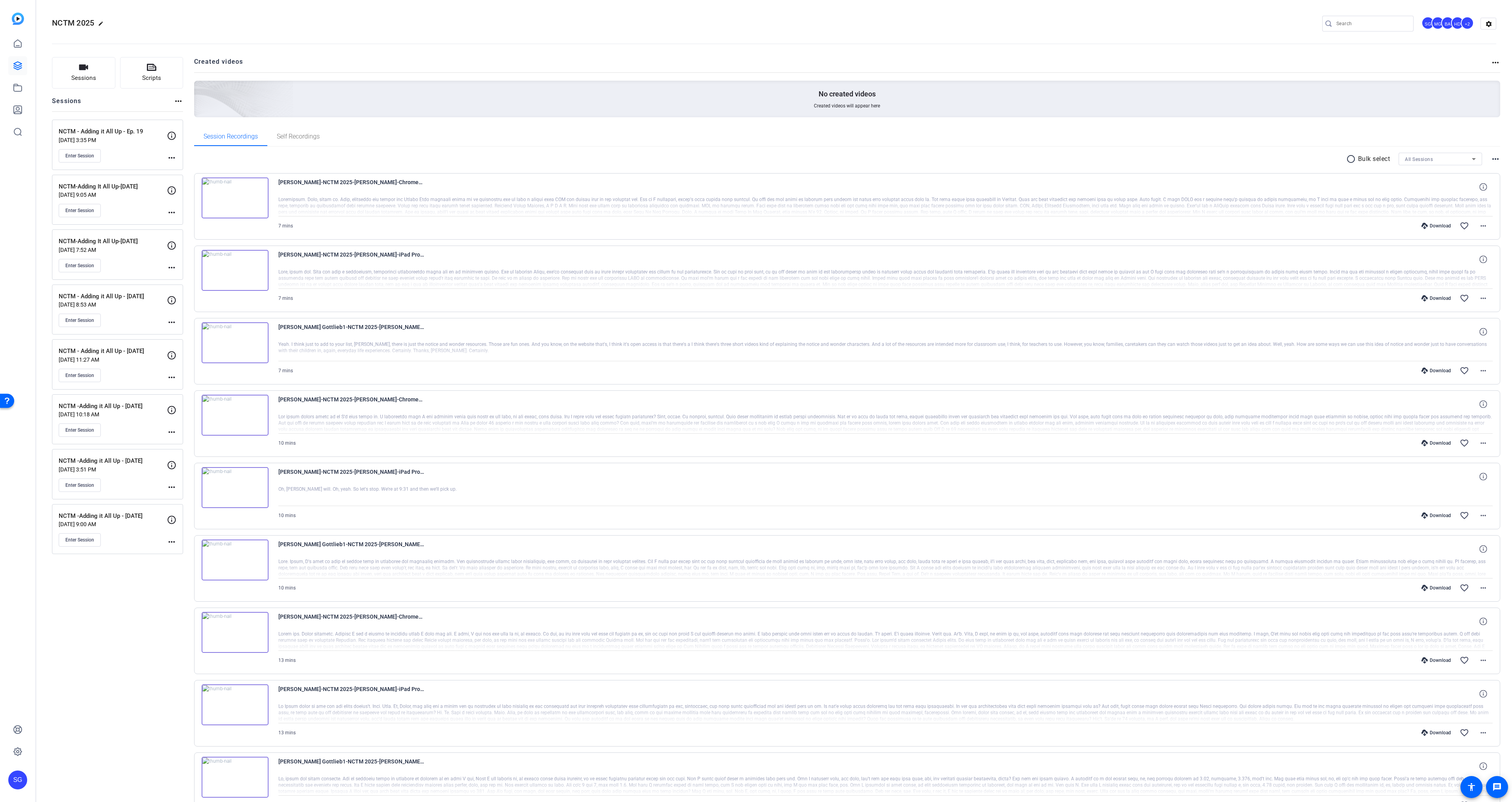
click at [133, 137] on p "[DATE] 3:35 PM" at bounding box center [113, 140] width 108 height 6
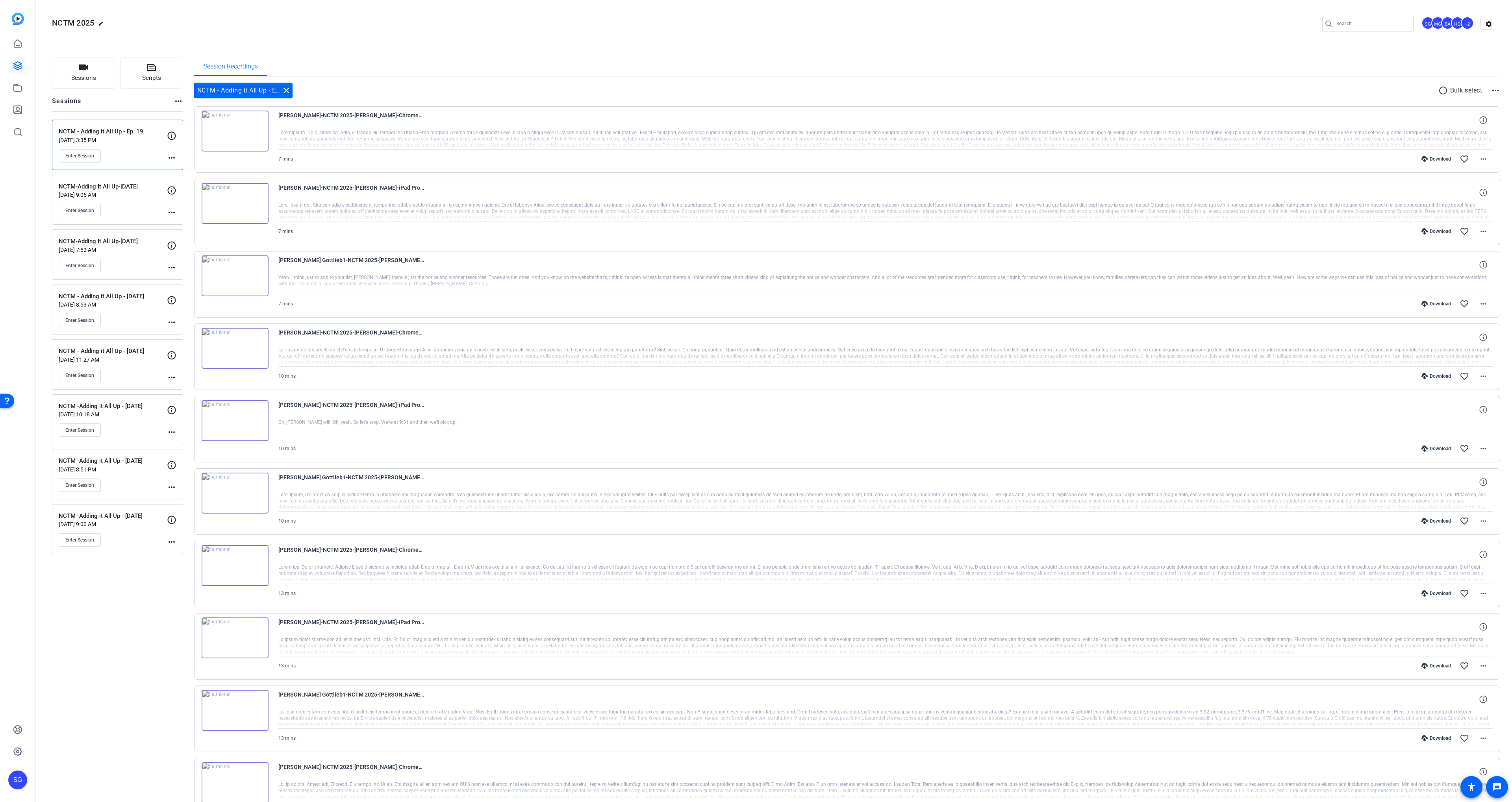
scroll to position [72, 0]
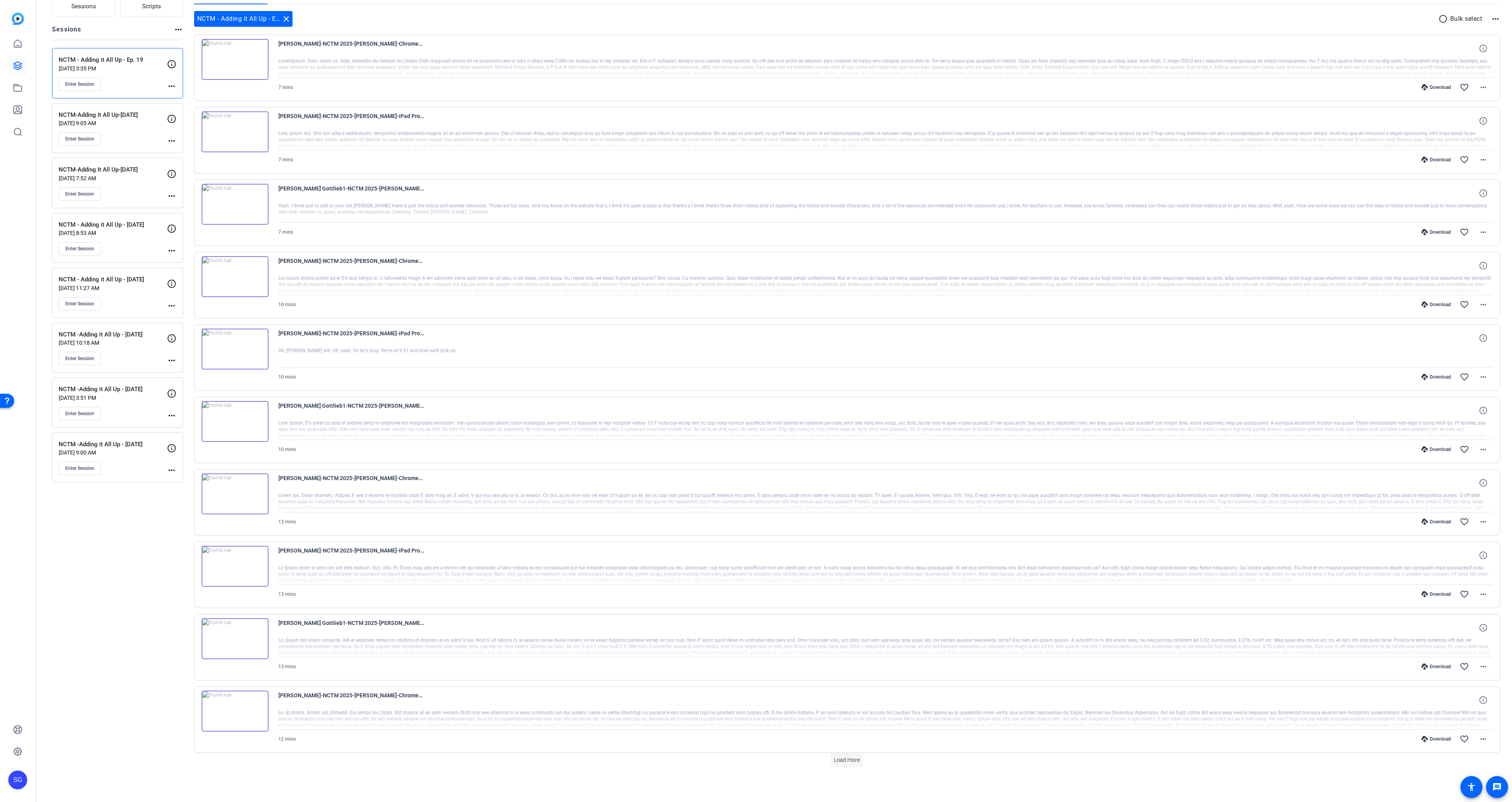
click at [851, 764] on span at bounding box center [847, 760] width 32 height 19
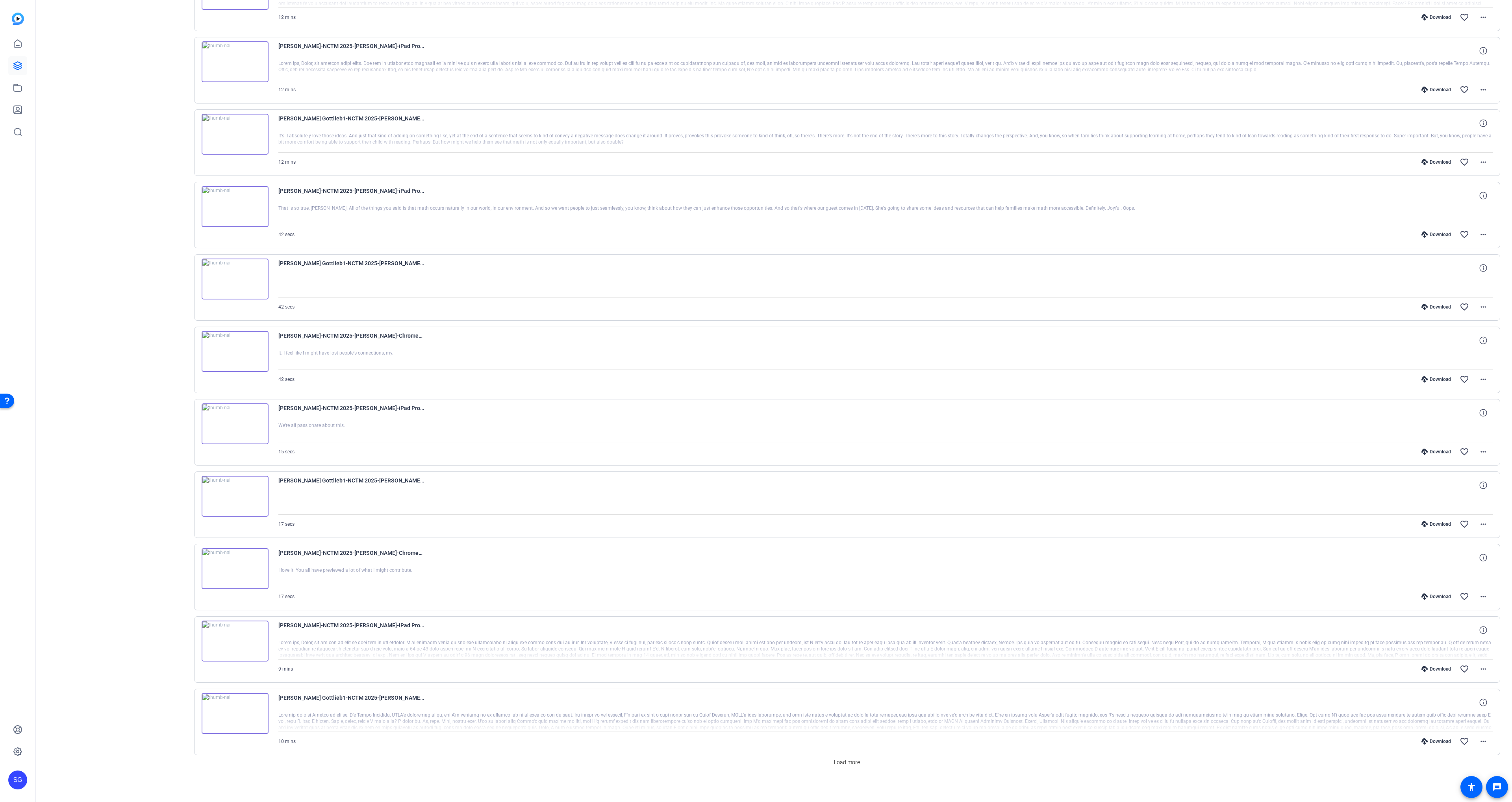
scroll to position [796, 0]
drag, startPoint x: 840, startPoint y: 754, endPoint x: 836, endPoint y: 752, distance: 4.5
click at [840, 754] on span at bounding box center [847, 760] width 32 height 19
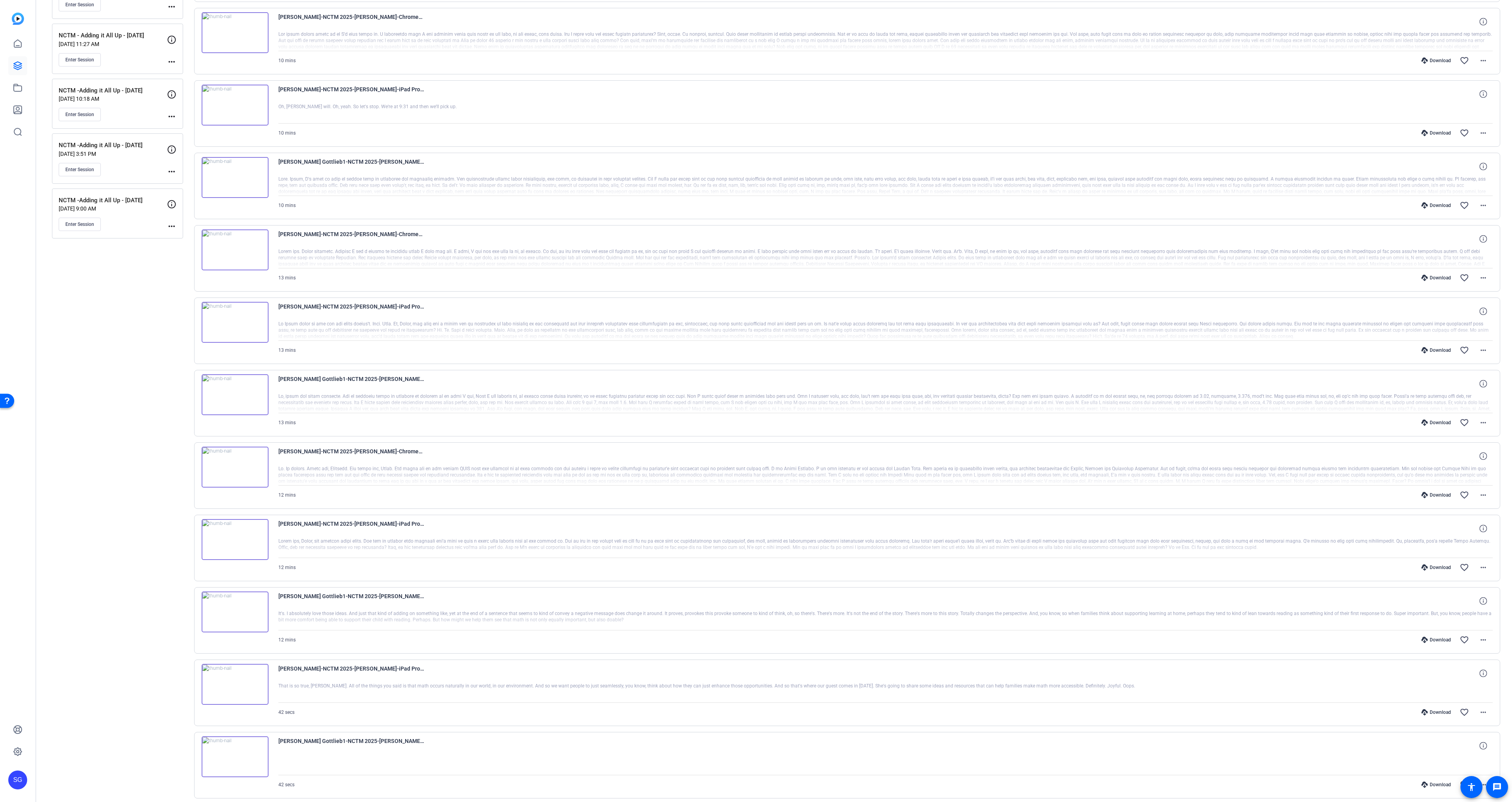
scroll to position [0, 0]
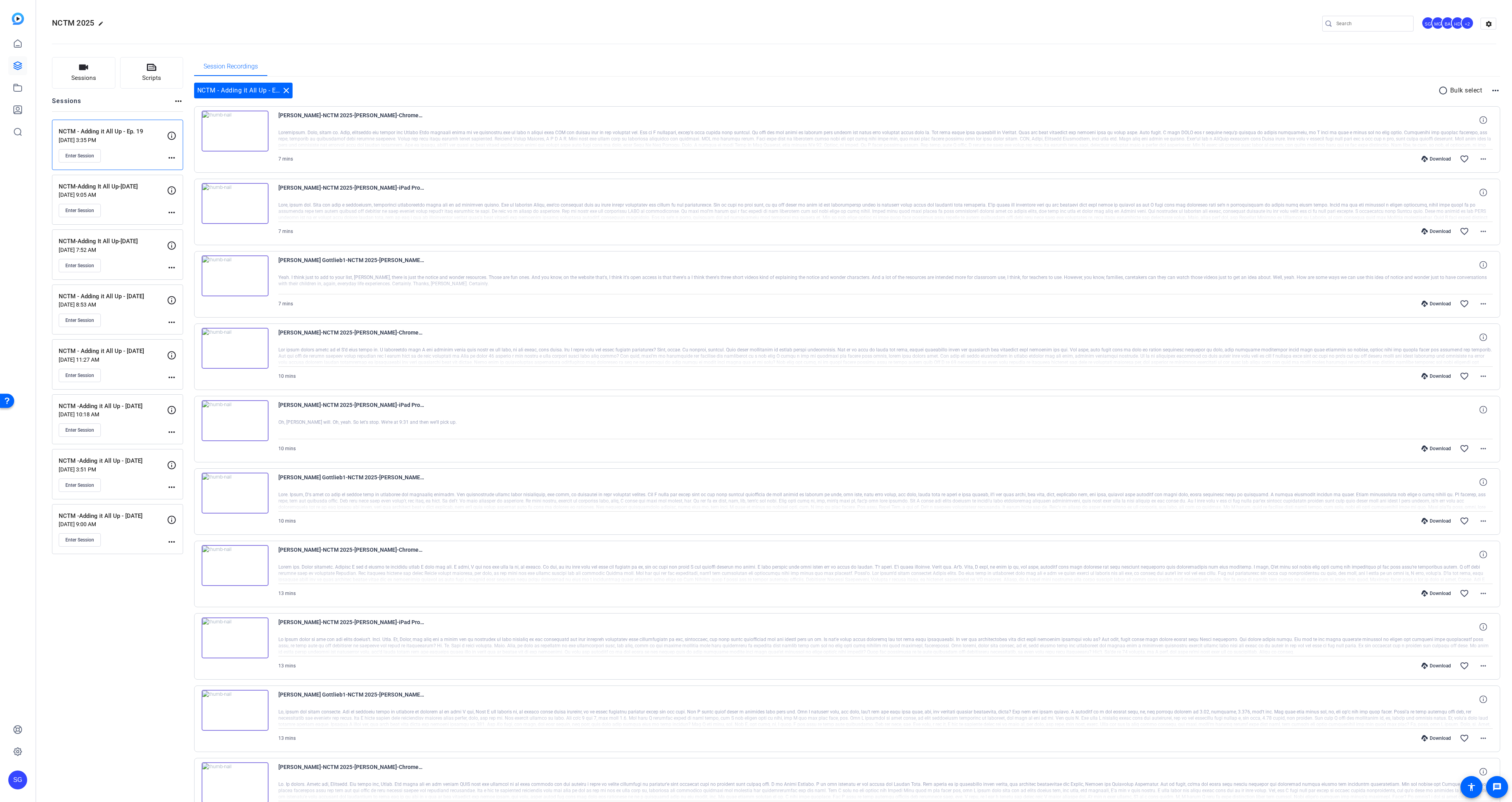
click at [1441, 89] on mat-icon "radio_button_unchecked" at bounding box center [1444, 90] width 12 height 9
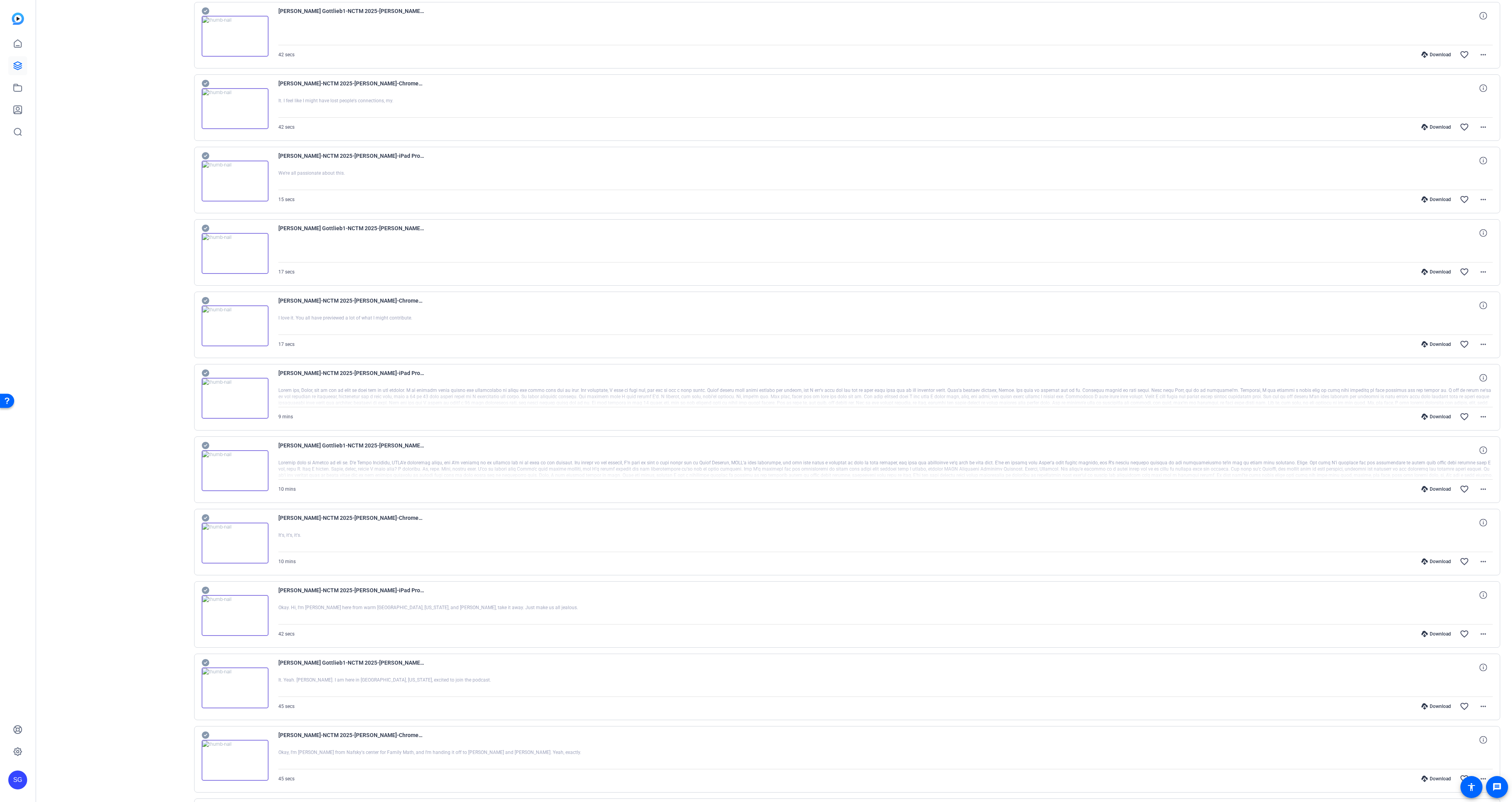
scroll to position [1288, 0]
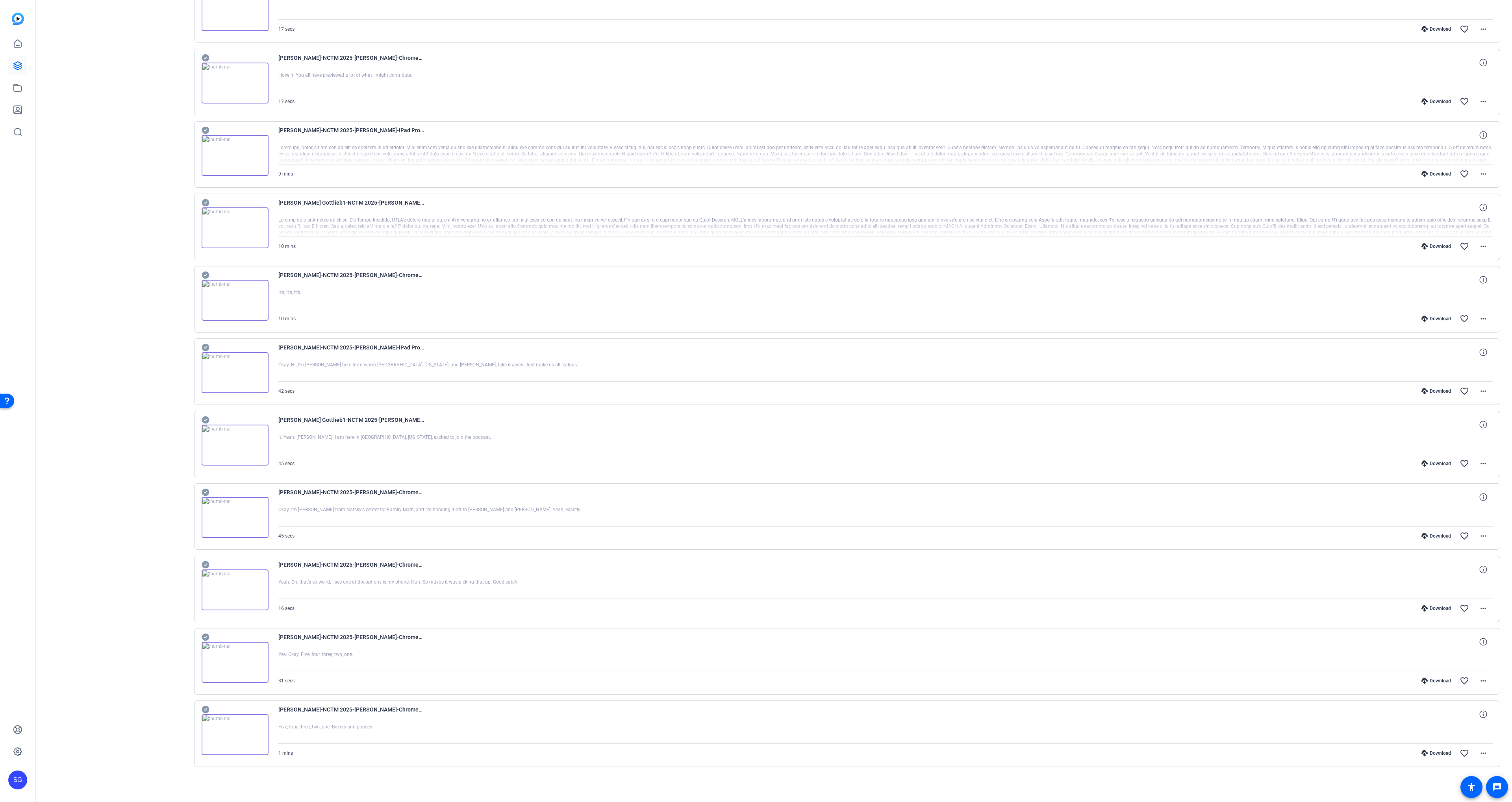
click at [203, 272] on icon at bounding box center [205, 275] width 8 height 9
click at [206, 204] on icon at bounding box center [205, 203] width 7 height 7
click at [208, 131] on icon at bounding box center [205, 131] width 7 height 7
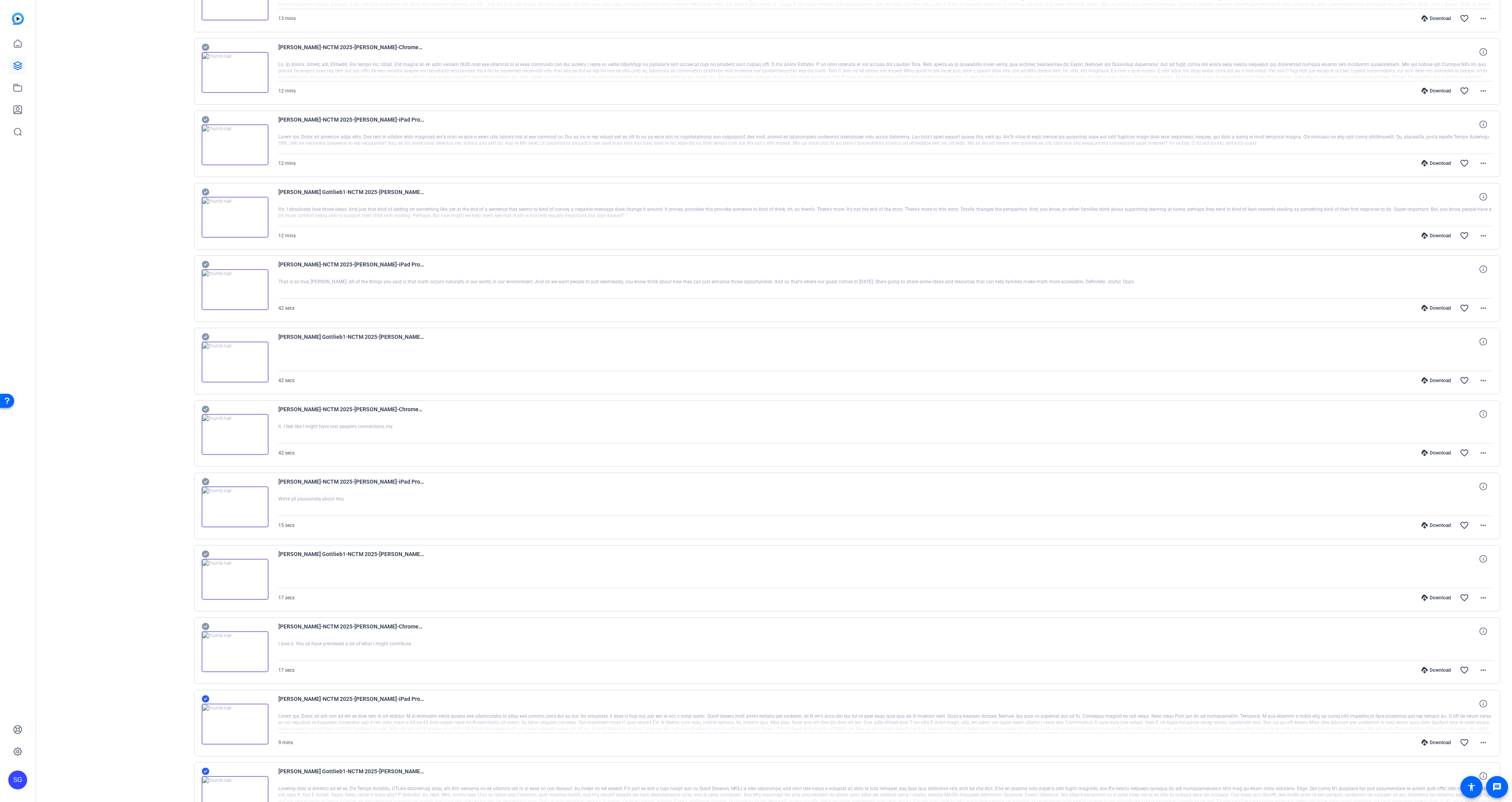
scroll to position [669, 0]
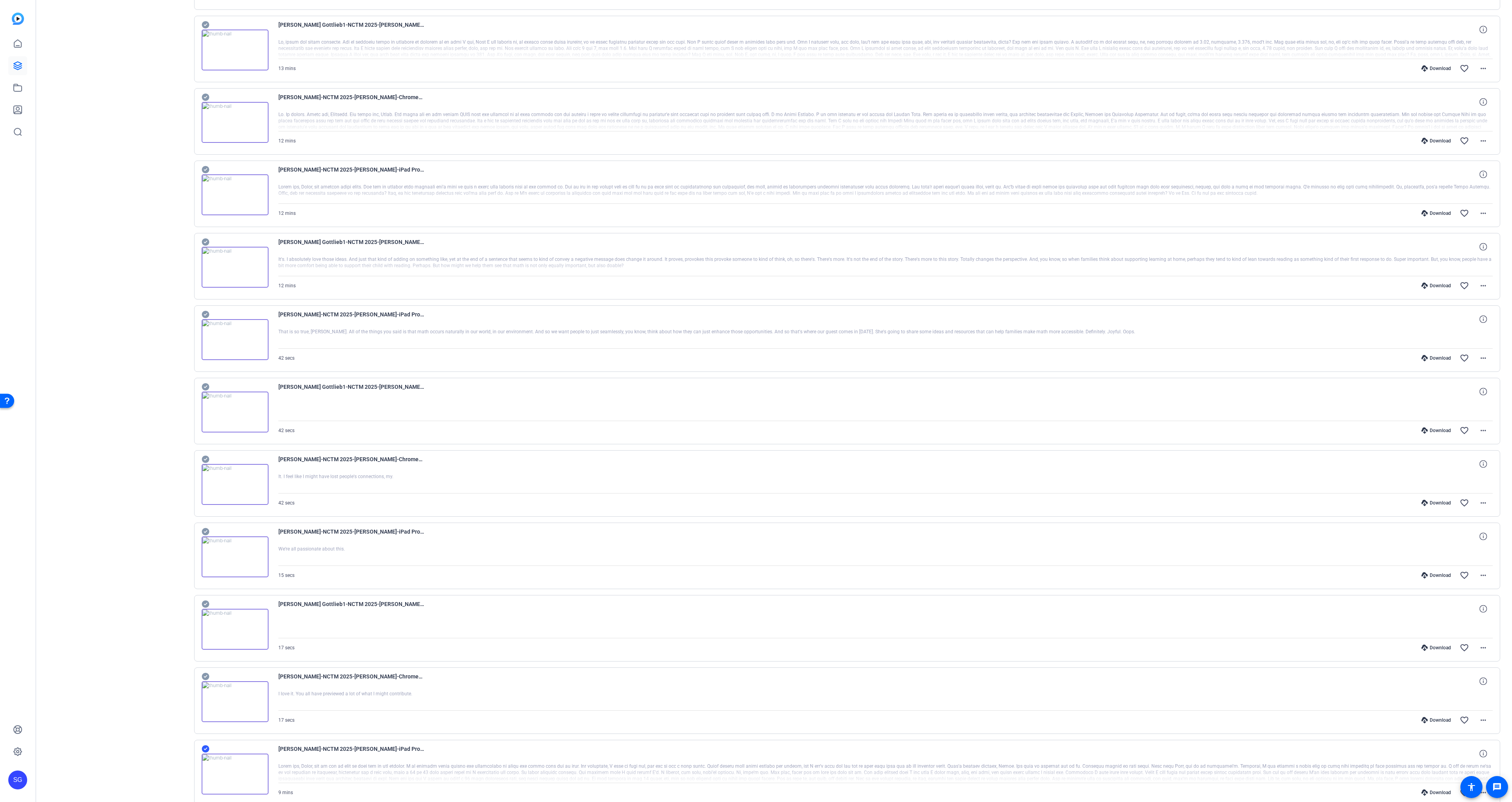
click at [204, 242] on icon at bounding box center [205, 242] width 8 height 9
click at [205, 170] on icon at bounding box center [205, 169] width 8 height 9
click at [204, 91] on div "[PERSON_NAME]-NCTM 2025-[PERSON_NAME]-Chrome-2025-09-05-14-46-31-221-2 12 mins …" at bounding box center [847, 121] width 1306 height 66
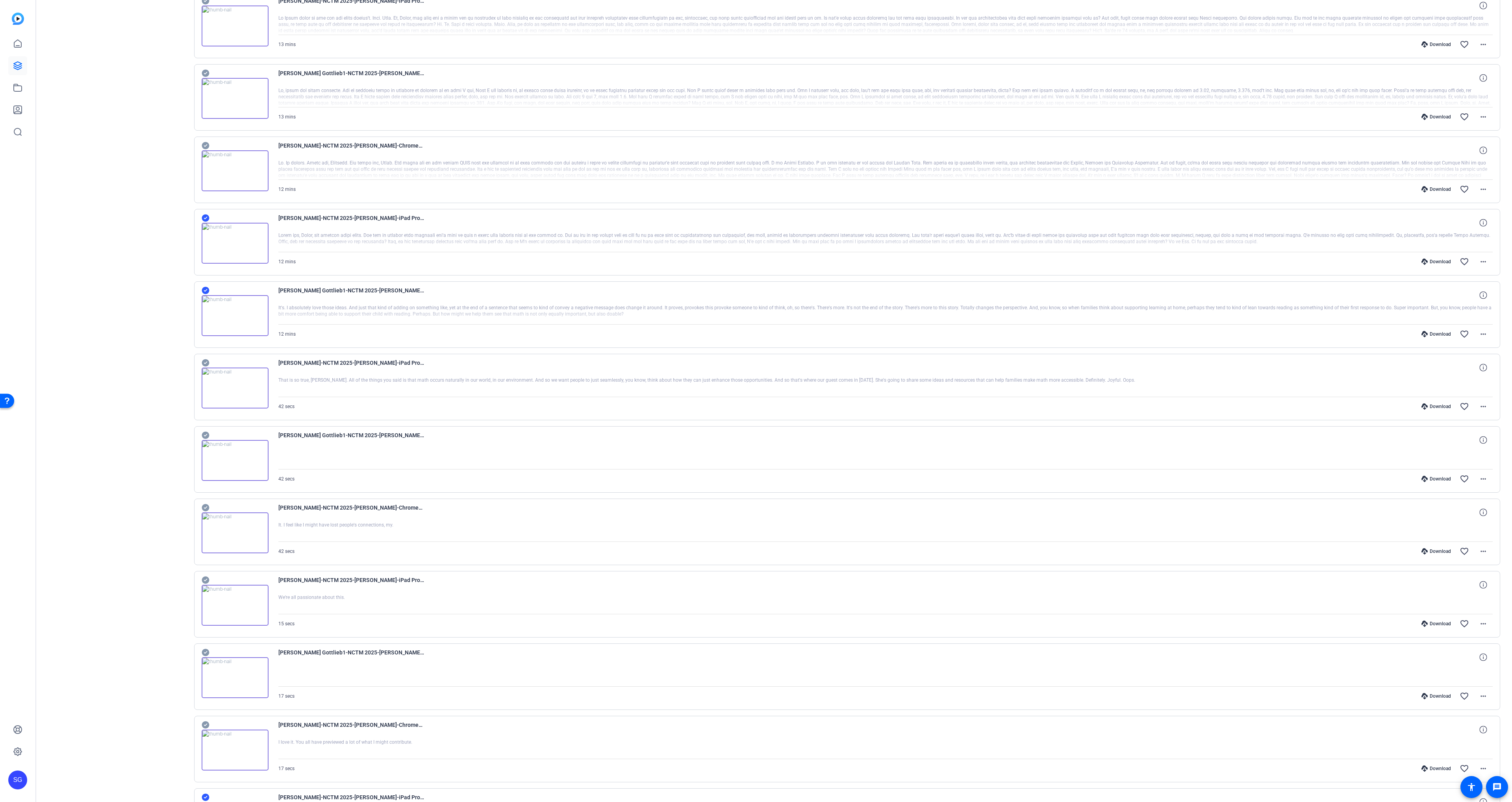
scroll to position [612, 0]
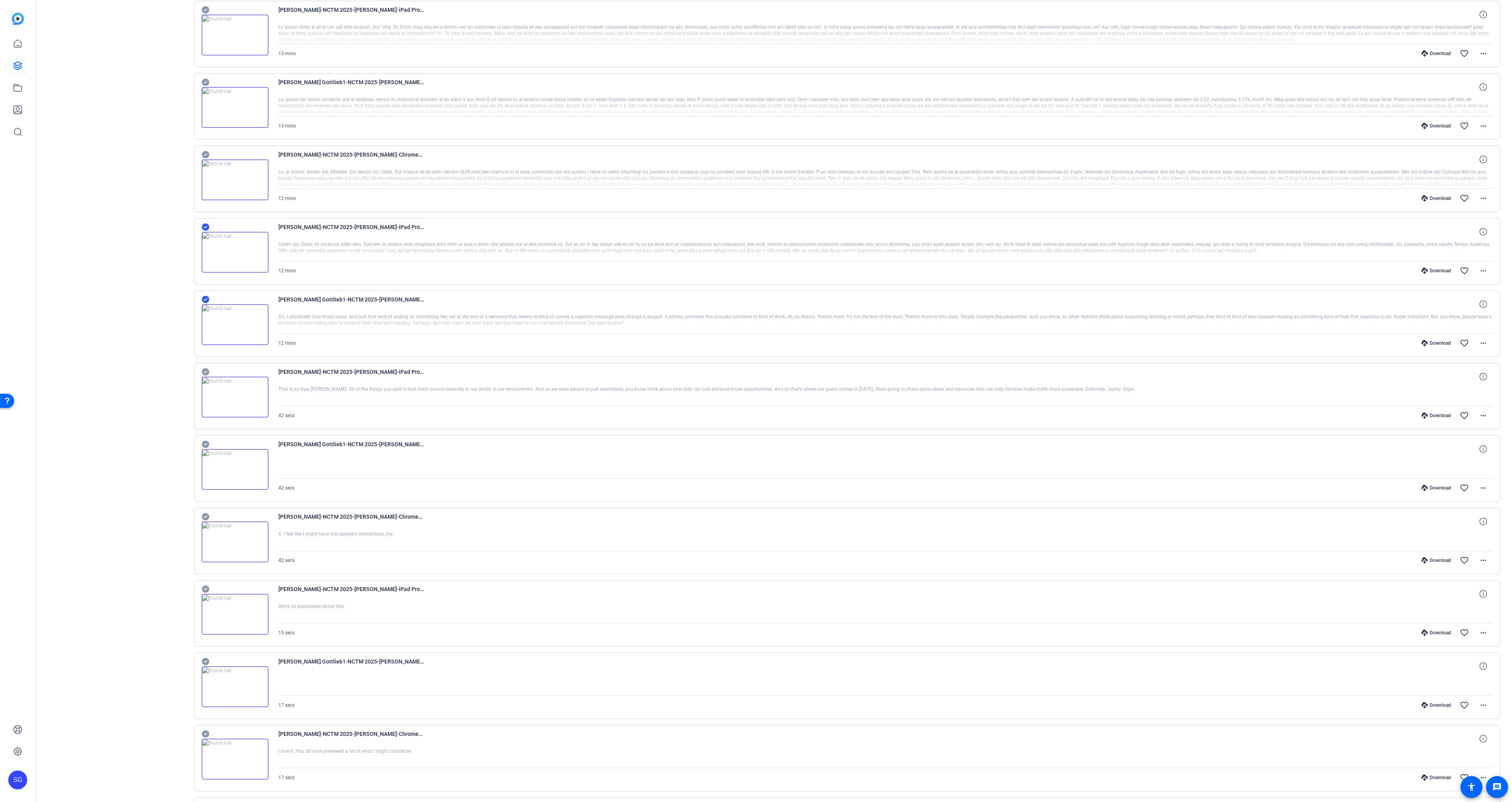
click at [205, 155] on icon at bounding box center [205, 154] width 8 height 9
click at [207, 81] on icon at bounding box center [205, 82] width 8 height 9
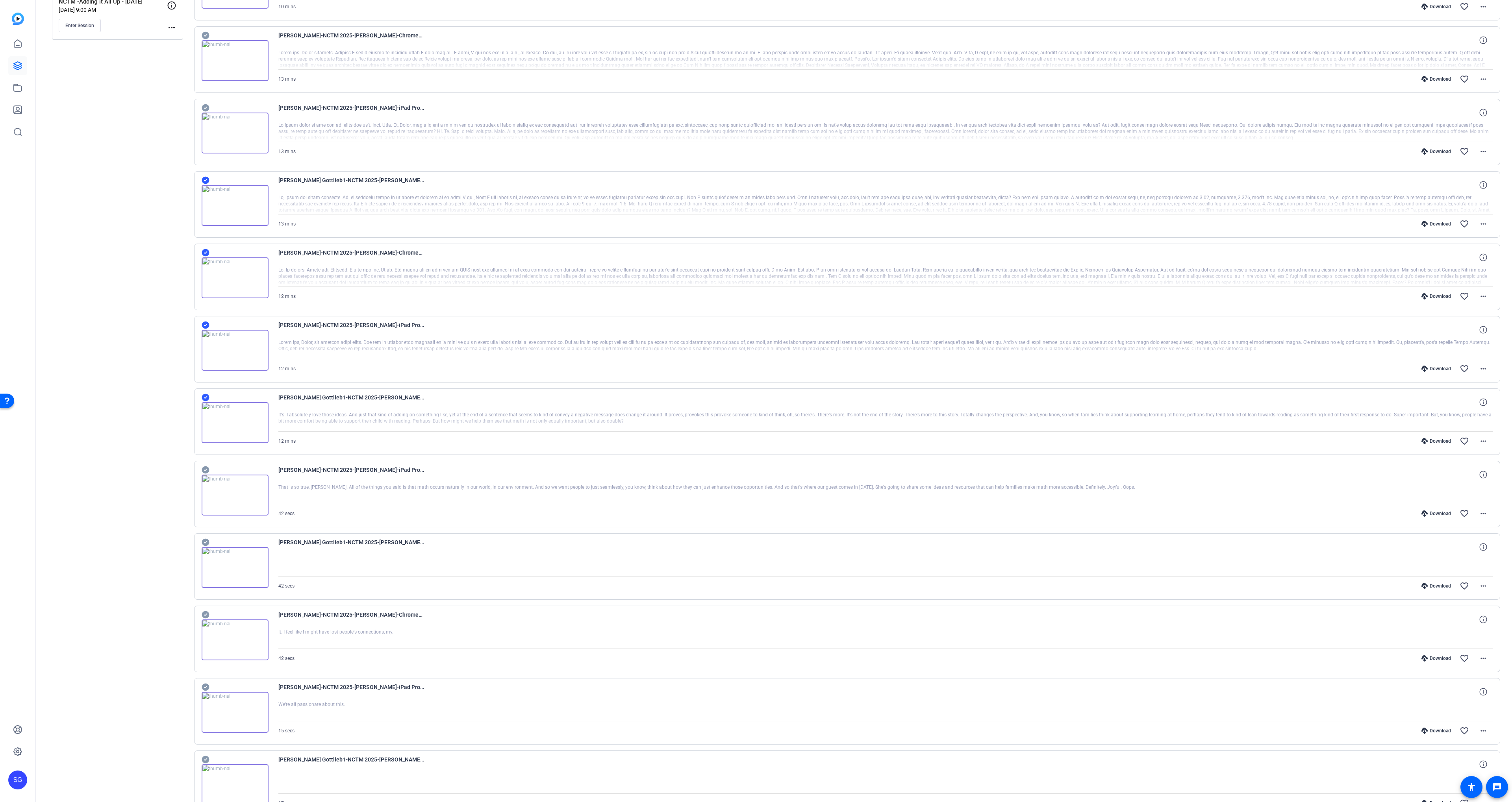
click at [203, 108] on icon at bounding box center [205, 108] width 7 height 7
drag, startPoint x: 209, startPoint y: 36, endPoint x: 209, endPoint y: 43, distance: 7.0
click at [209, 36] on div at bounding box center [235, 56] width 67 height 50
click at [206, 33] on icon at bounding box center [205, 35] width 7 height 7
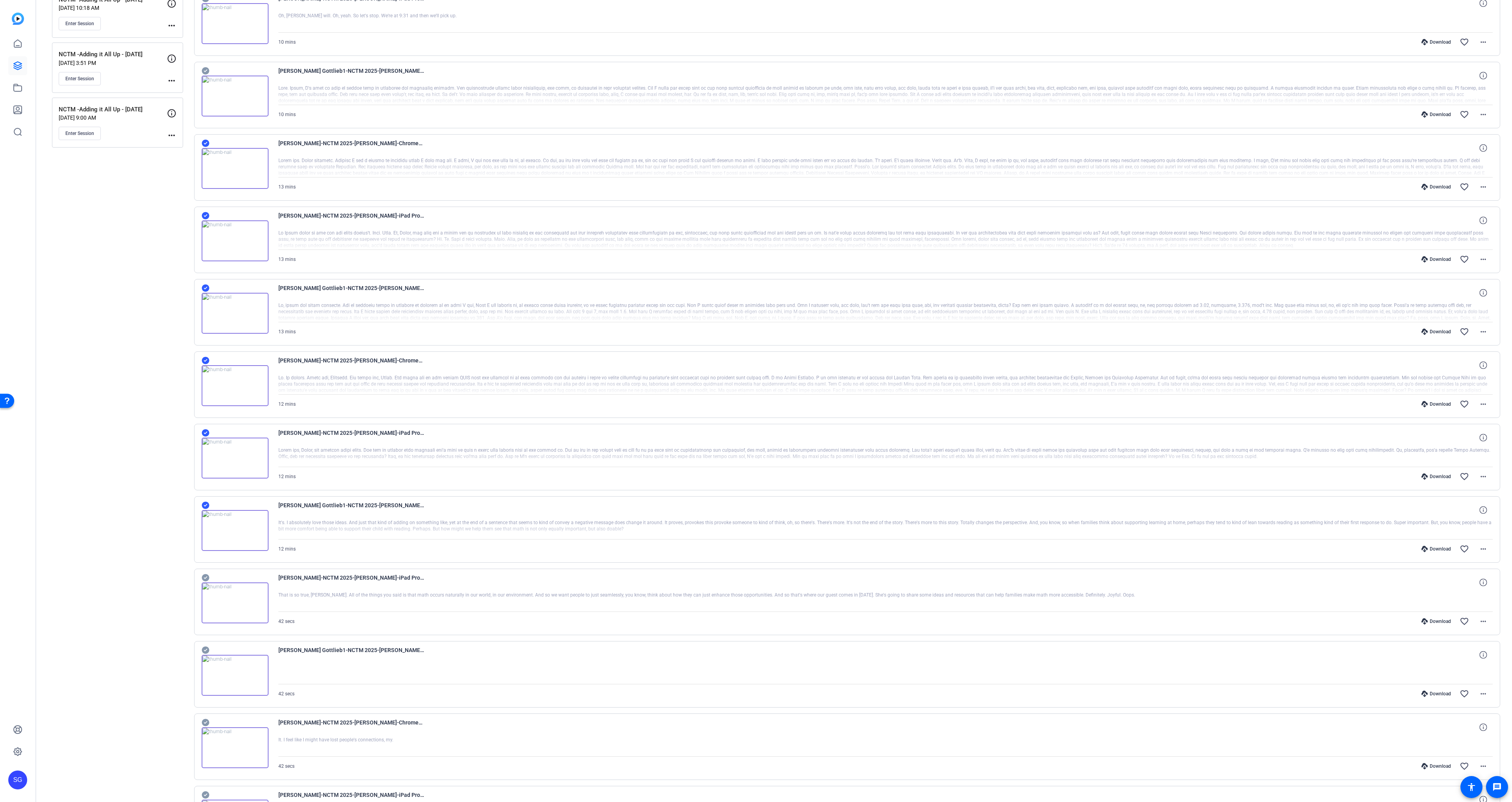
scroll to position [188, 0]
click at [204, 287] on icon at bounding box center [205, 289] width 7 height 7
drag, startPoint x: 203, startPoint y: 216, endPoint x: 203, endPoint y: 211, distance: 5.0
click at [203, 214] on icon at bounding box center [205, 217] width 7 height 7
drag, startPoint x: 203, startPoint y: 144, endPoint x: 213, endPoint y: 144, distance: 10.0
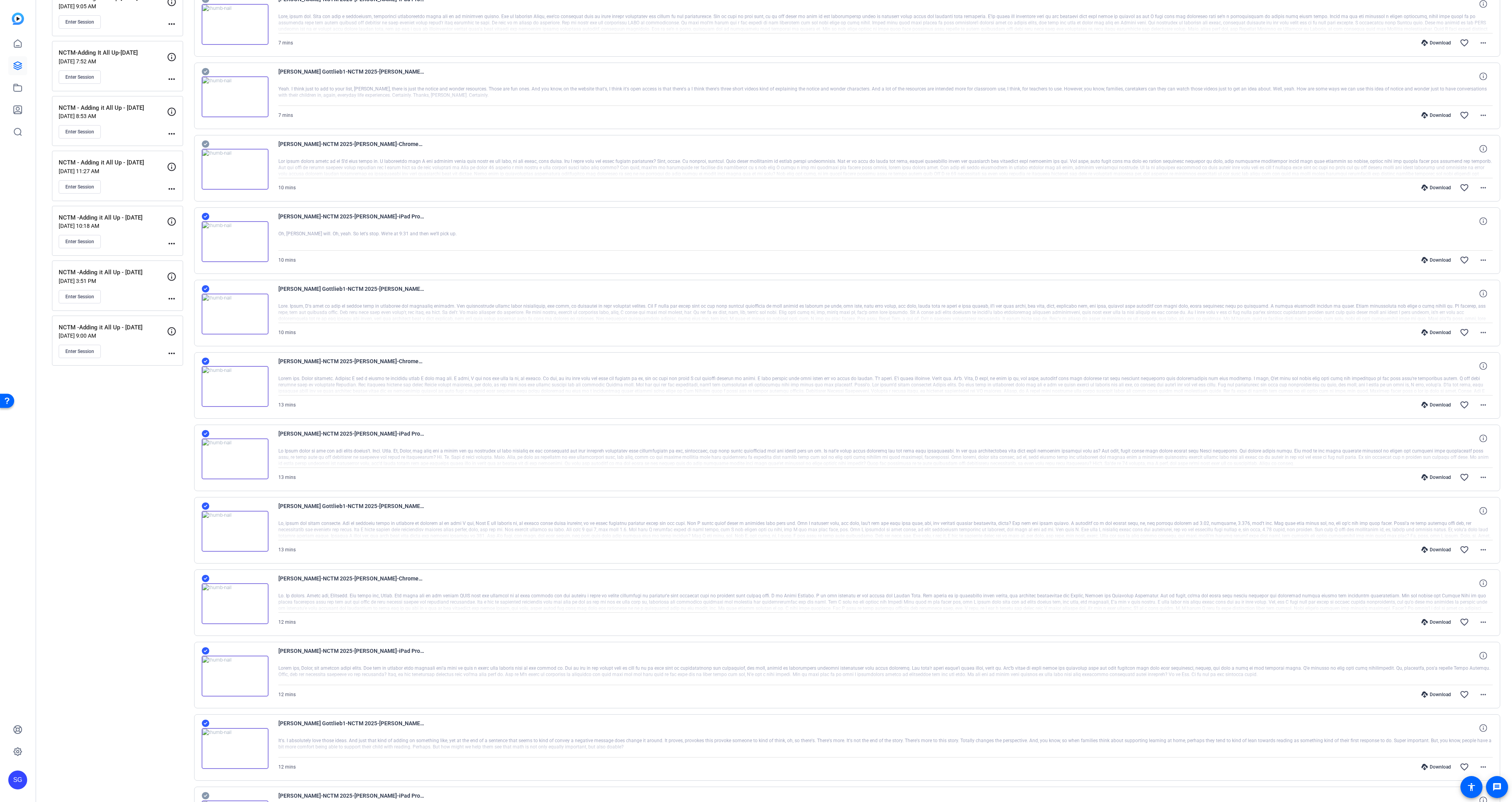
click at [203, 144] on icon at bounding box center [205, 144] width 7 height 7
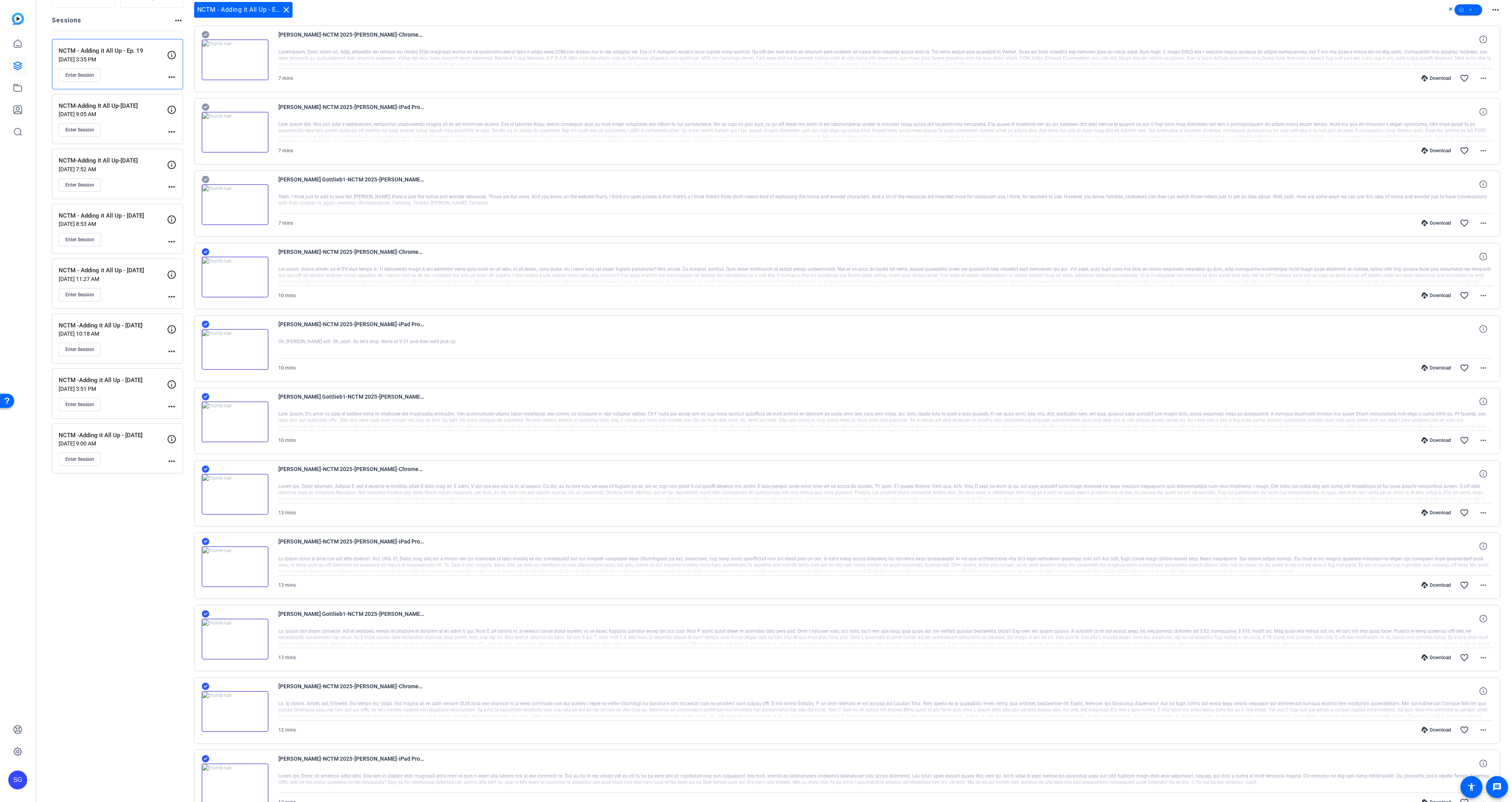
scroll to position [76, 0]
drag, startPoint x: 206, startPoint y: 184, endPoint x: 209, endPoint y: 105, distance: 79.1
click at [206, 183] on icon at bounding box center [205, 184] width 7 height 7
drag, startPoint x: 205, startPoint y: 109, endPoint x: 204, endPoint y: 49, distance: 60.0
click at [206, 108] on icon at bounding box center [205, 111] width 7 height 7
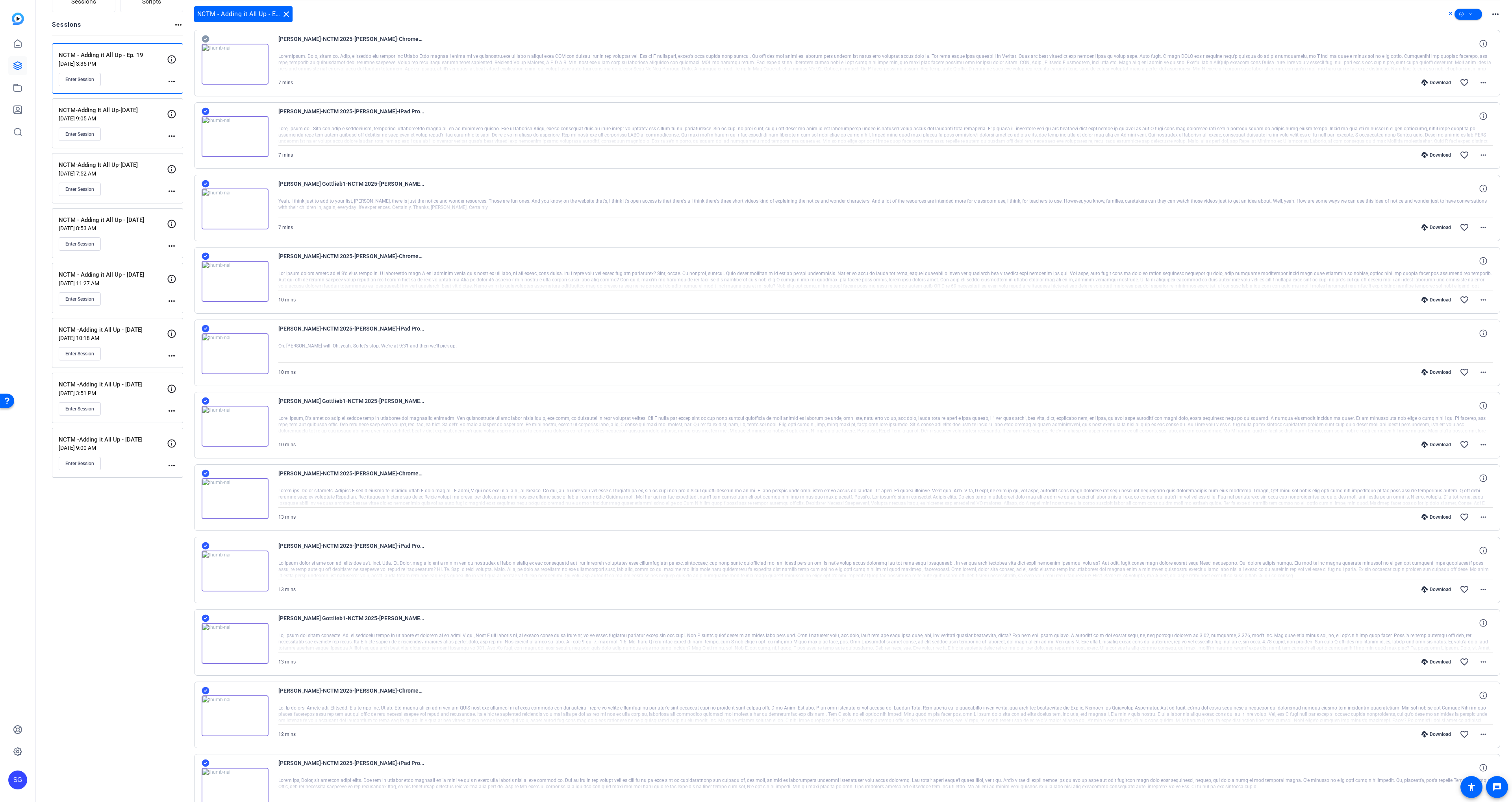
drag, startPoint x: 202, startPoint y: 38, endPoint x: 207, endPoint y: 45, distance: 8.6
click at [203, 39] on icon at bounding box center [205, 39] width 7 height 7
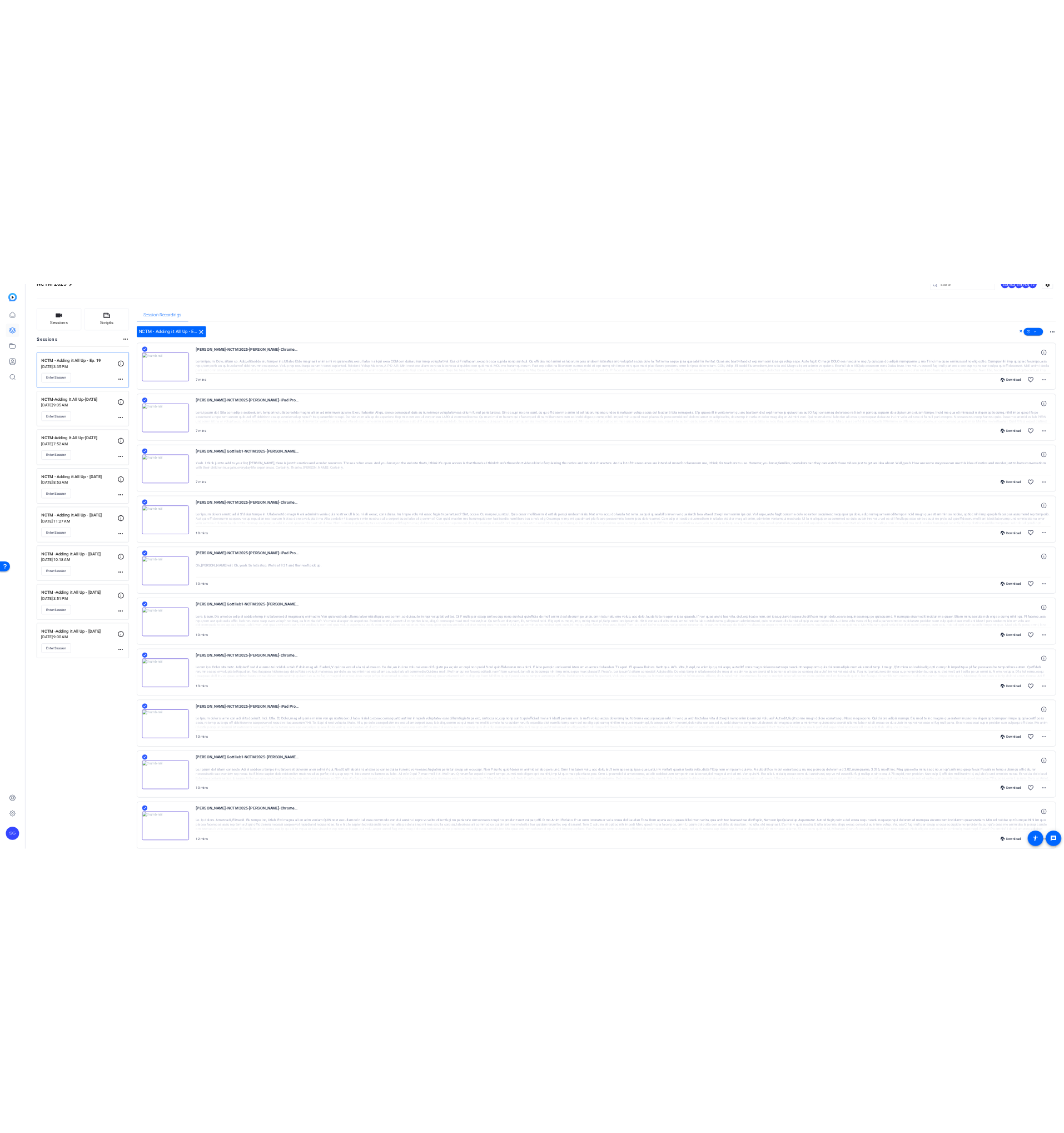
scroll to position [0, 0]
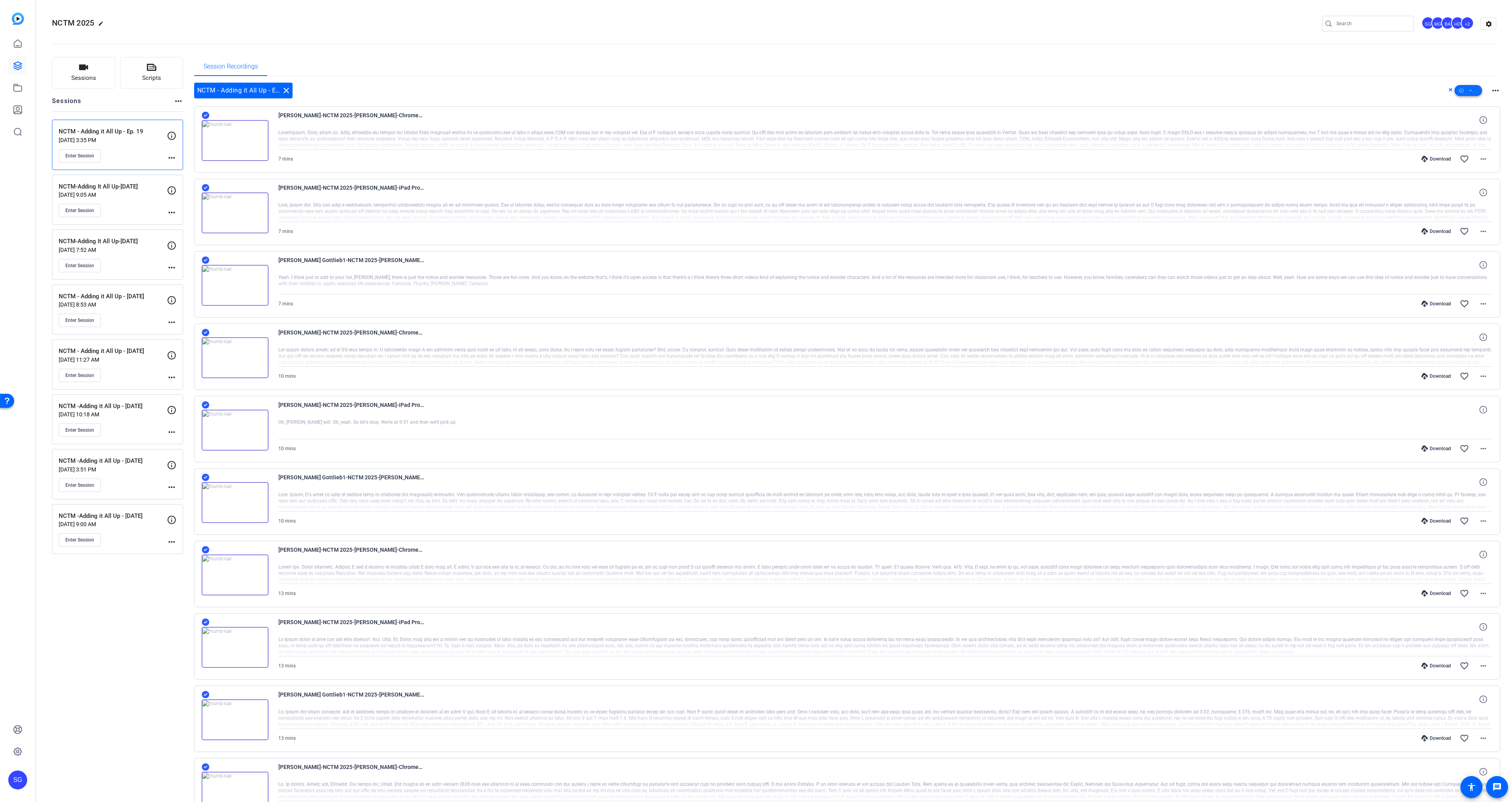
click at [1472, 94] on icon at bounding box center [1470, 91] width 4 height 10
click at [1479, 136] on span "Download MP4" at bounding box center [1481, 132] width 42 height 9
click at [17, 761] on div "SG" at bounding box center [17, 755] width 19 height 69
click at [16, 754] on icon at bounding box center [17, 751] width 8 height 8
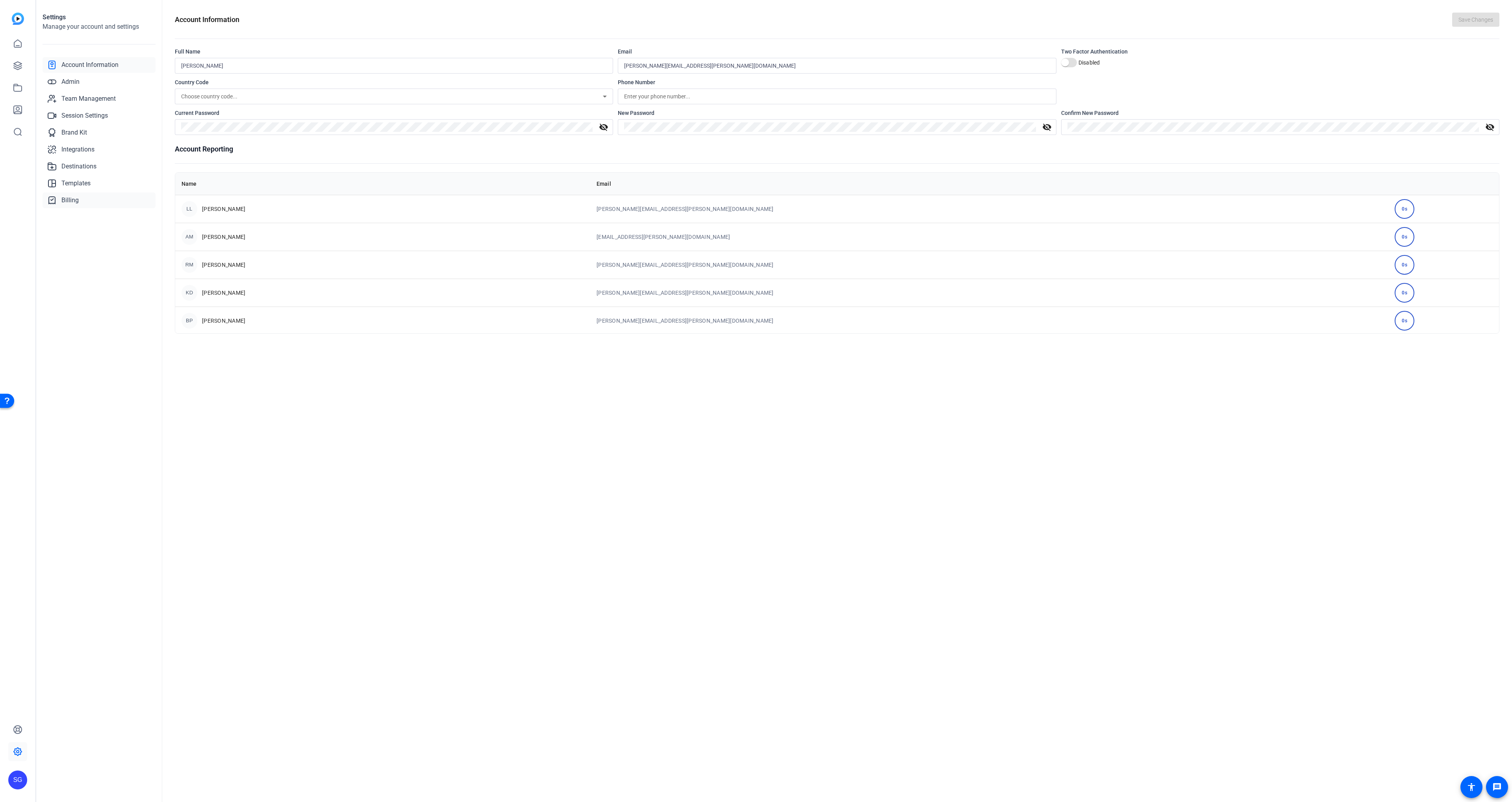
click at [77, 194] on link "Billing" at bounding box center [99, 200] width 113 height 15
